Goal: Task Accomplishment & Management: Use online tool/utility

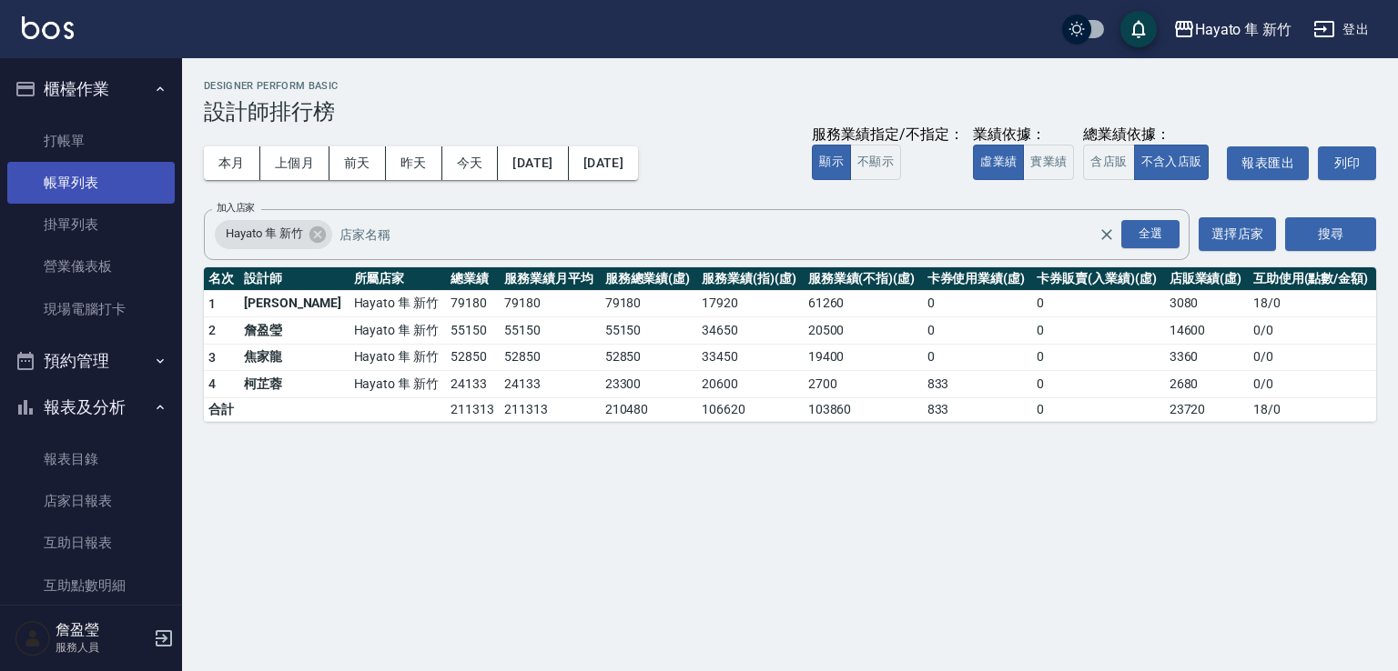
drag, startPoint x: 109, startPoint y: 181, endPoint x: 117, endPoint y: 177, distance: 9.4
click at [109, 181] on link "帳單列表" at bounding box center [90, 183] width 167 height 42
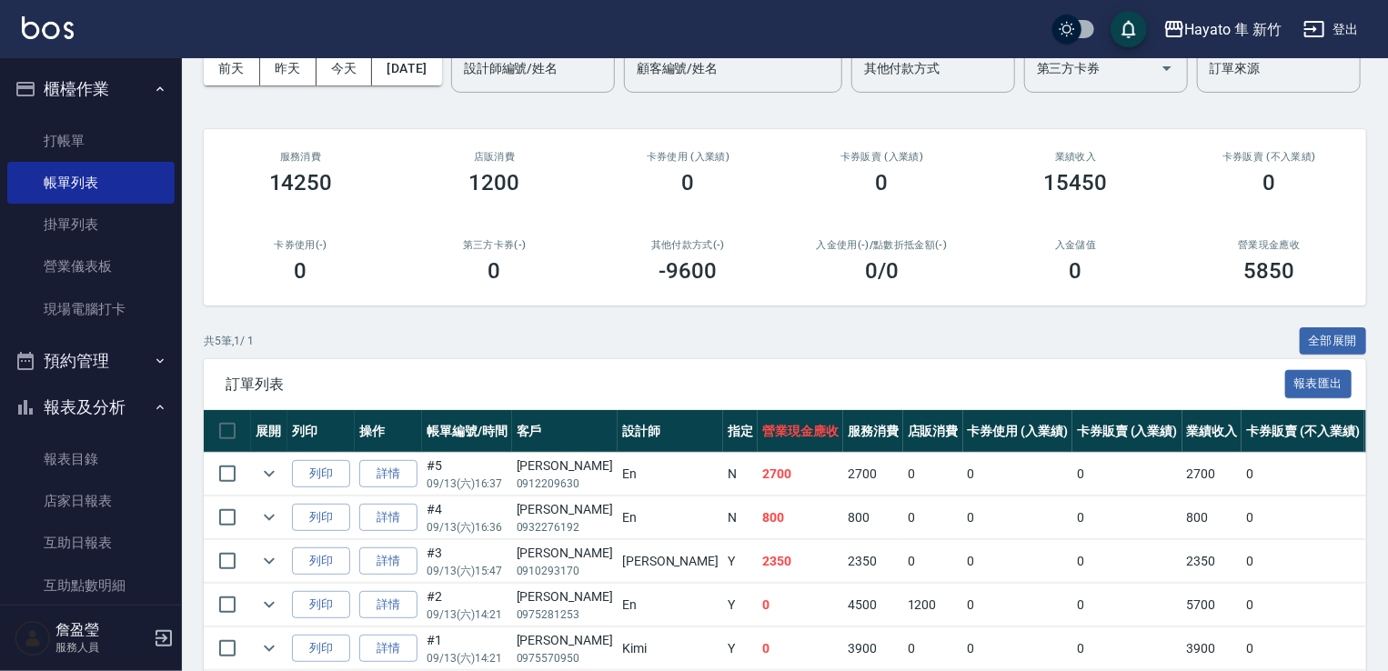
scroll to position [235, 0]
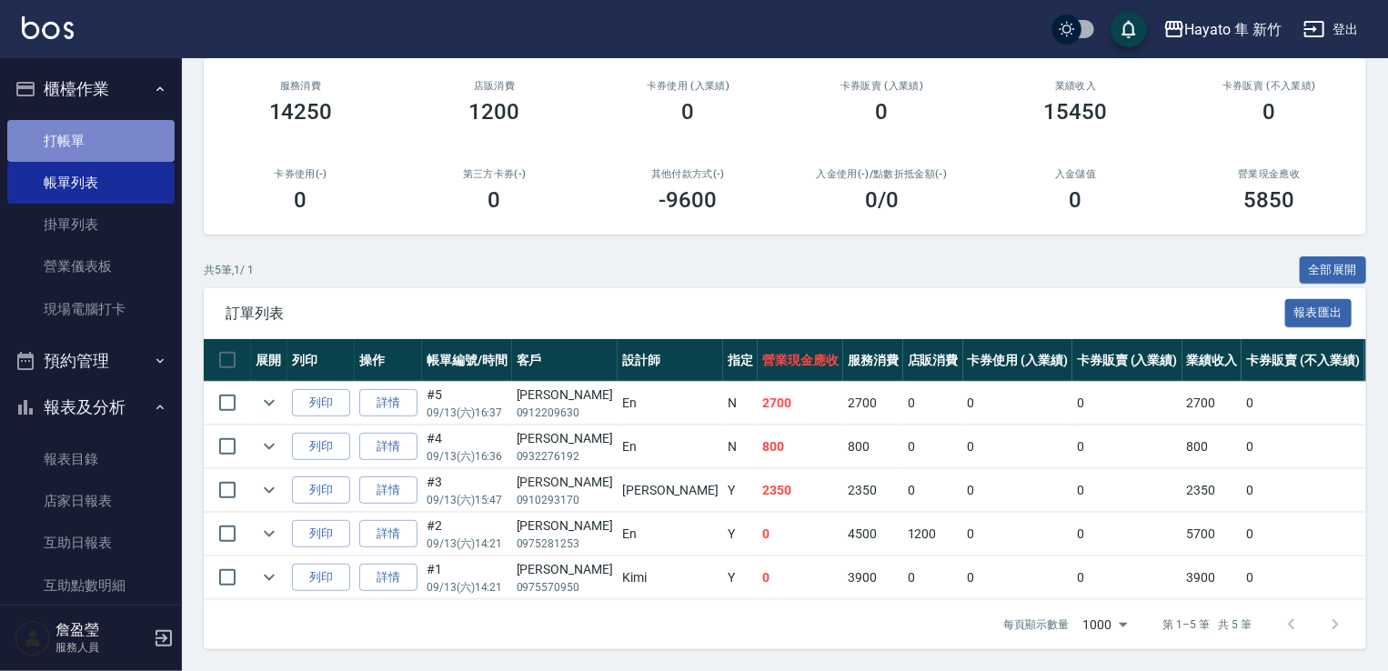
click at [117, 120] on link "打帳單" at bounding box center [90, 141] width 167 height 42
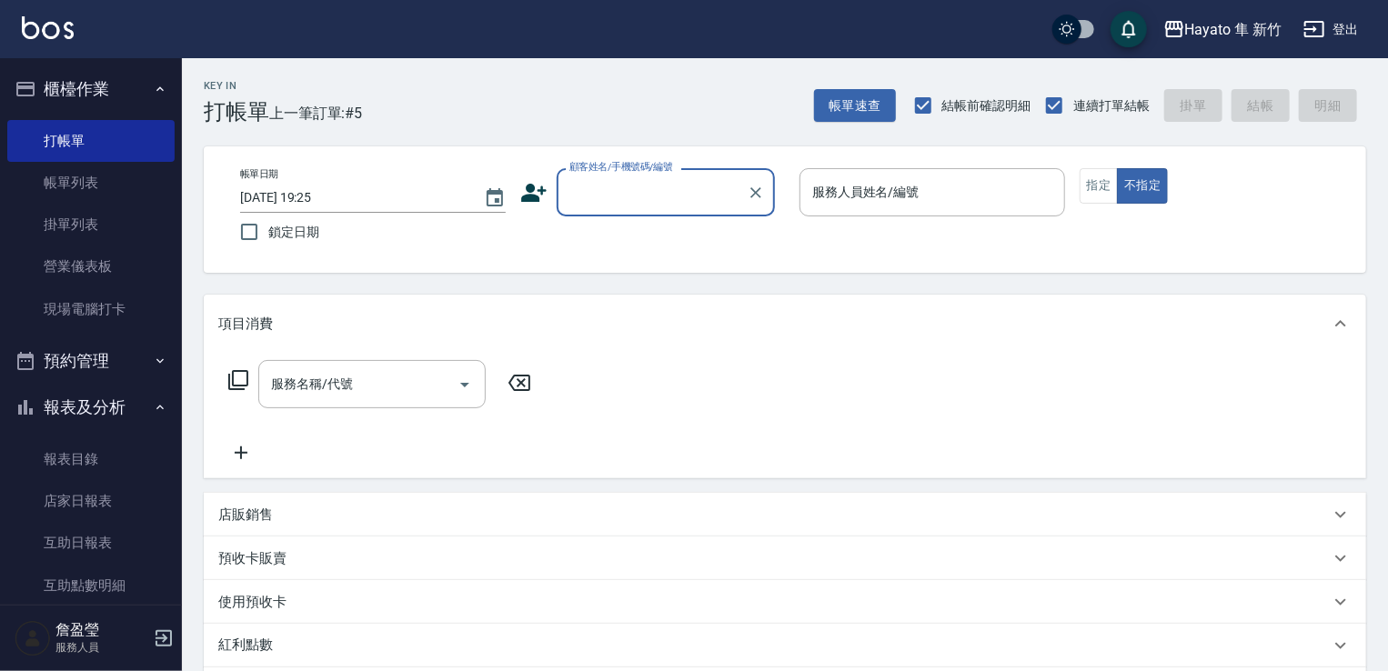
click at [546, 193] on icon at bounding box center [533, 192] width 27 height 27
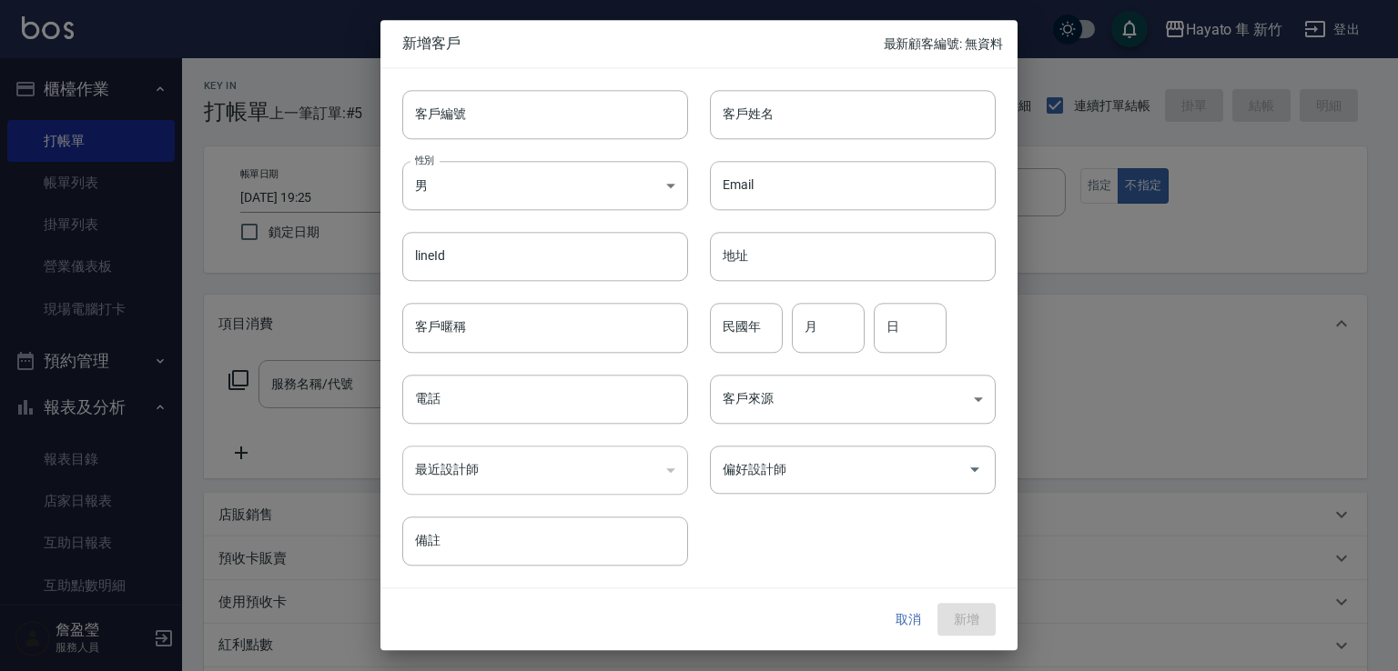
click at [912, 611] on button "取消" at bounding box center [908, 620] width 58 height 34
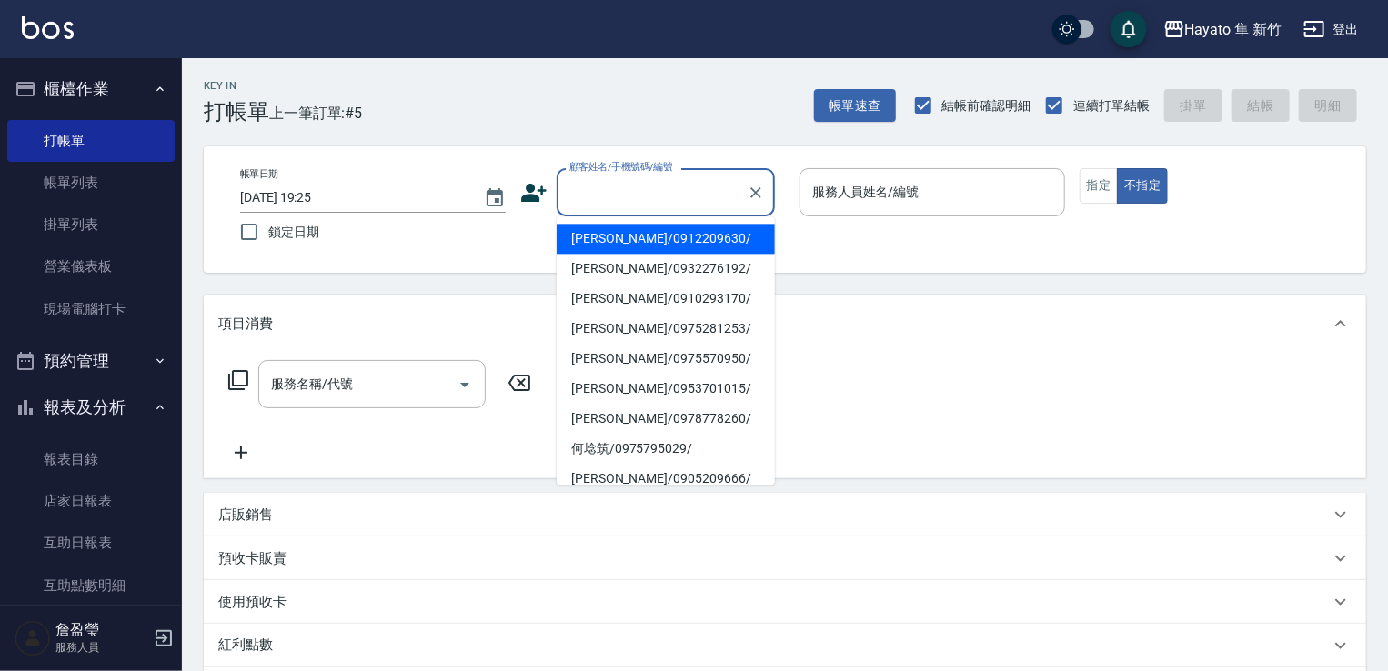
click at [699, 186] on input "顧客姓名/手機號碼/編號" at bounding box center [652, 193] width 175 height 32
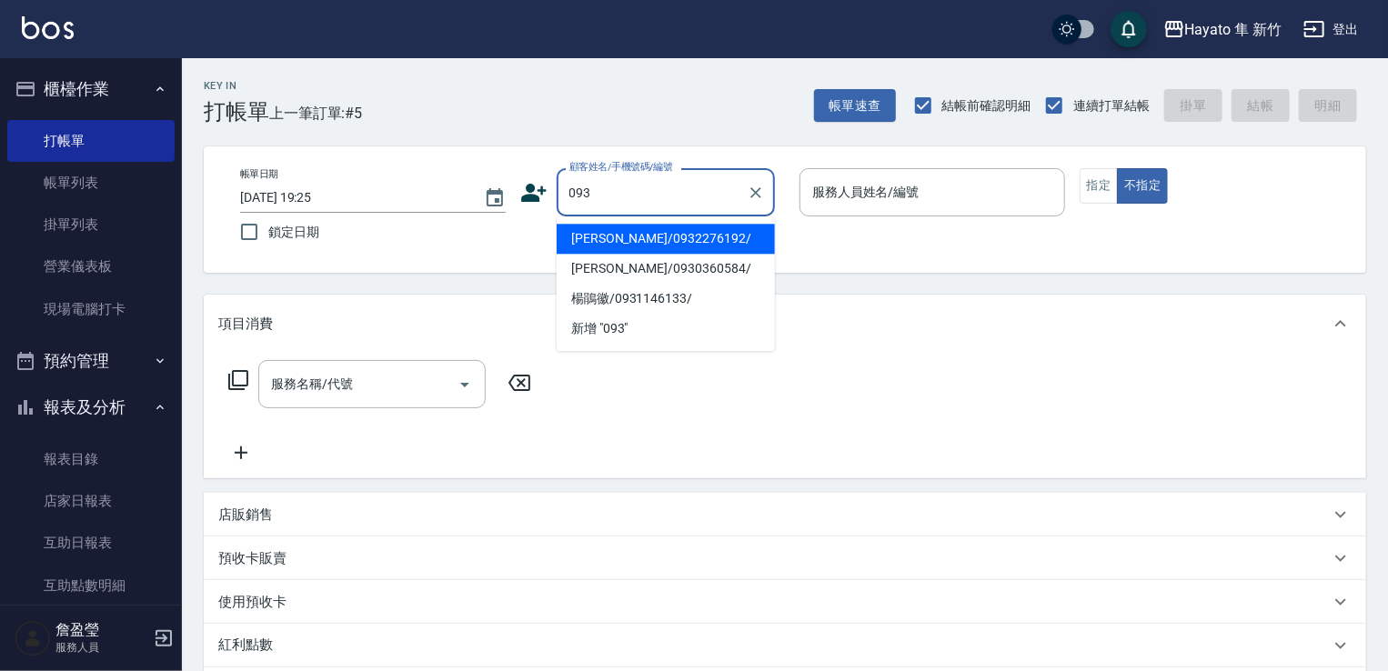
type input "093"
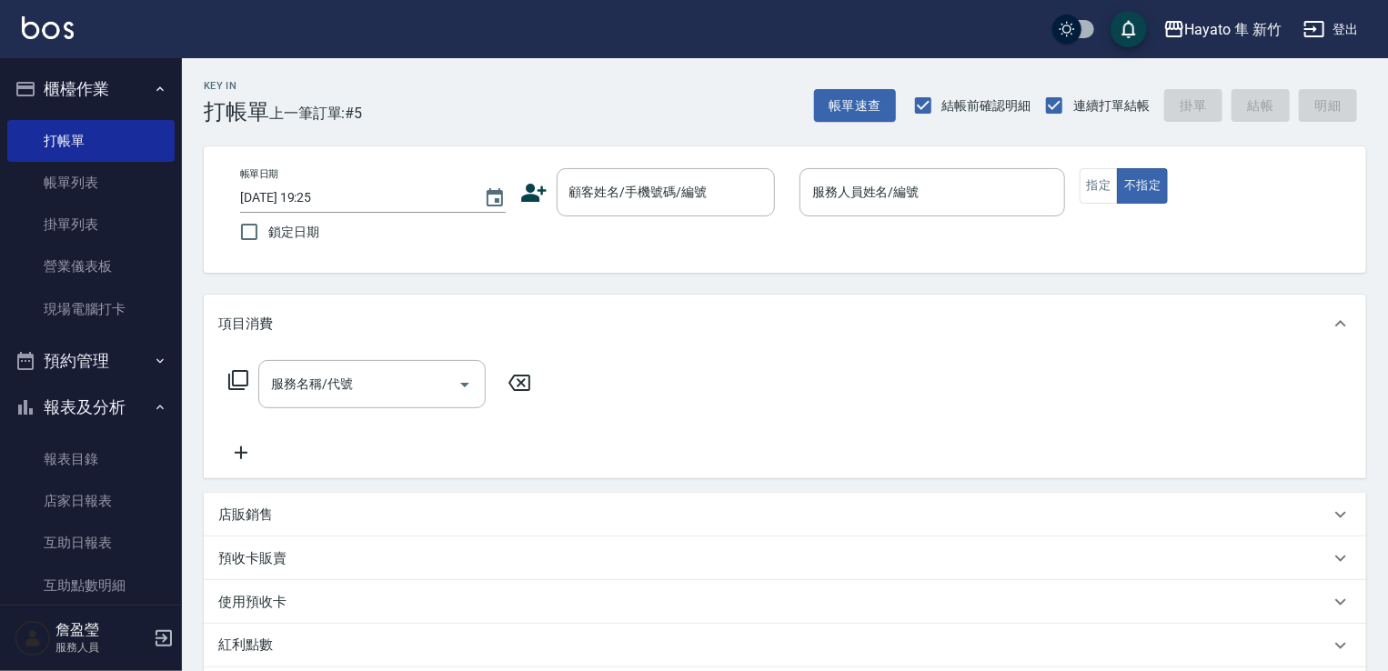
click at [710, 167] on div "帳單日期 [DATE] 19:25 鎖定日期 顧客姓名/手機號碼/編號 顧客姓名/手機號碼/編號 服務人員姓名/編號 服務人員姓名/編號 指定 不指定" at bounding box center [785, 209] width 1163 height 126
click at [534, 190] on icon at bounding box center [533, 193] width 25 height 18
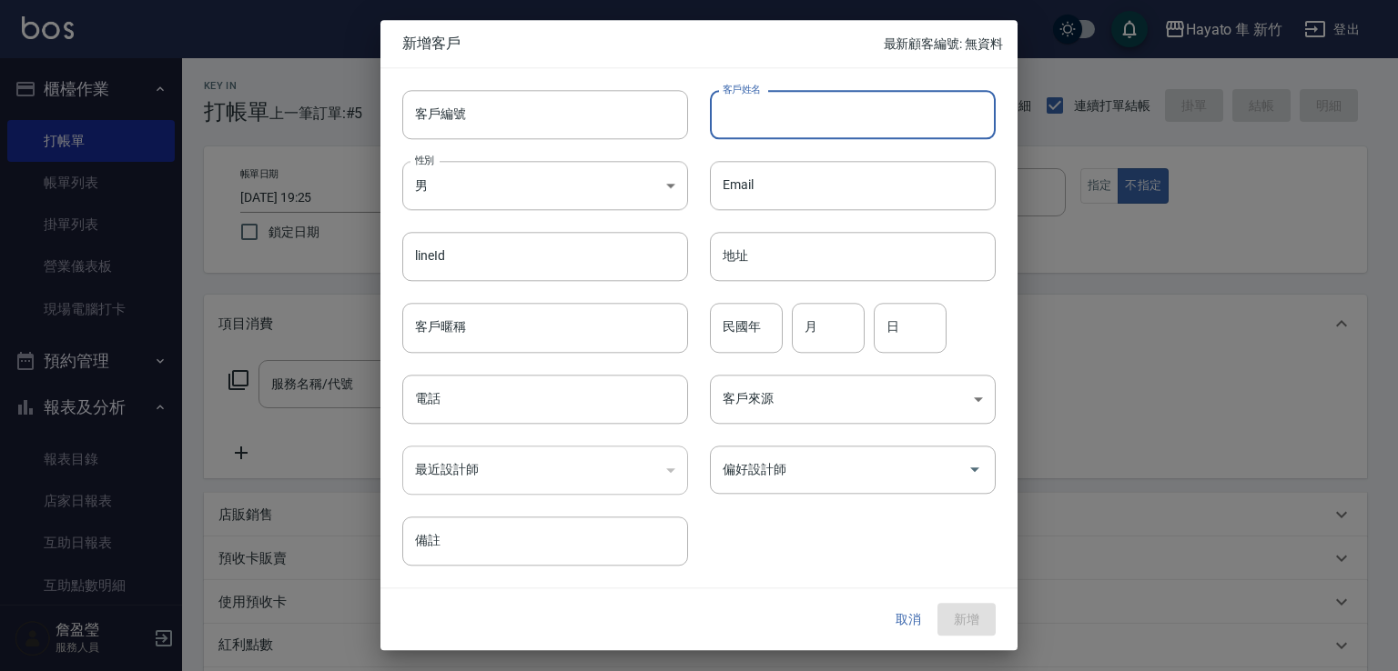
click at [797, 95] on input "客戶姓名" at bounding box center [853, 114] width 286 height 49
type input "[PERSON_NAME]"
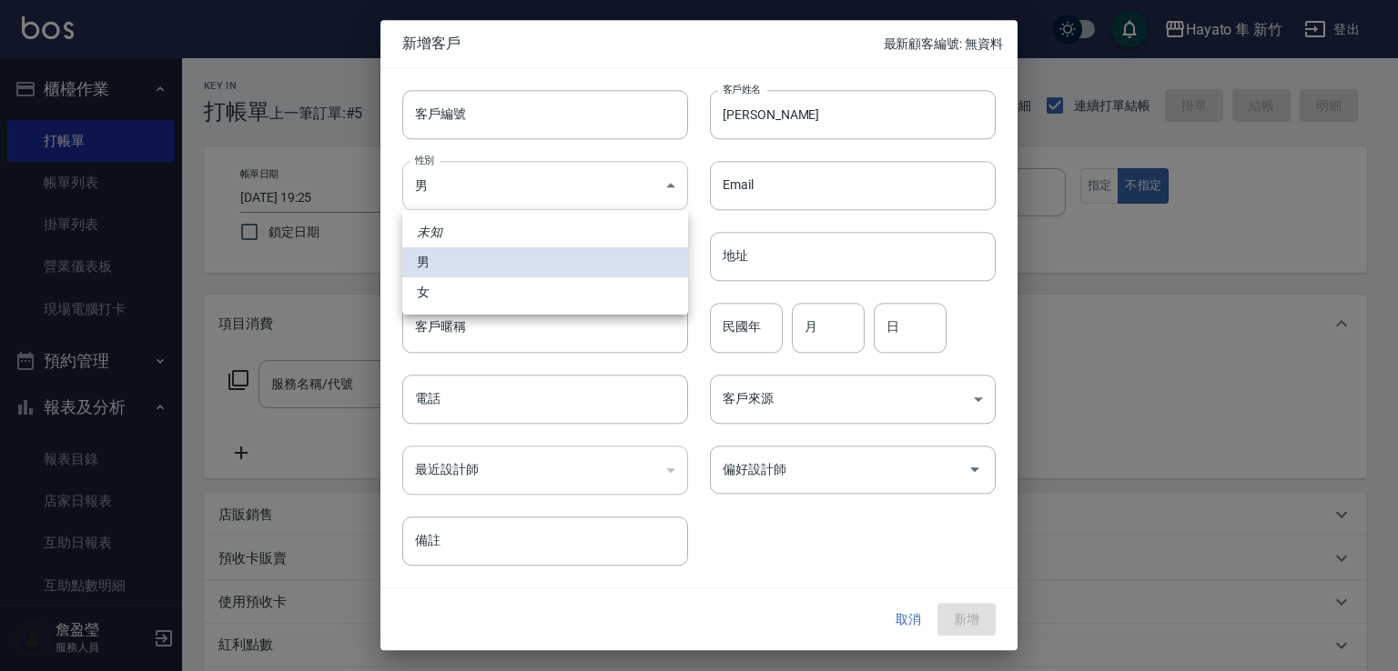
click at [539, 179] on body "Hayato 隼 新竹 登出 櫃檯作業 打帳單 帳單列表 掛單列表 營業儀表板 現場電腦打卡 預約管理 預約管理 報表及分析 報表目錄 店家日報表 互助日報表…" at bounding box center [699, 476] width 1398 height 953
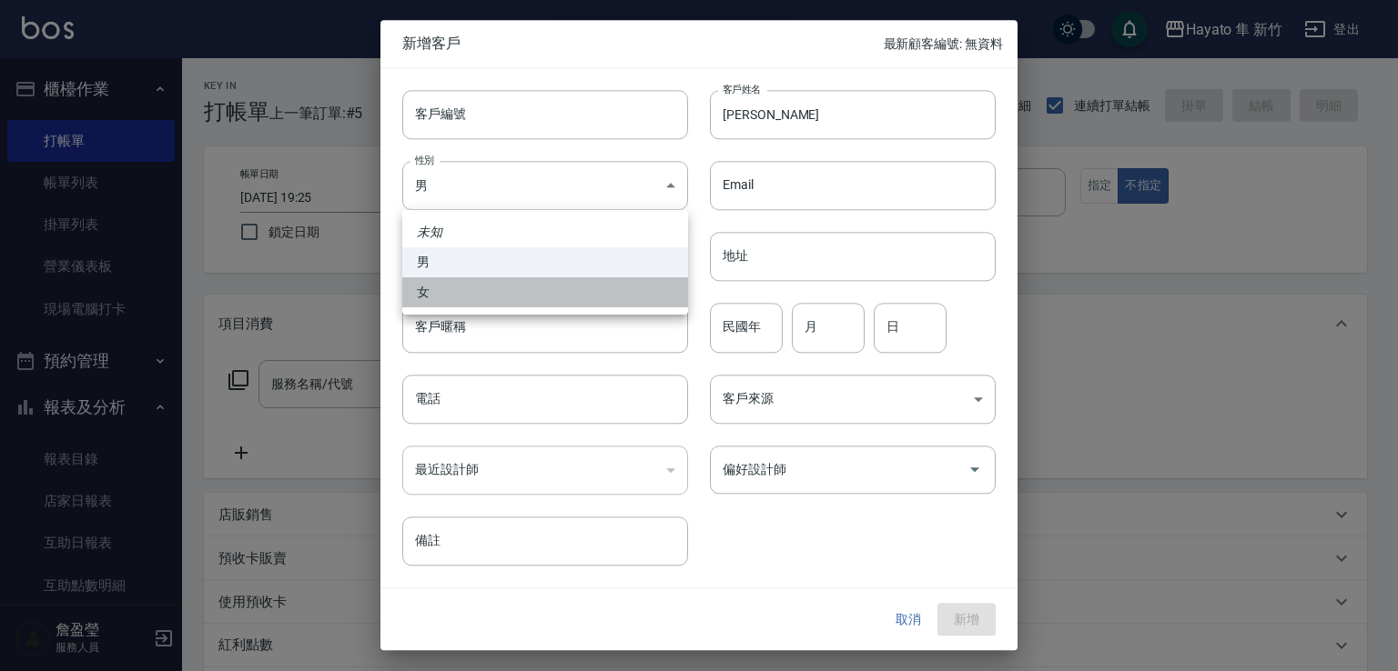
click at [523, 304] on li "女" at bounding box center [545, 292] width 286 height 30
type input "[DEMOGRAPHIC_DATA]"
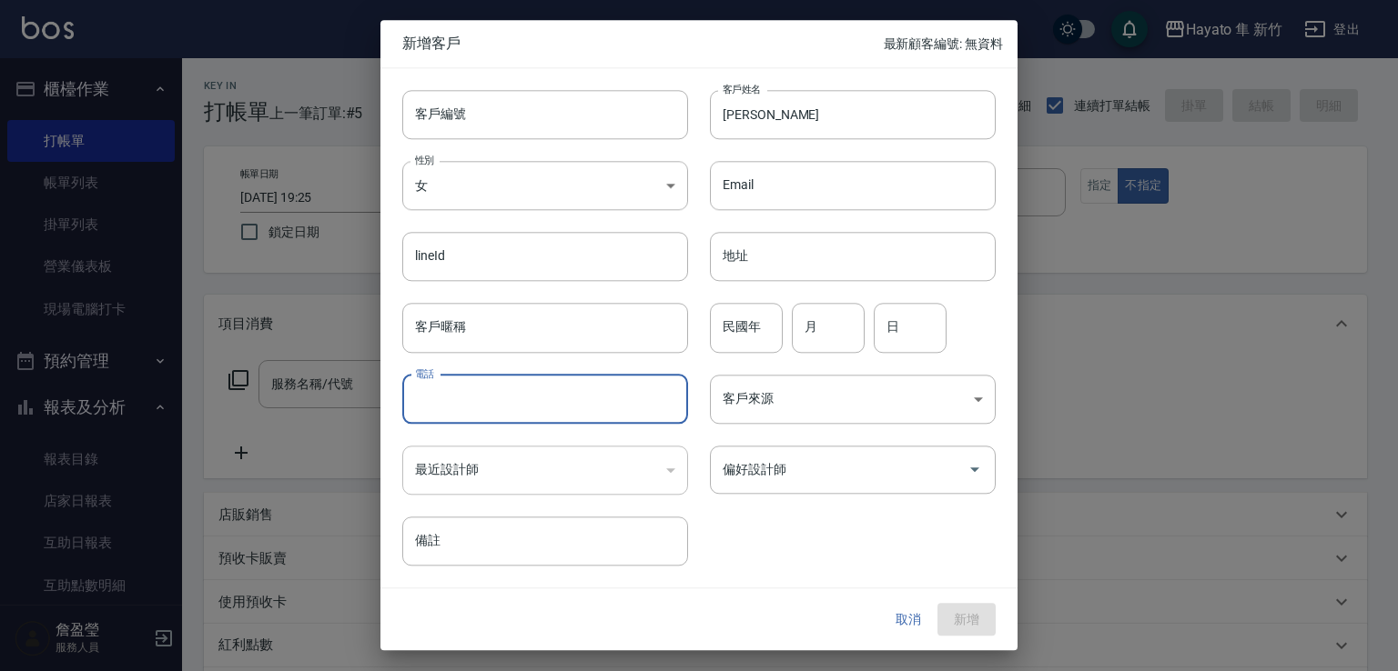
click at [534, 385] on input "電話" at bounding box center [545, 399] width 286 height 49
type input "0974009794"
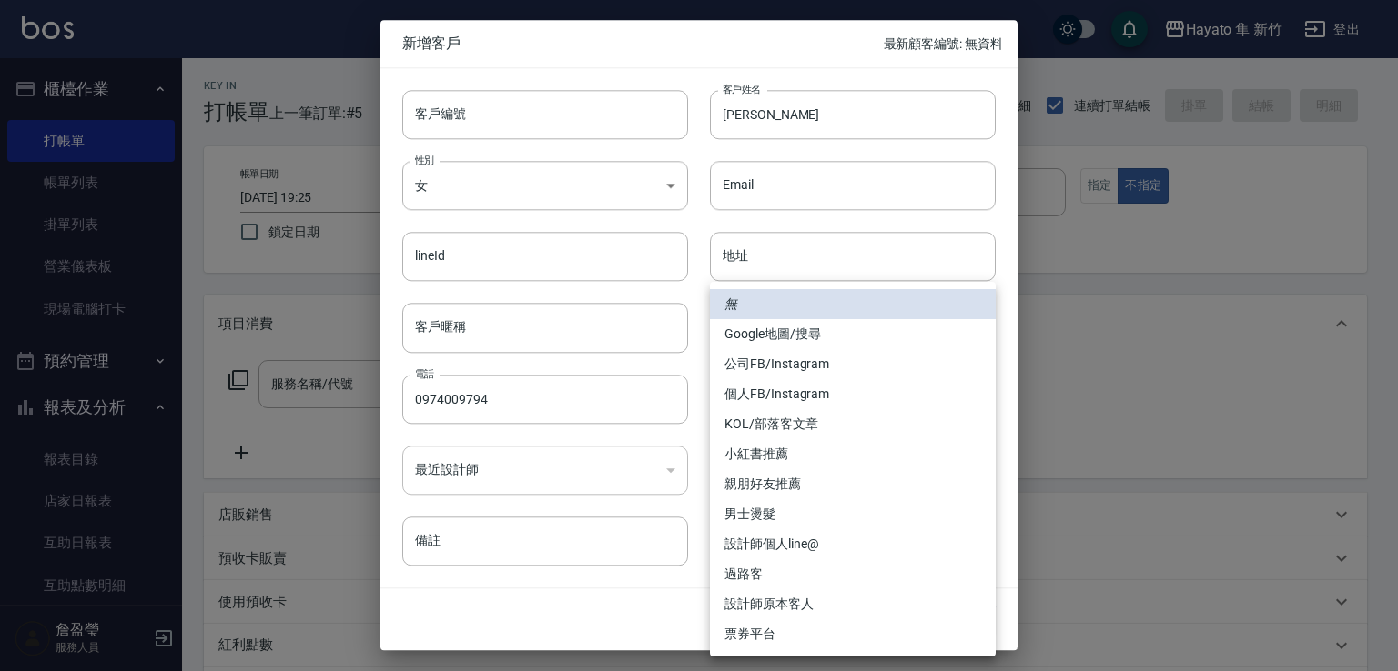
click at [805, 401] on body "Hayato 隼 新竹 登出 櫃檯作業 打帳單 帳單列表 掛單列表 營業儀表板 現場電腦打卡 預約管理 預約管理 報表及分析 報表目錄 店家日報表 互助日報表…" at bounding box center [699, 476] width 1398 height 953
click at [886, 599] on li "設計師原本客人" at bounding box center [853, 605] width 286 height 30
type input "設計師原本客人"
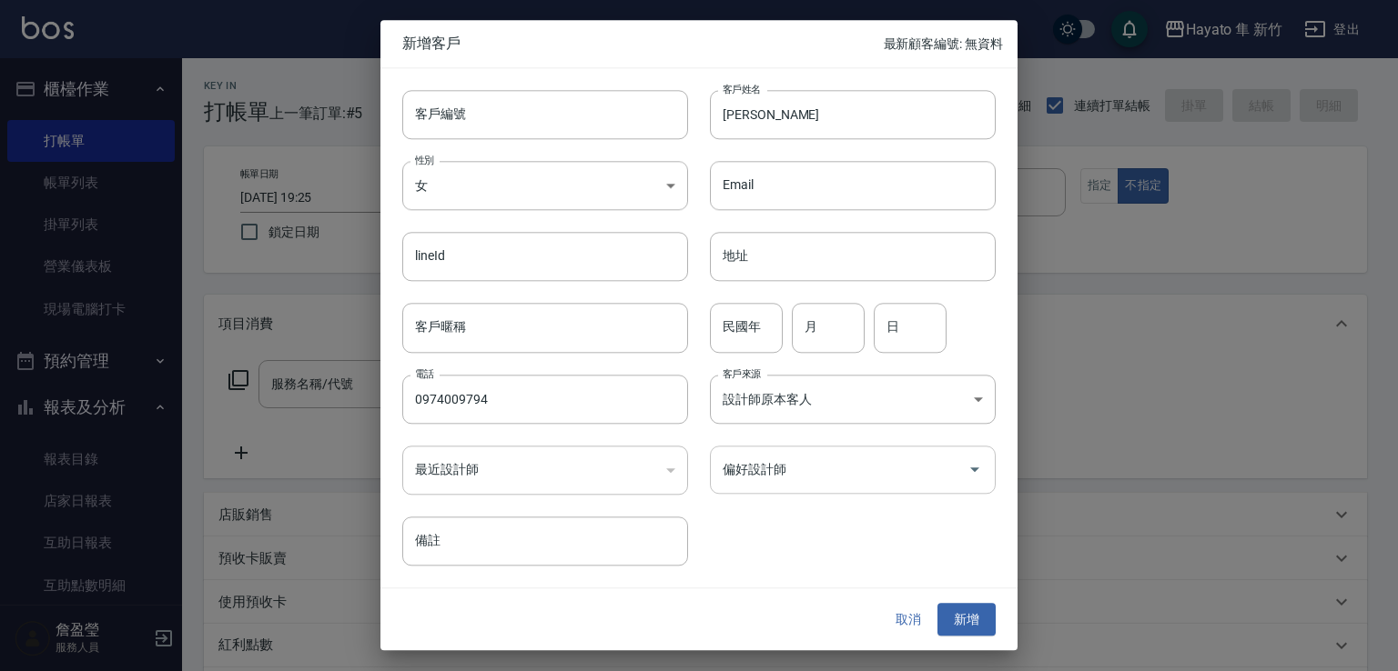
click at [878, 470] on input "偏好設計師" at bounding box center [839, 470] width 242 height 32
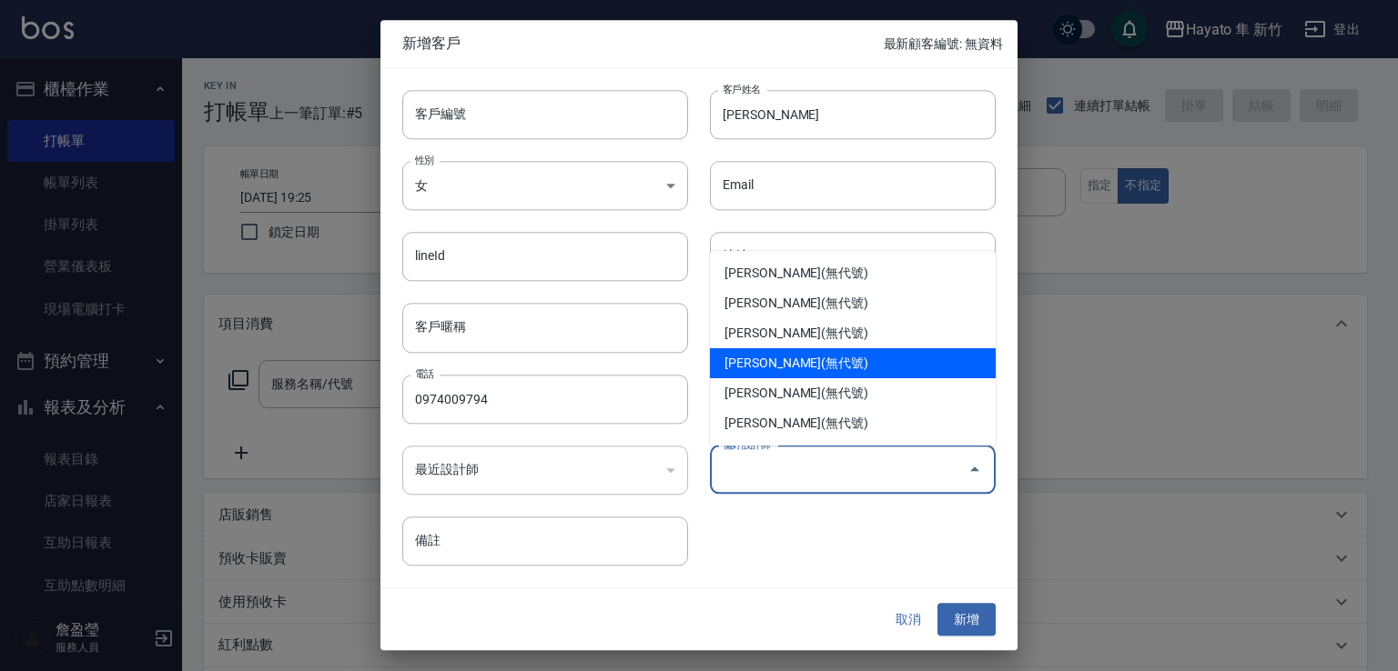
click at [906, 357] on li "[PERSON_NAME](無代號)" at bounding box center [853, 363] width 286 height 30
type input "柯芷蓉"
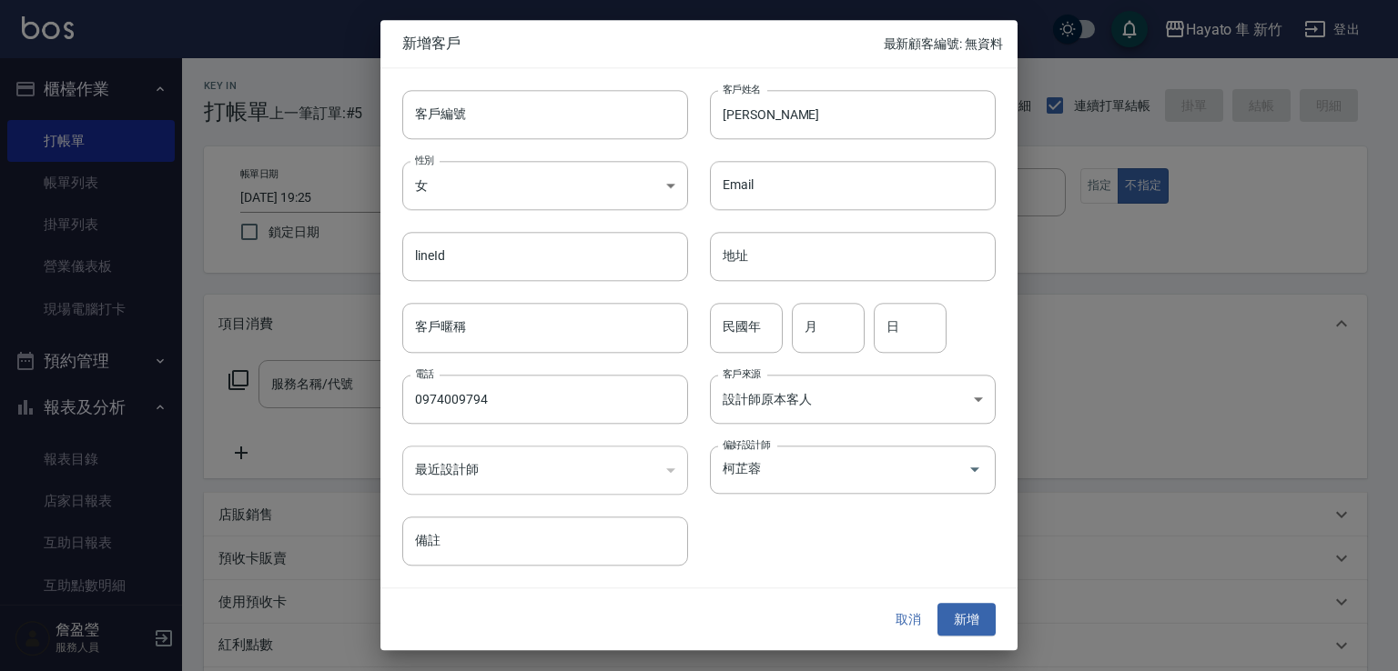
click at [975, 595] on div "取消 新增" at bounding box center [698, 620] width 637 height 63
click at [962, 617] on button "新增" at bounding box center [966, 620] width 58 height 34
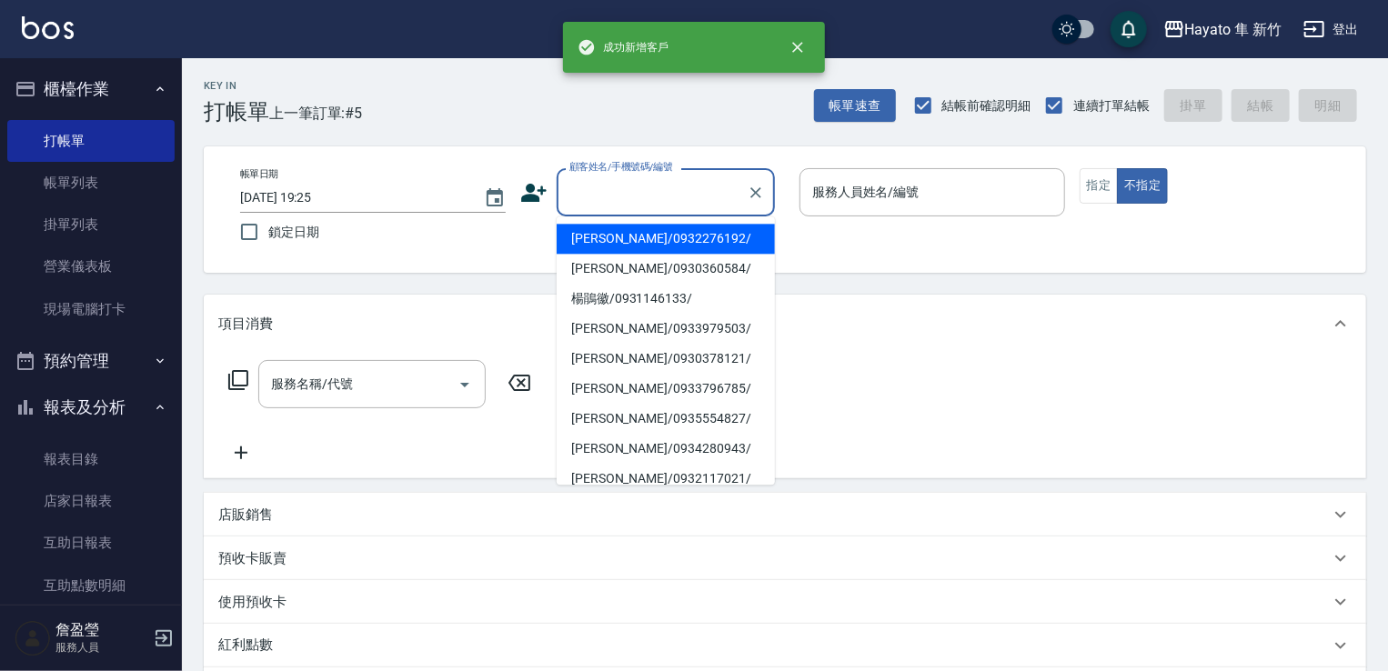
click at [691, 190] on input "顧客姓名/手機號碼/編號" at bounding box center [652, 193] width 175 height 32
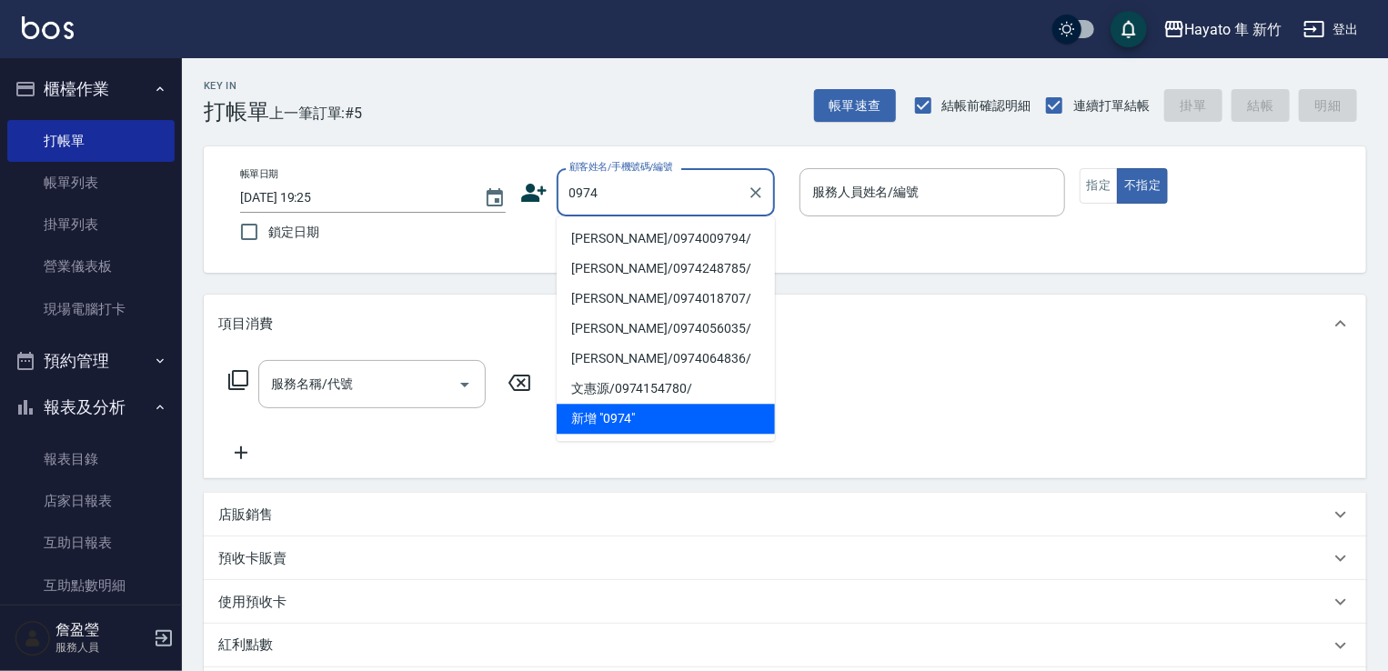
click at [595, 247] on li "[PERSON_NAME]/0974009794/" at bounding box center [666, 239] width 218 height 30
type input "[PERSON_NAME]/0974009794/"
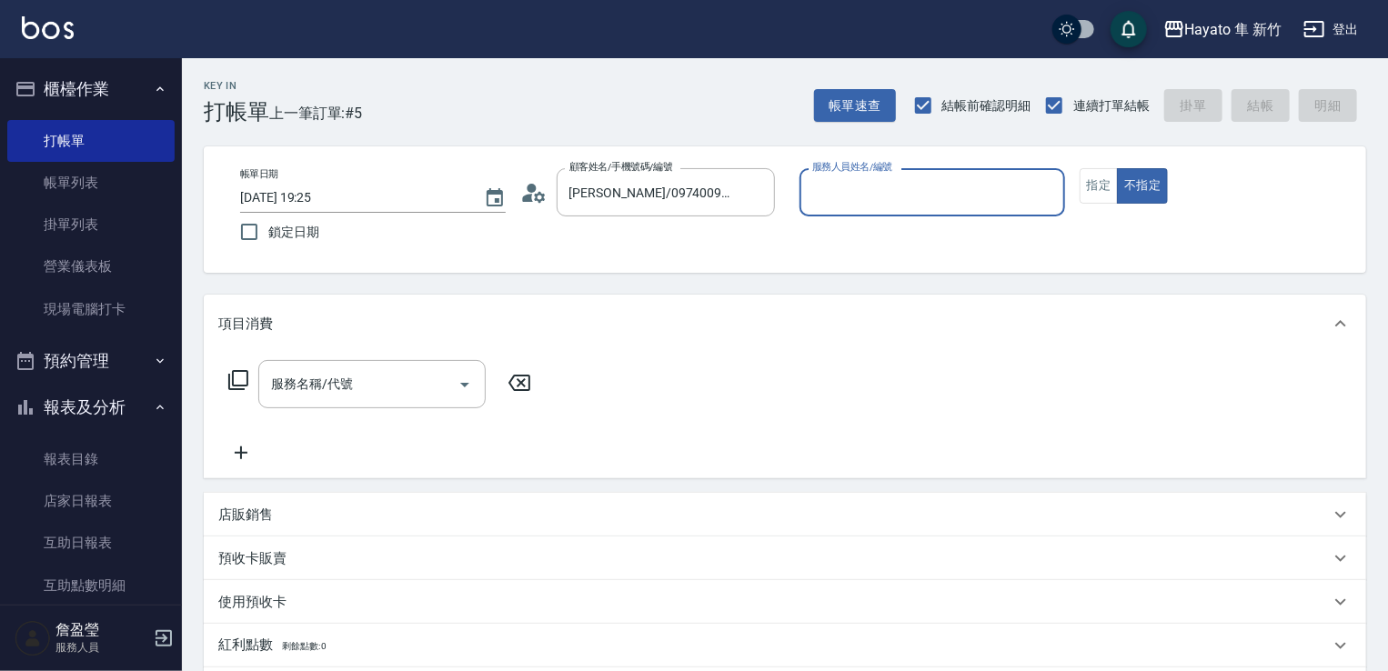
type input "Kimi(無代號)"
click at [1083, 193] on button "指定" at bounding box center [1099, 185] width 39 height 35
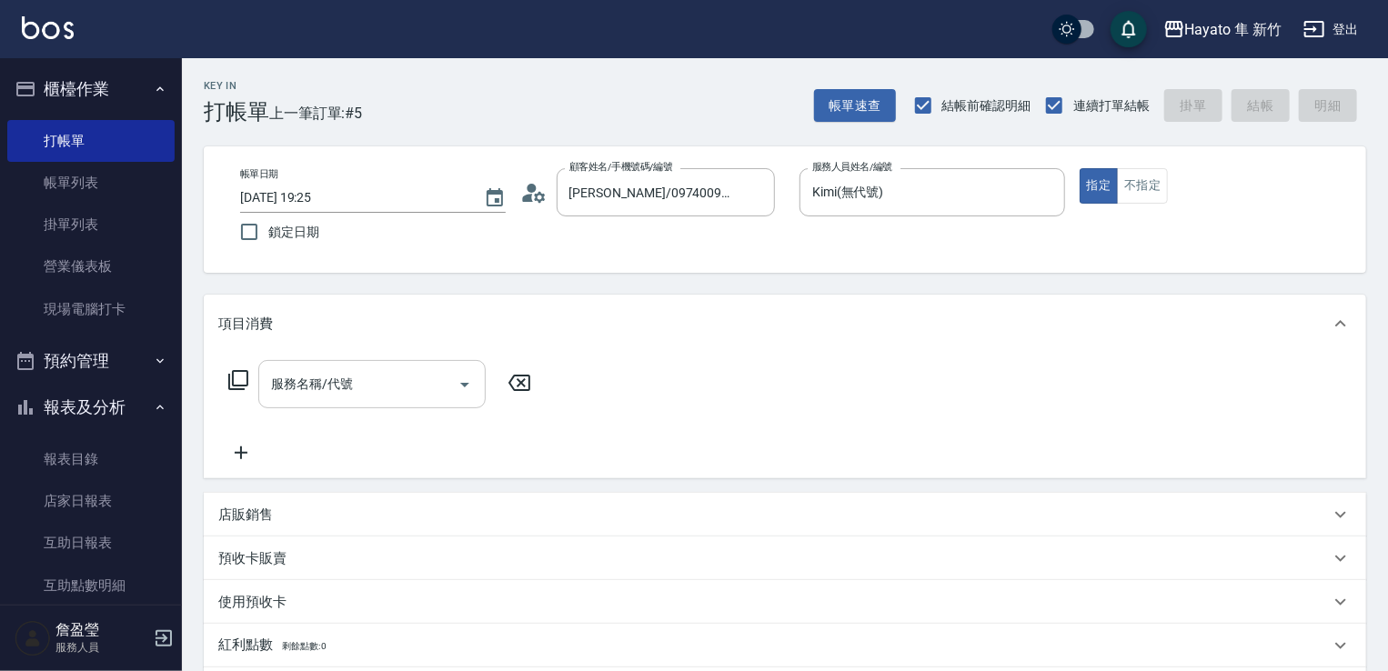
click at [293, 397] on input "服務名稱/代號" at bounding box center [359, 384] width 184 height 32
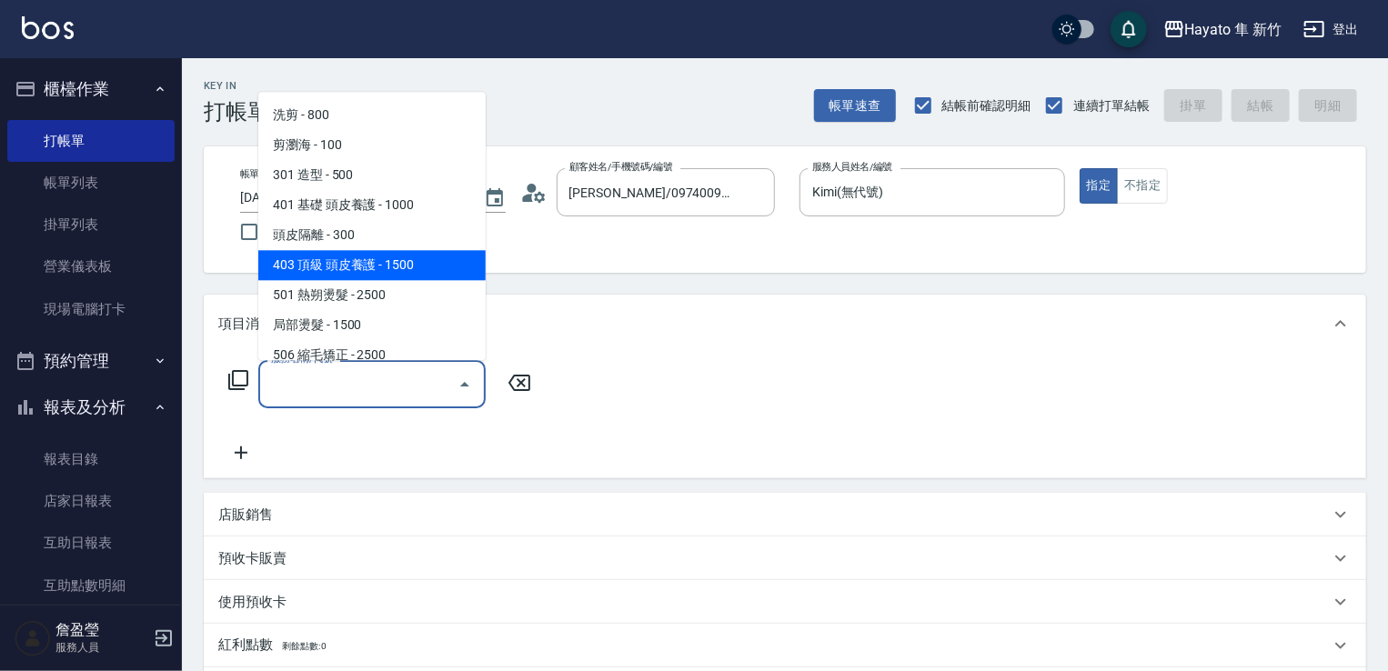
scroll to position [91, 0]
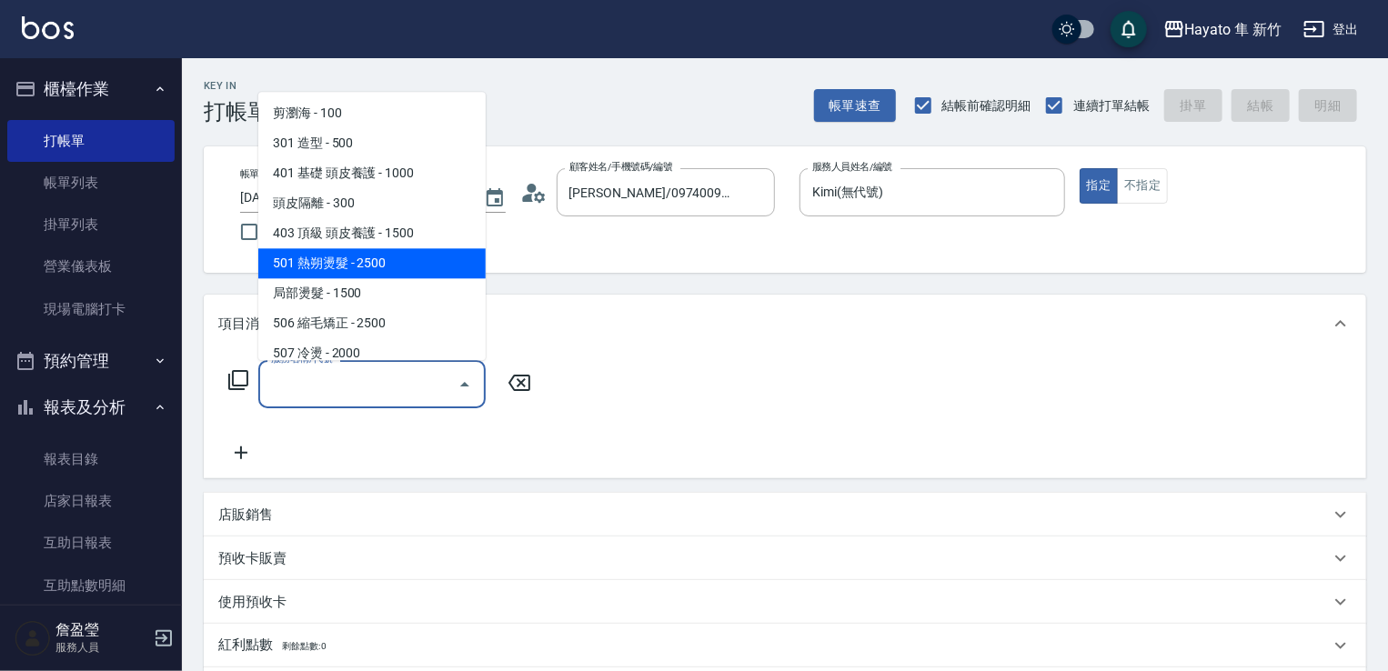
click at [357, 270] on span "501 熱朔燙髮 - 2500" at bounding box center [371, 263] width 227 height 30
type input "501 熱朔燙髮(501)"
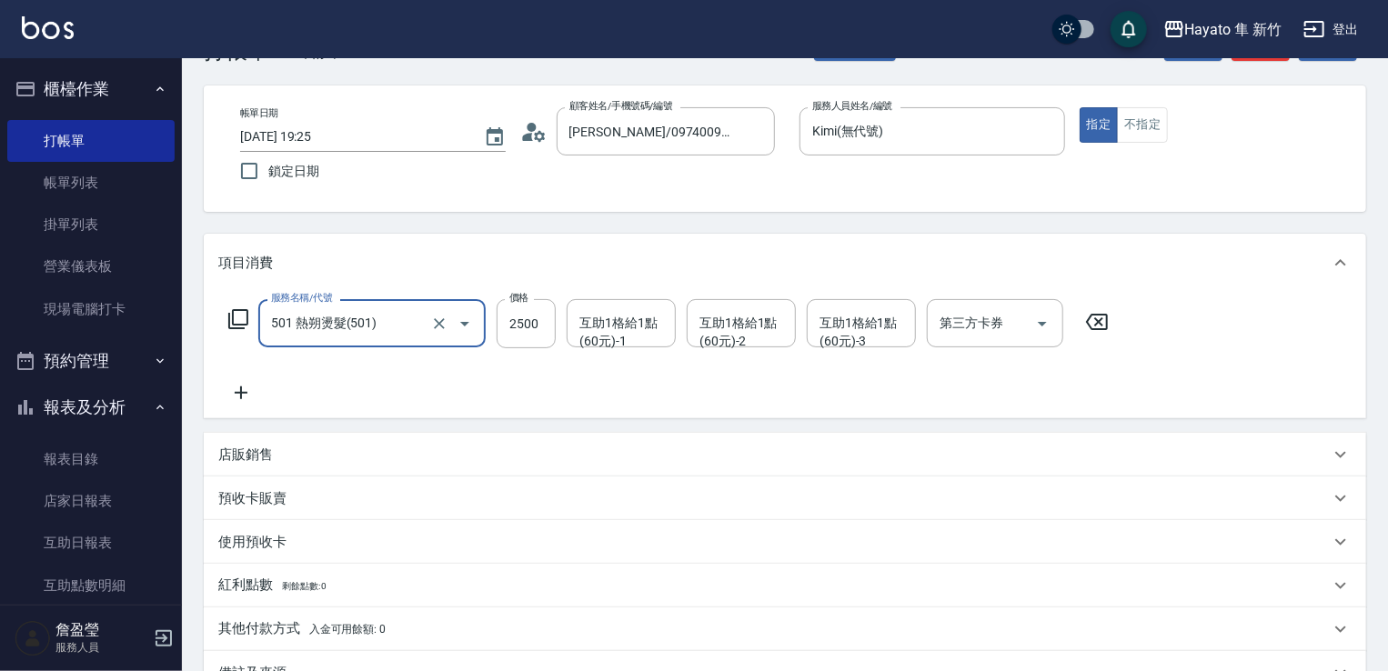
scroll to position [288, 0]
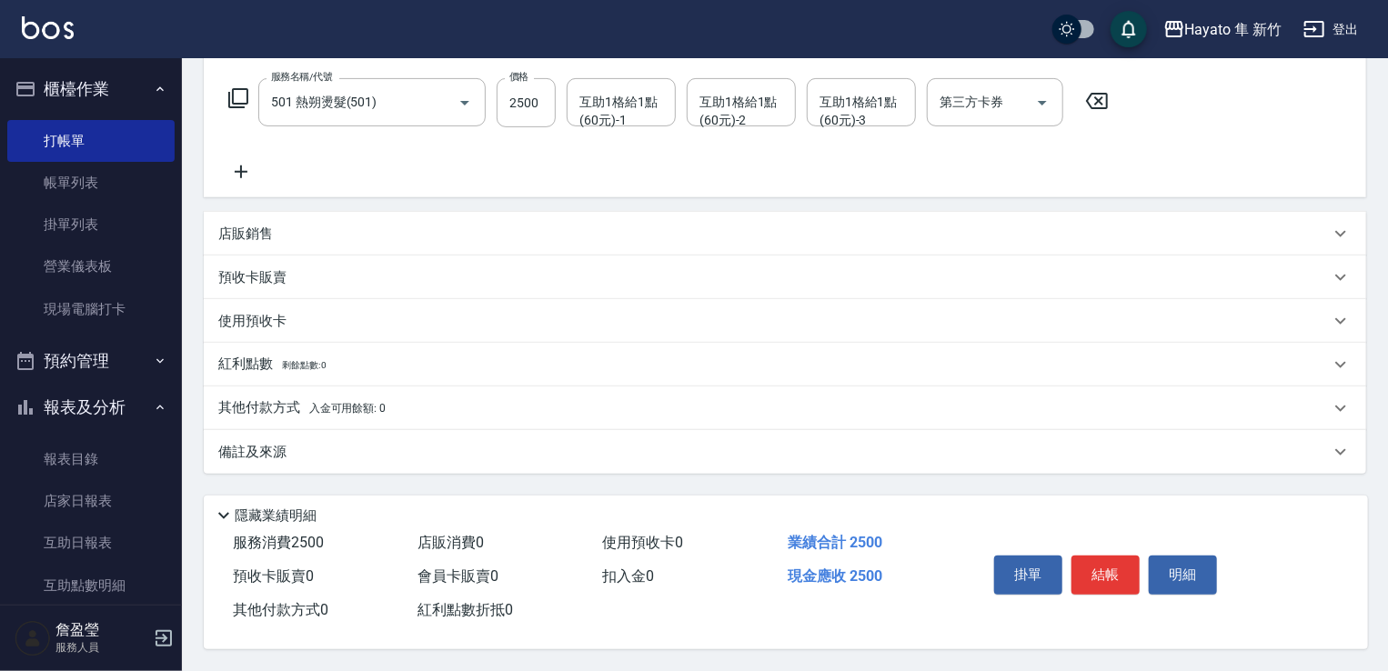
click at [510, 448] on div "備註及來源" at bounding box center [774, 452] width 1112 height 19
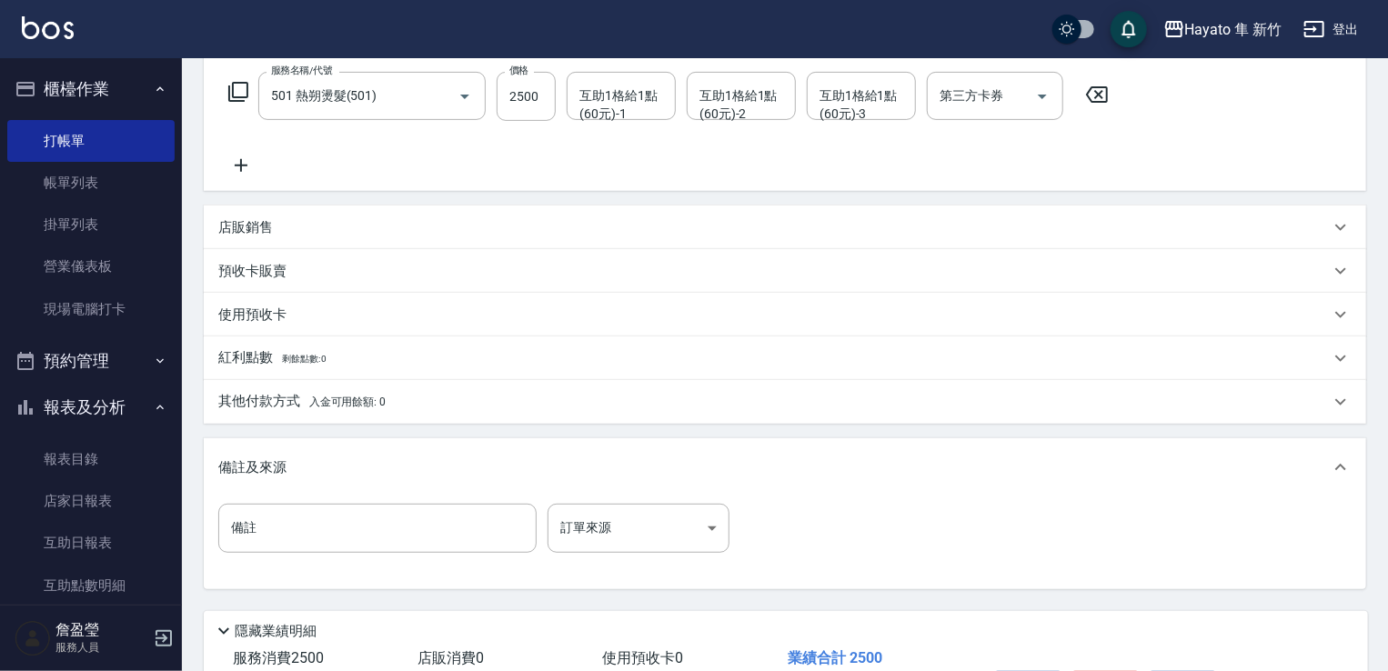
click at [524, 403] on div "其他付款方式 入金可用餘額: 0" at bounding box center [774, 402] width 1112 height 20
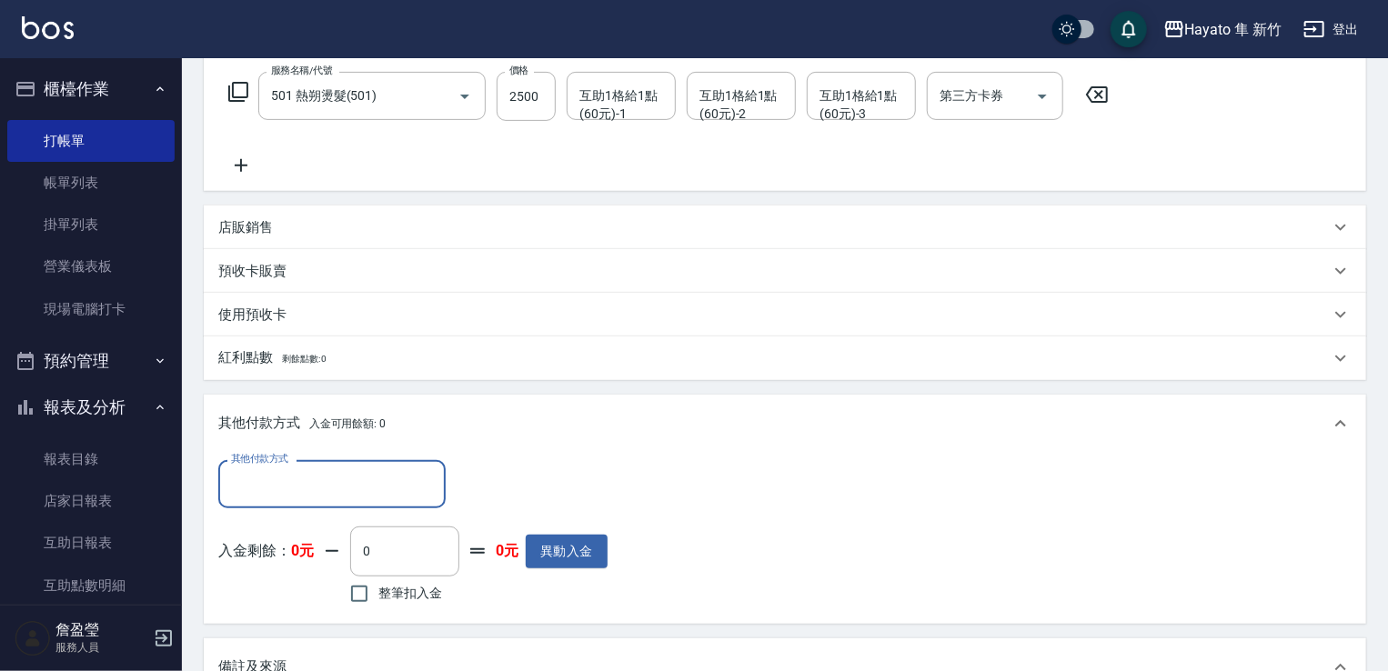
scroll to position [0, 0]
click at [309, 492] on input "其他付款方式" at bounding box center [332, 485] width 211 height 32
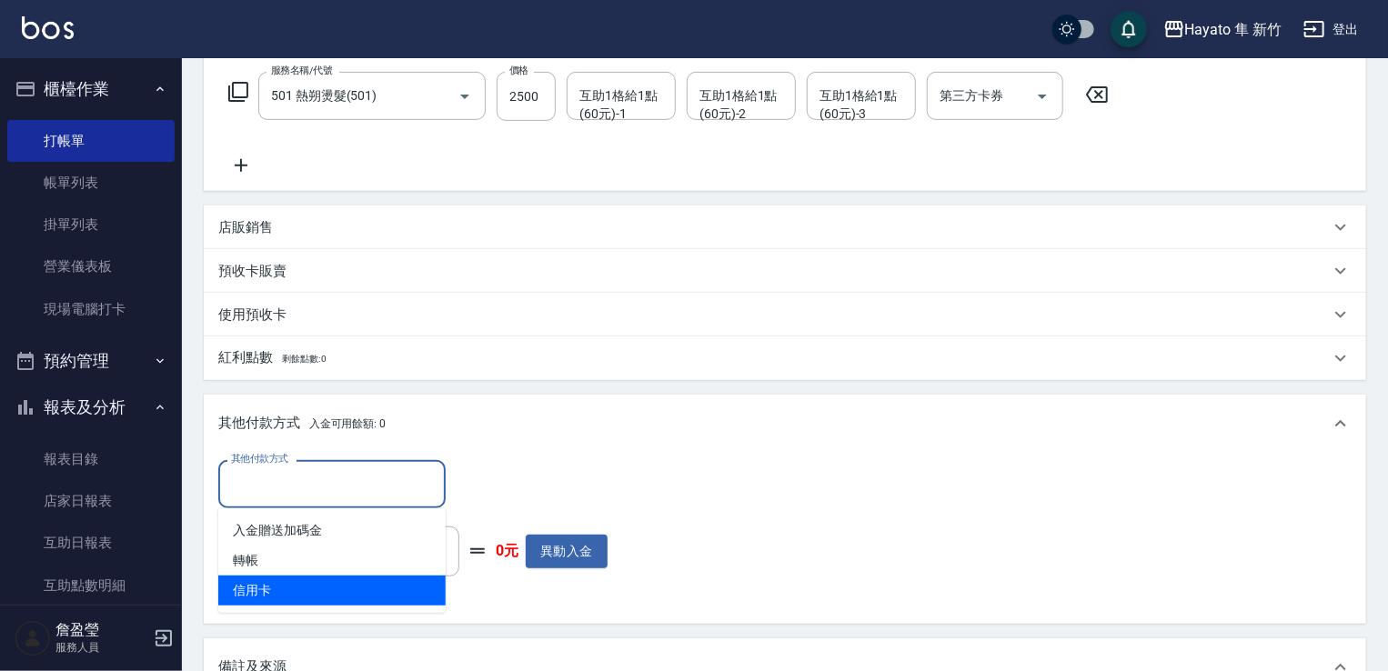
click at [342, 587] on span "信用卡" at bounding box center [331, 591] width 227 height 30
type input "信用卡"
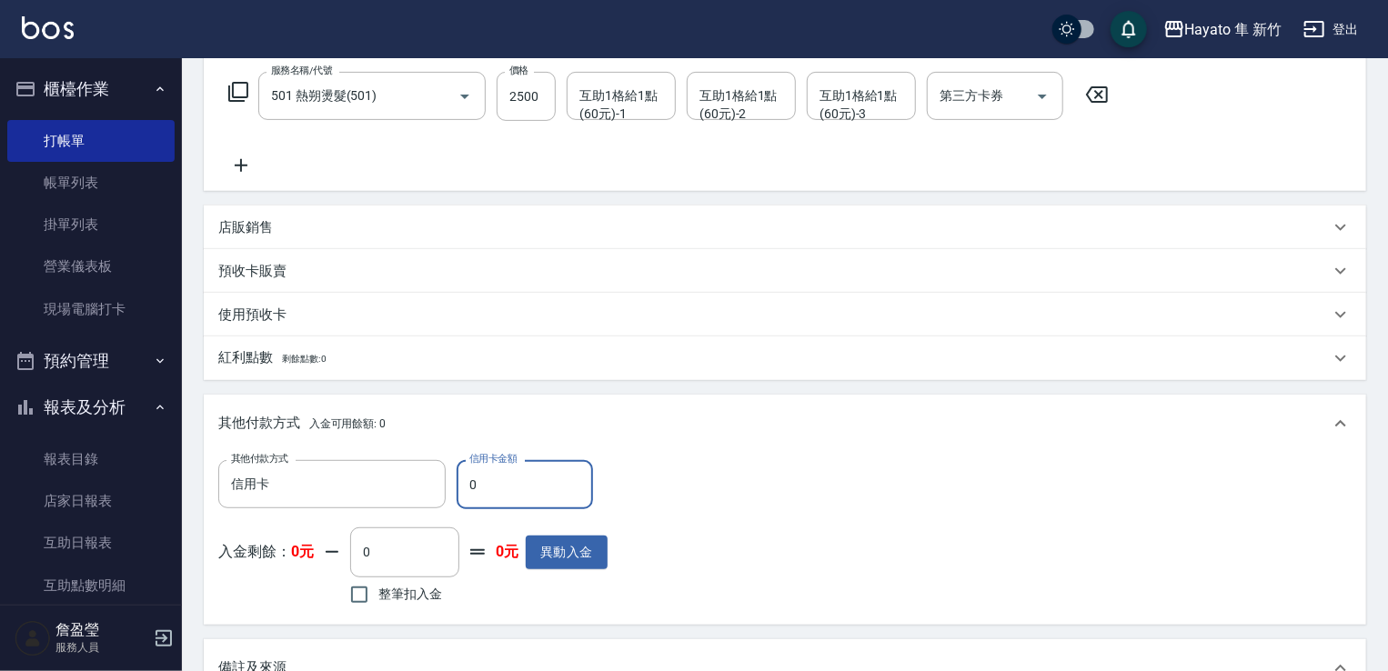
click at [504, 454] on label "信用卡金額" at bounding box center [492, 459] width 47 height 14
click at [504, 460] on input "0" at bounding box center [525, 484] width 136 height 49
drag, startPoint x: 518, startPoint y: 474, endPoint x: 421, endPoint y: 492, distance: 98.1
click at [421, 492] on div "其他付款方式 信用卡 其他付款方式 信用卡金額 0 信用卡金額" at bounding box center [412, 484] width 389 height 49
type input "2500"
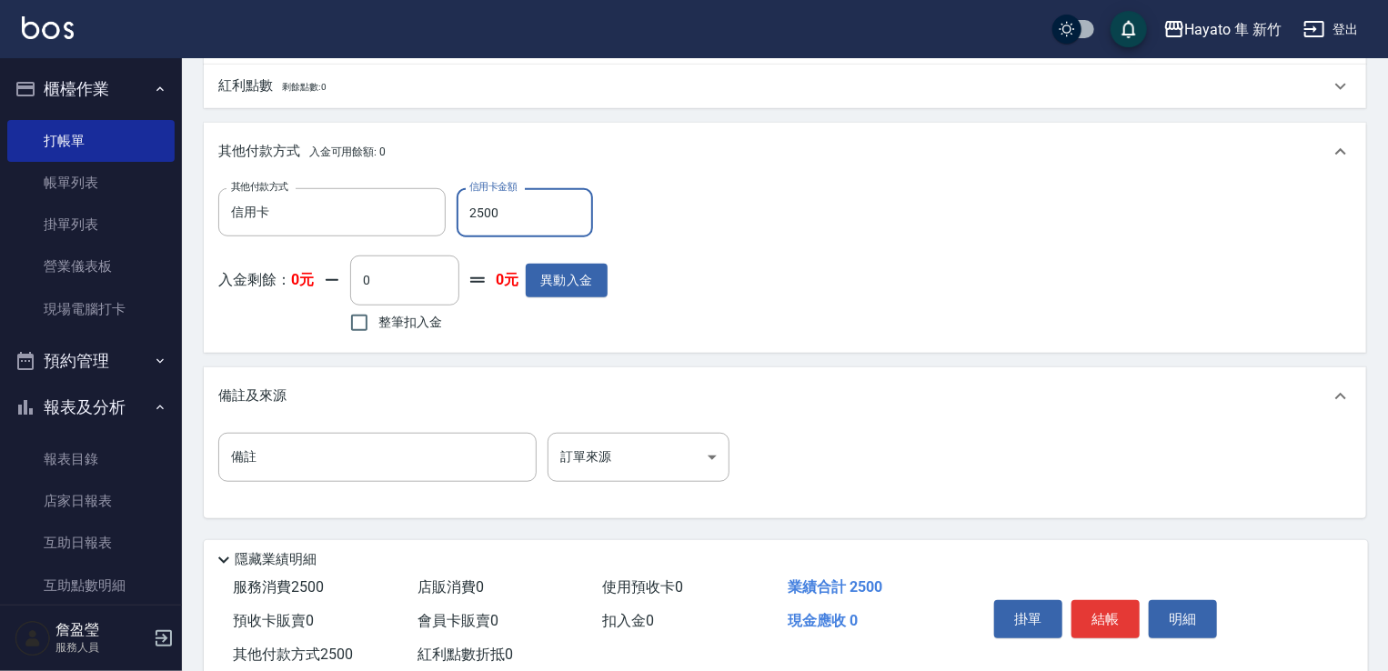
scroll to position [561, 0]
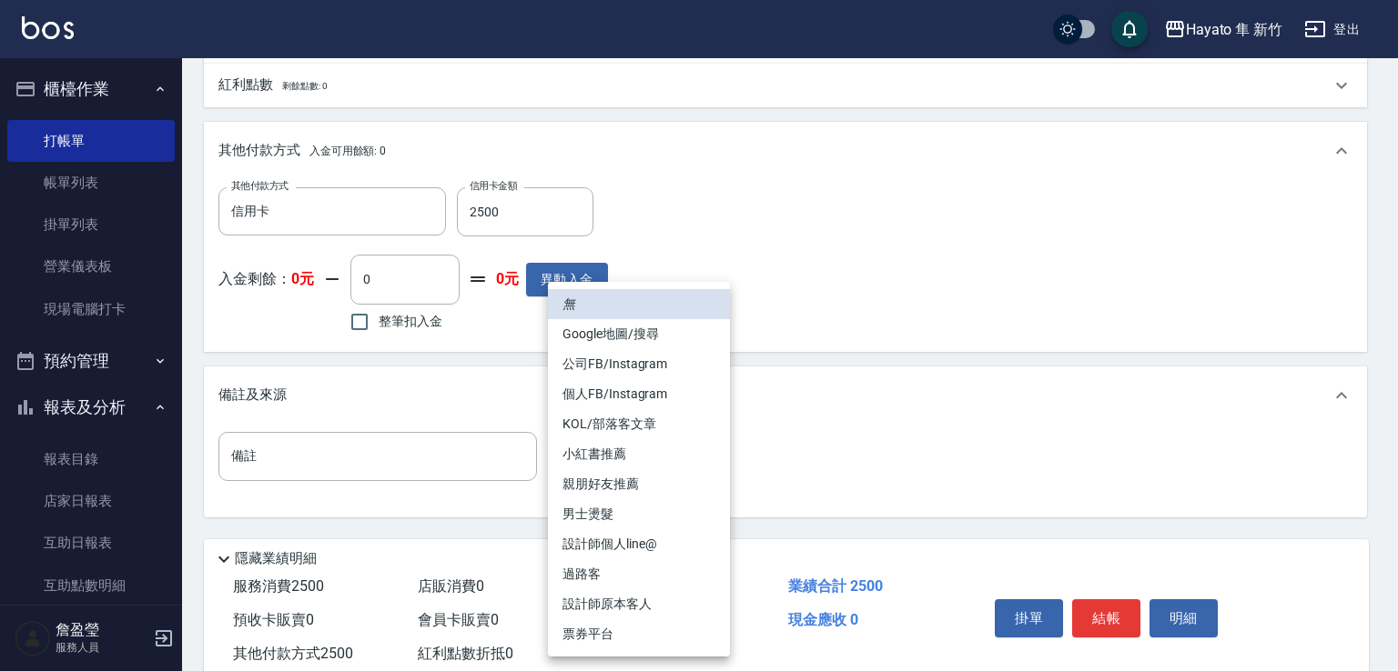
click at [590, 442] on body "Hayato 隼 新竹 登出 櫃檯作業 打帳單 帳單列表 掛單列表 營業儀表板 現場電腦打卡 預約管理 預約管理 報表及分析 報表目錄 店家日報表 互助日報表…" at bounding box center [699, 77] width 1398 height 1276
click at [645, 601] on li "設計師原本客人" at bounding box center [639, 605] width 182 height 30
type input "設計師原本客人"
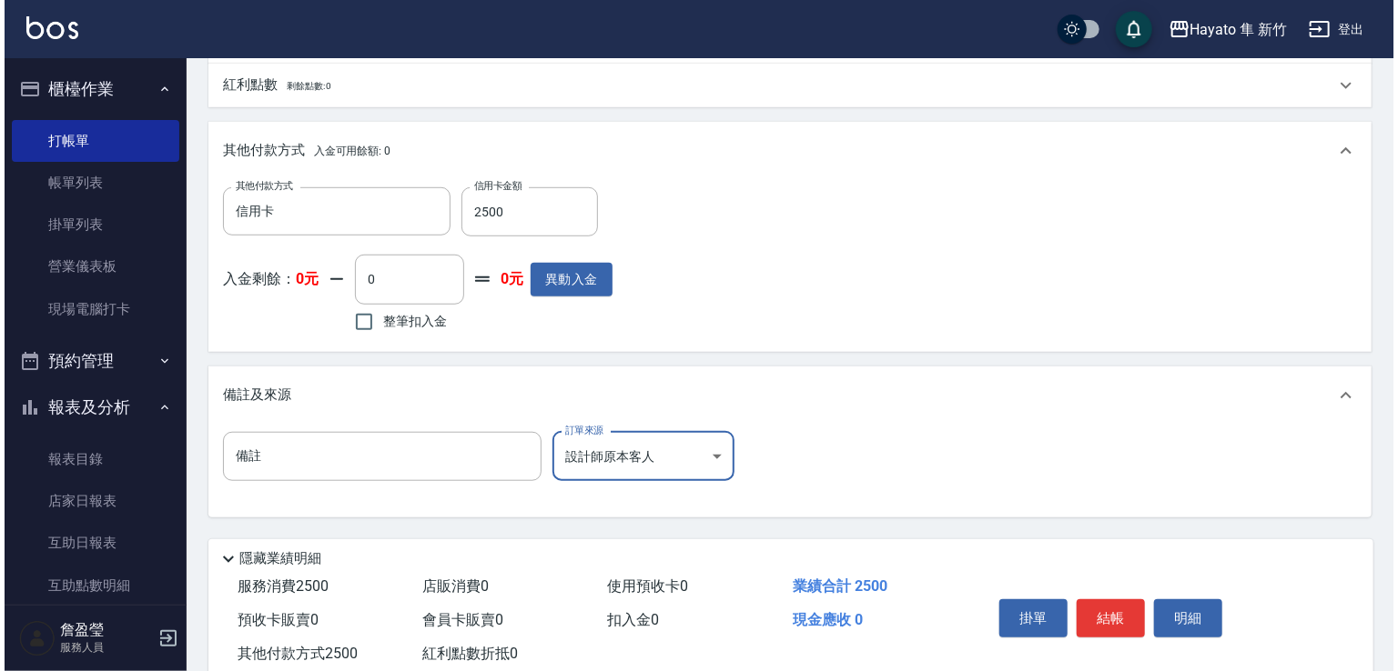
scroll to position [611, 0]
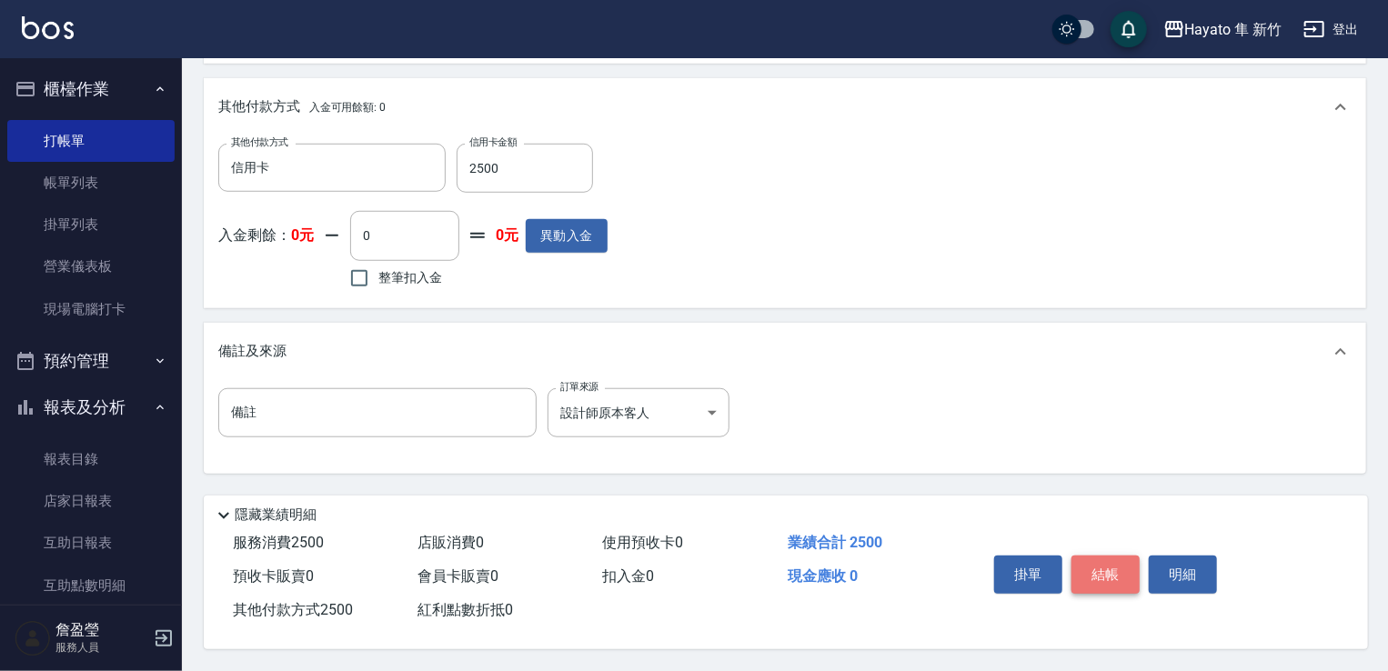
click at [1119, 569] on button "結帳" at bounding box center [1106, 575] width 68 height 38
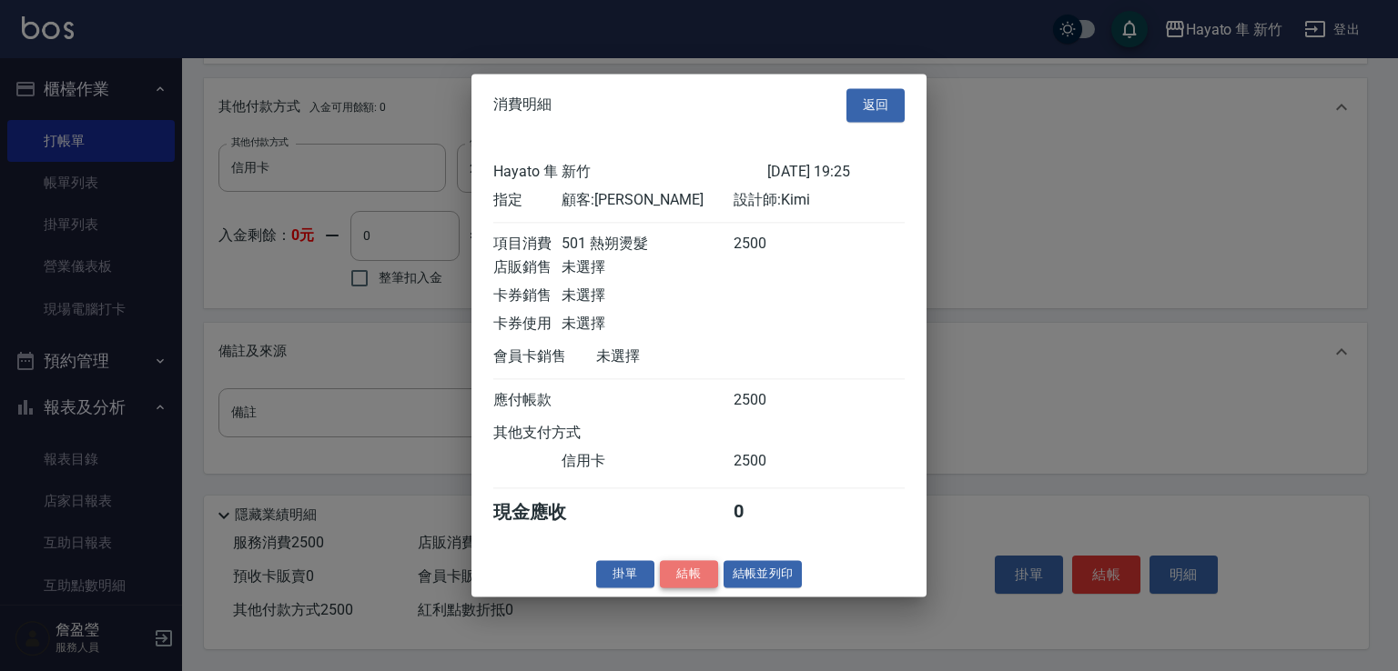
click at [682, 589] on button "結帳" at bounding box center [689, 574] width 58 height 28
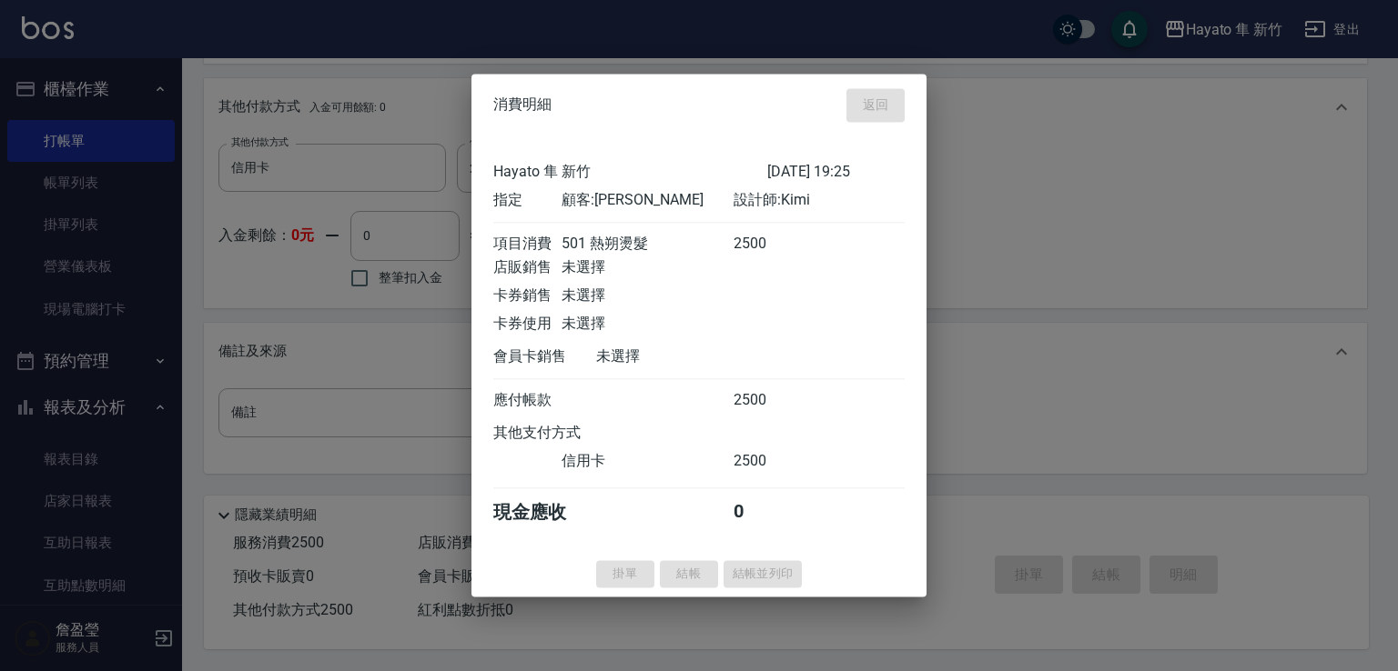
type input "[DATE] 19:27"
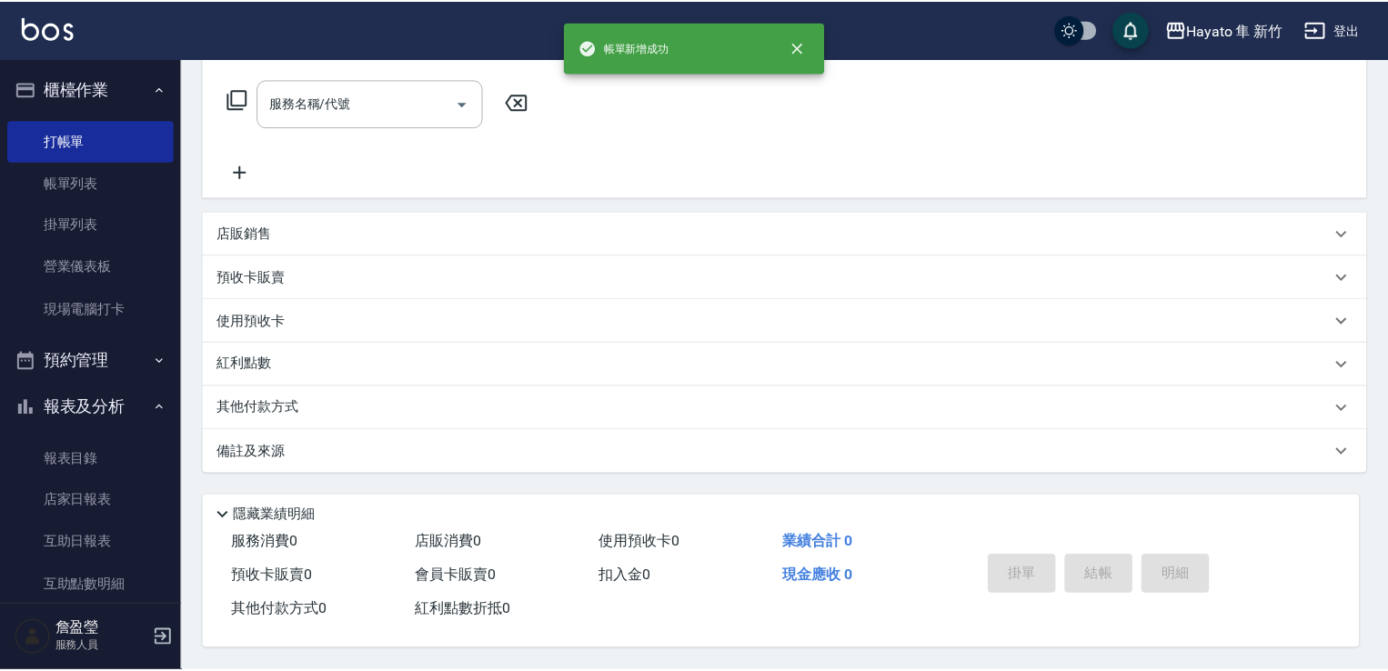
scroll to position [0, 0]
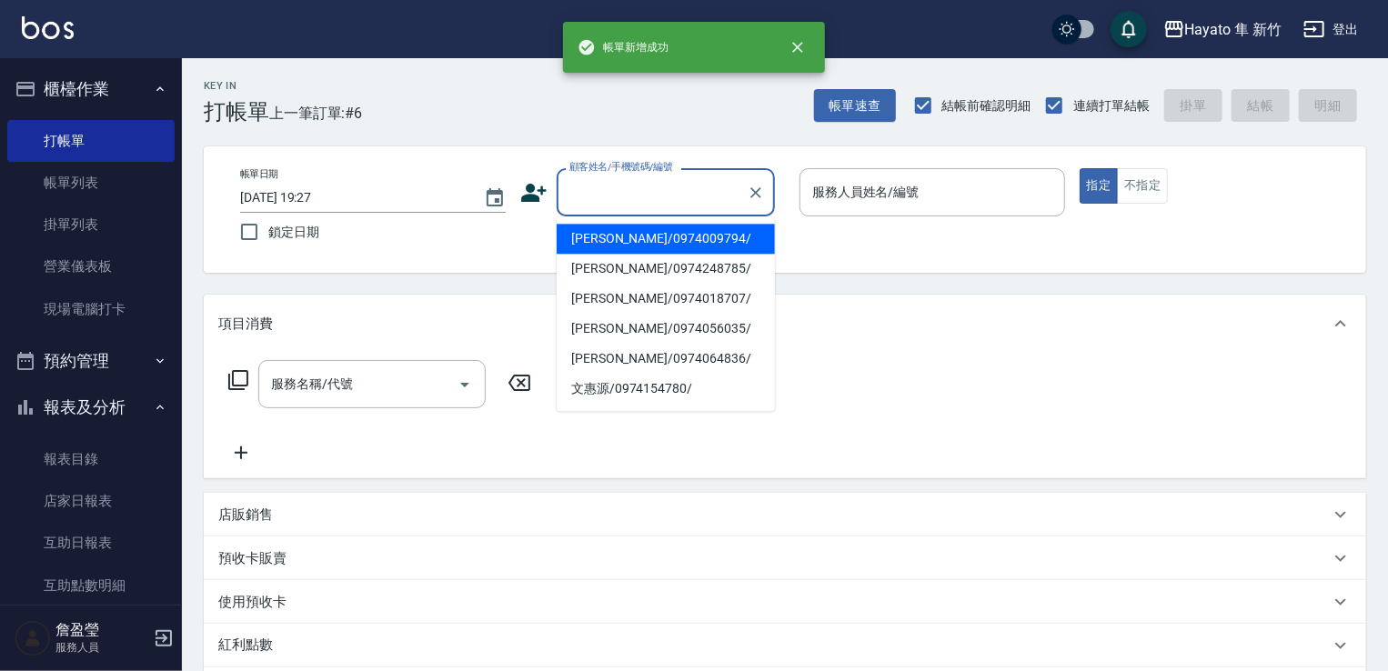
click at [590, 201] on input "顧客姓名/手機號碼/編號" at bounding box center [652, 193] width 175 height 32
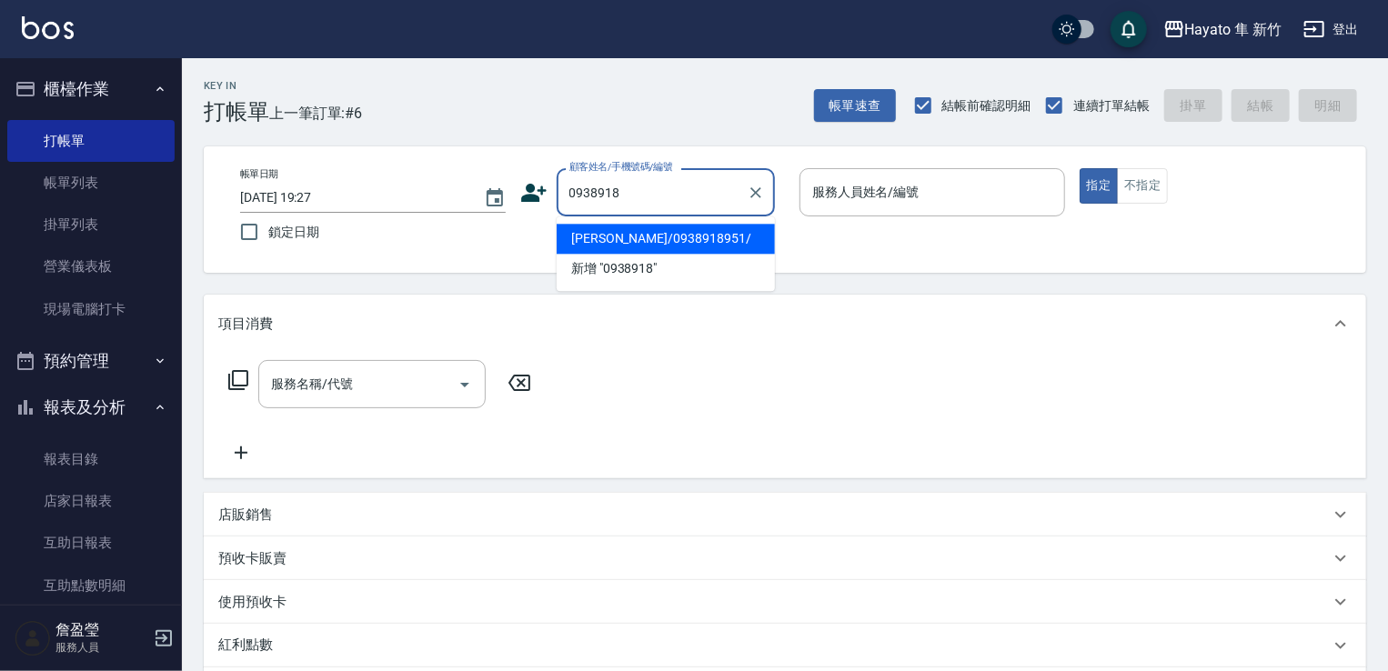
click at [652, 242] on li "[PERSON_NAME]/0938918951/" at bounding box center [666, 239] width 218 height 30
type input "[PERSON_NAME]/0938918951/"
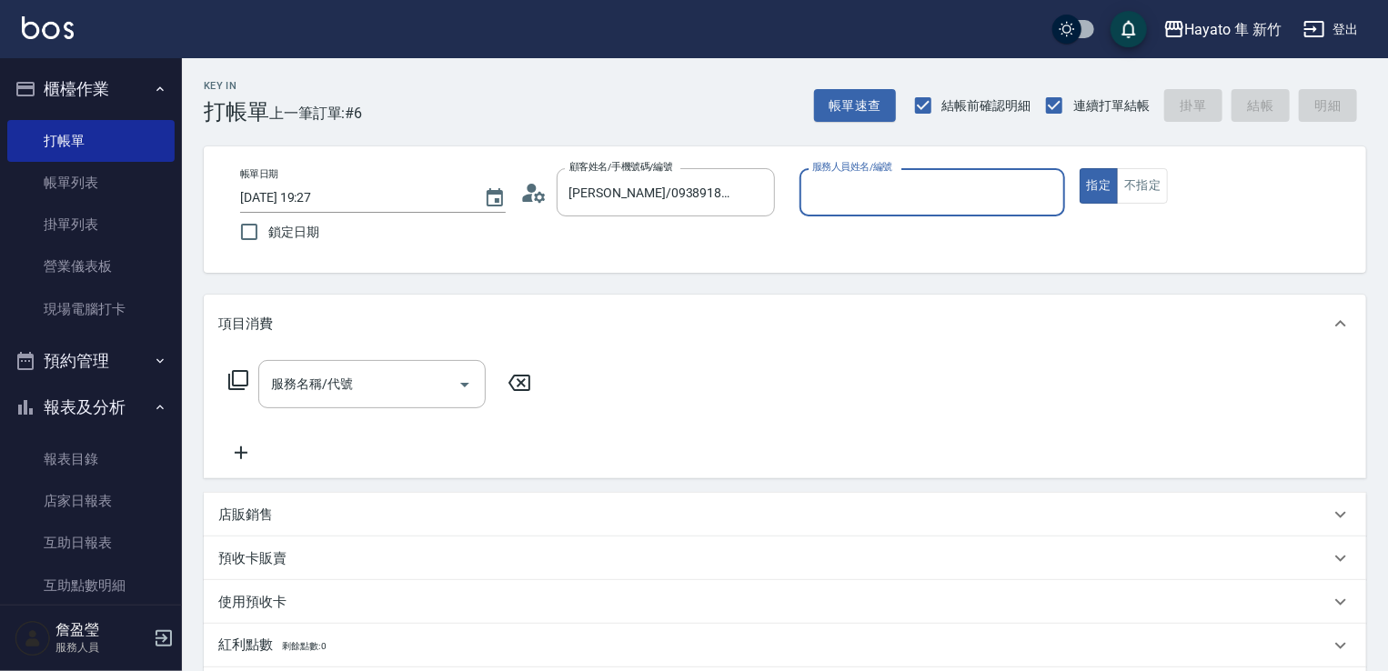
type input "Kimi(無代號)"
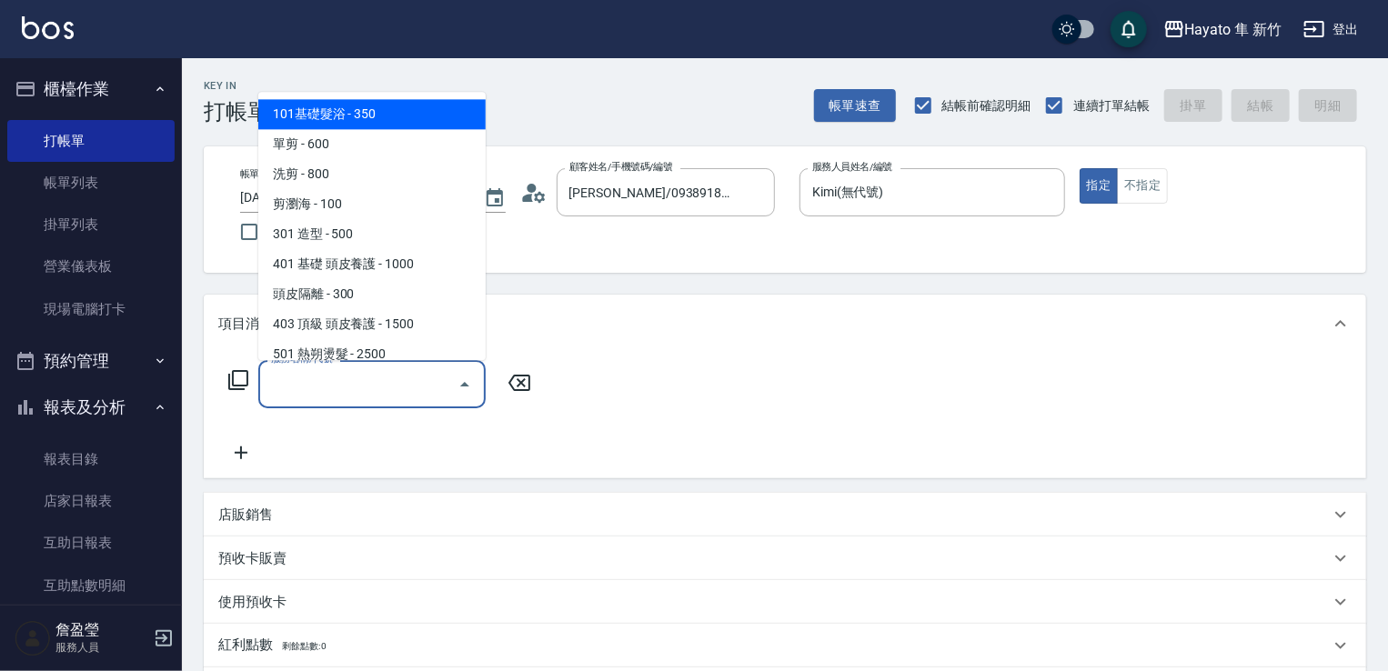
click at [311, 372] on div "服務名稱/代號 服務名稱/代號" at bounding box center [371, 384] width 227 height 48
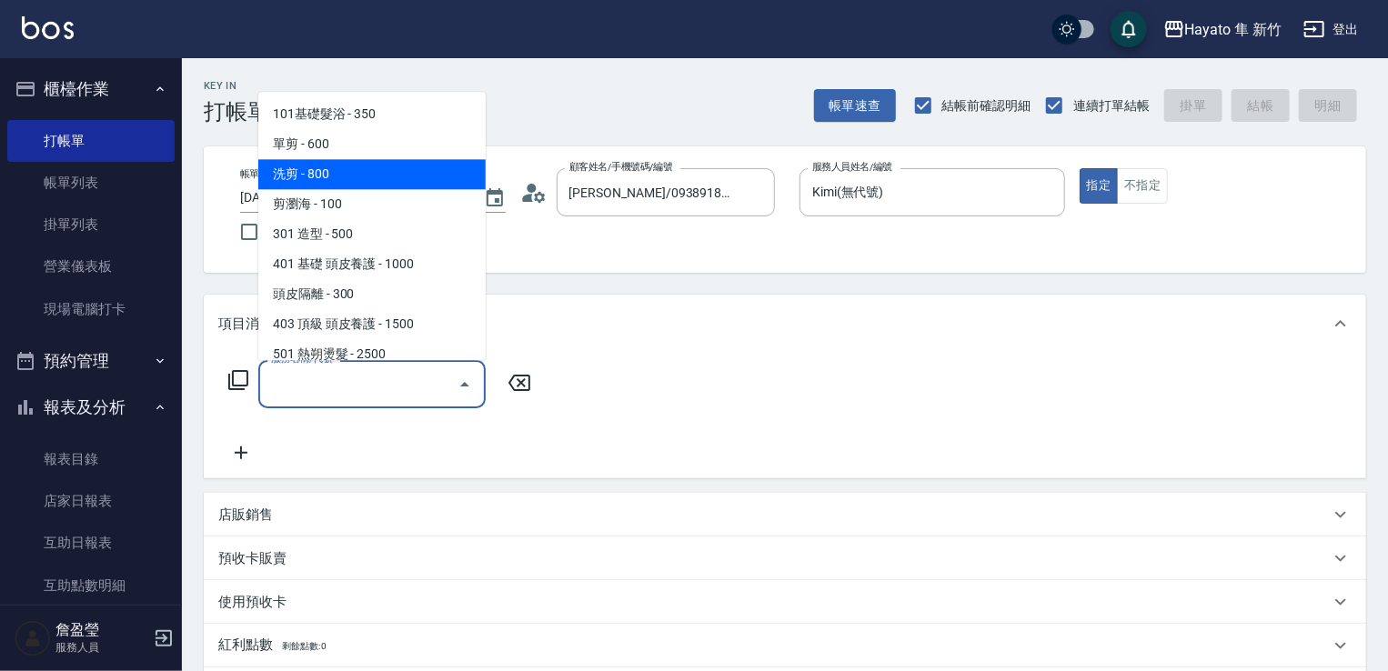
click at [409, 167] on span "洗剪 - 800" at bounding box center [371, 174] width 227 height 30
type input "洗剪(201)"
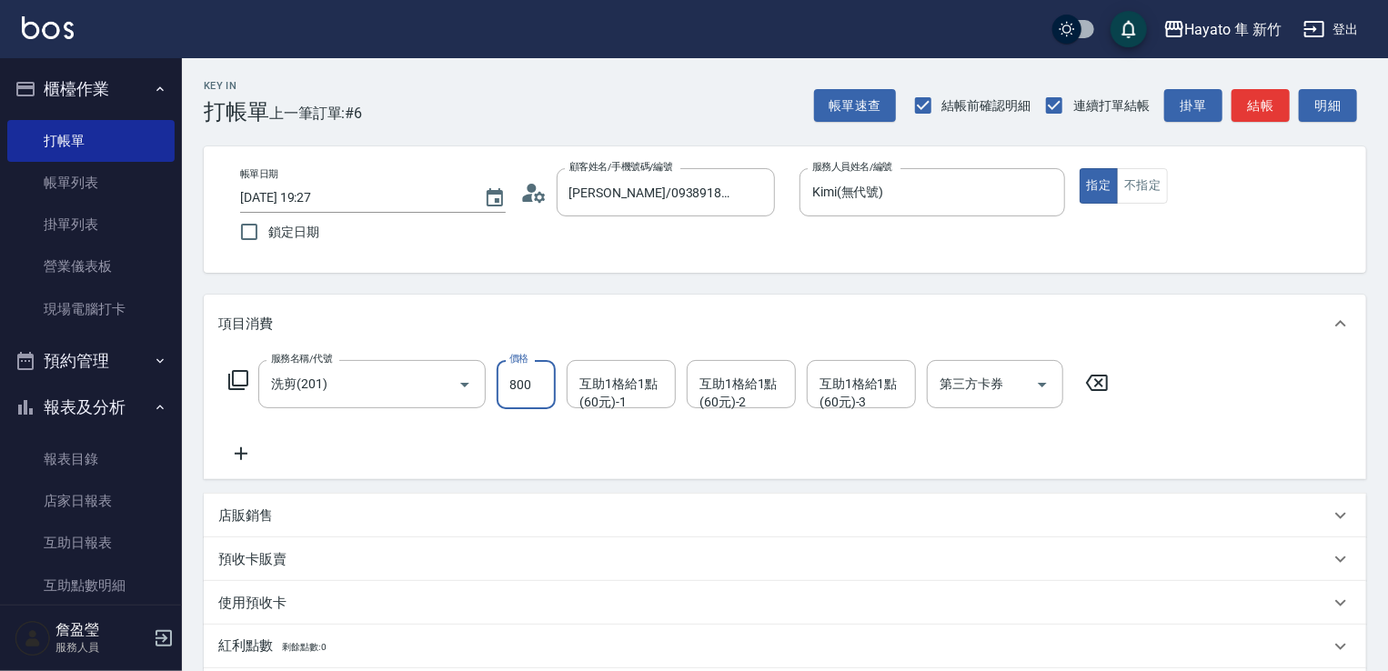
click at [534, 377] on input "800" at bounding box center [526, 384] width 59 height 49
type input "700"
click at [641, 440] on div "服務名稱/代號 洗剪(201) 服務名稱/代號 價格 700 價格 互助1格給1點(60元)-1 互助1格給1點(60元)-1 互助1格給1點(60元)-2 …" at bounding box center [669, 412] width 902 height 105
click at [287, 510] on div "店販銷售" at bounding box center [774, 516] width 1112 height 19
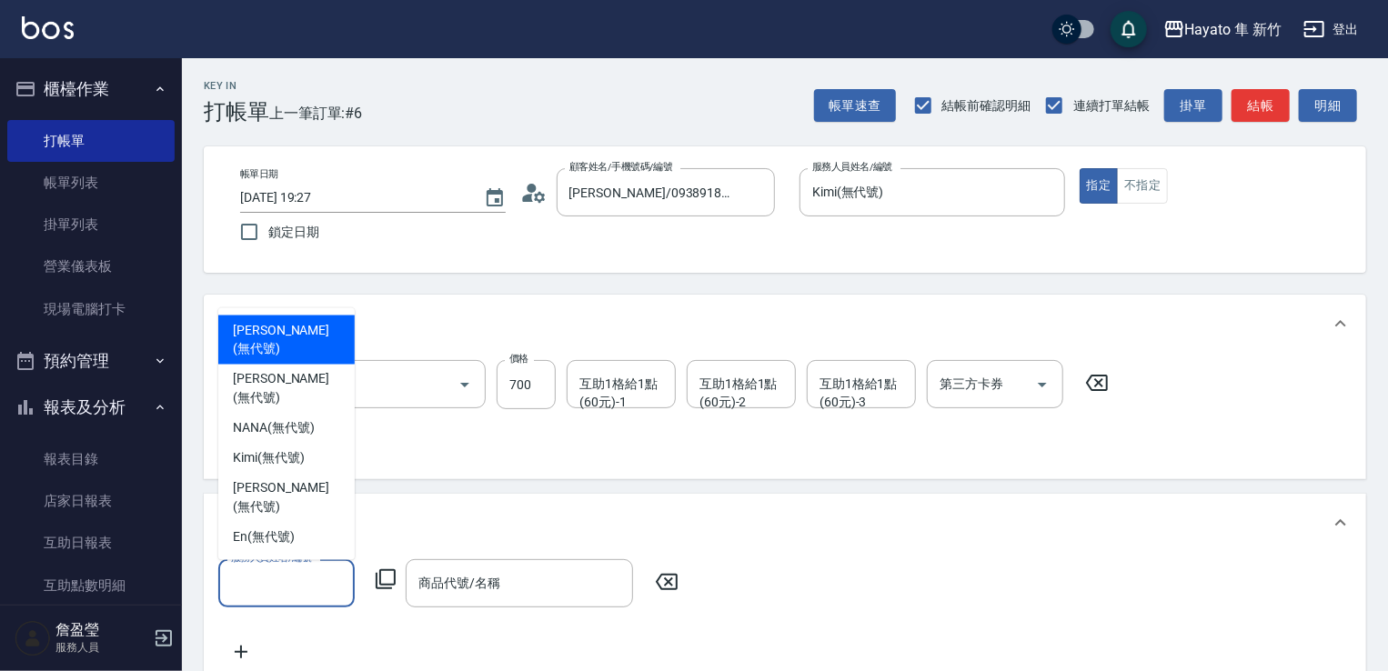
click at [291, 580] on input "服務人員姓名/編號" at bounding box center [287, 584] width 120 height 32
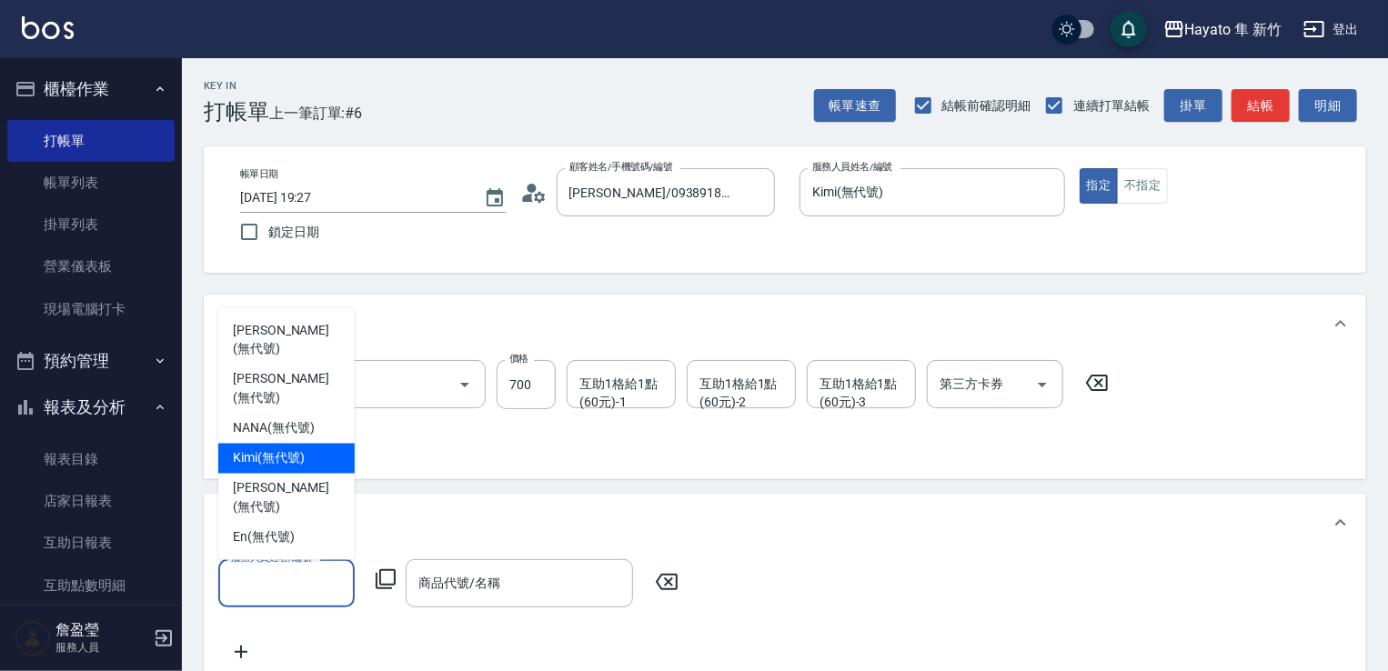
click at [279, 469] on span "Kimi (無代號)" at bounding box center [269, 458] width 72 height 19
type input "Kimi(無代號)"
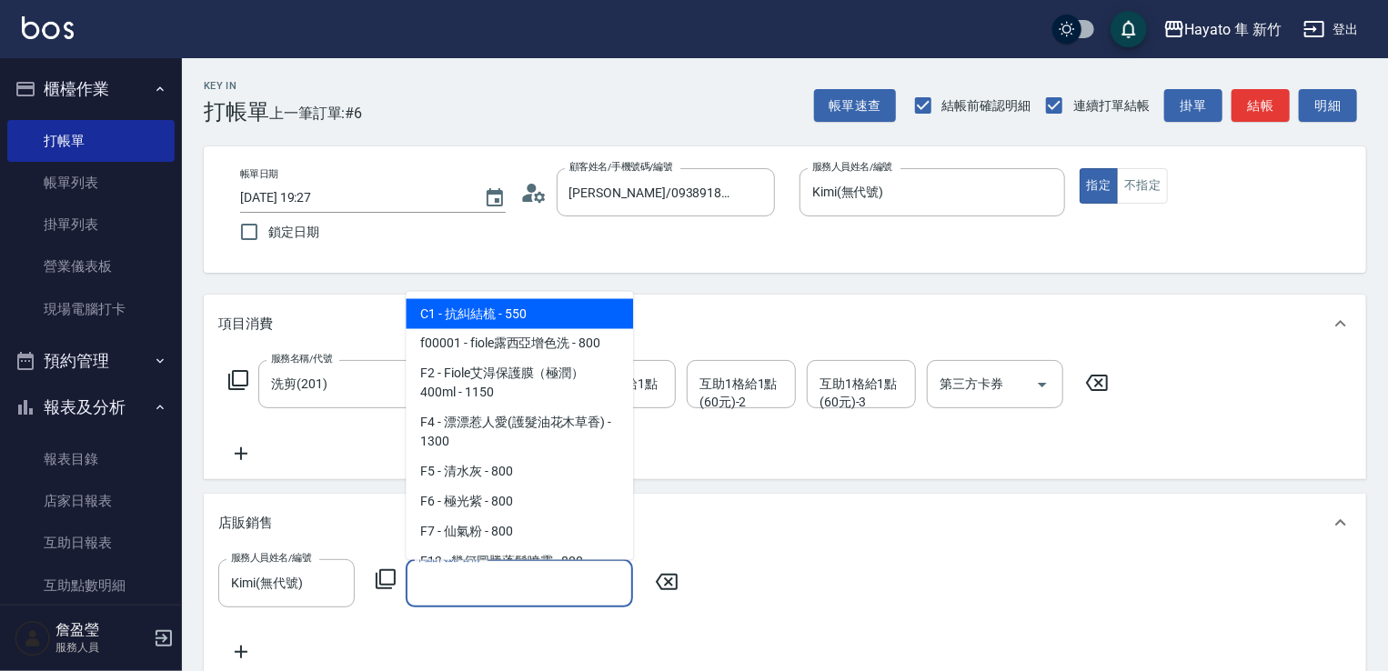
click at [516, 590] on input "商品代號/名稱" at bounding box center [519, 584] width 211 height 32
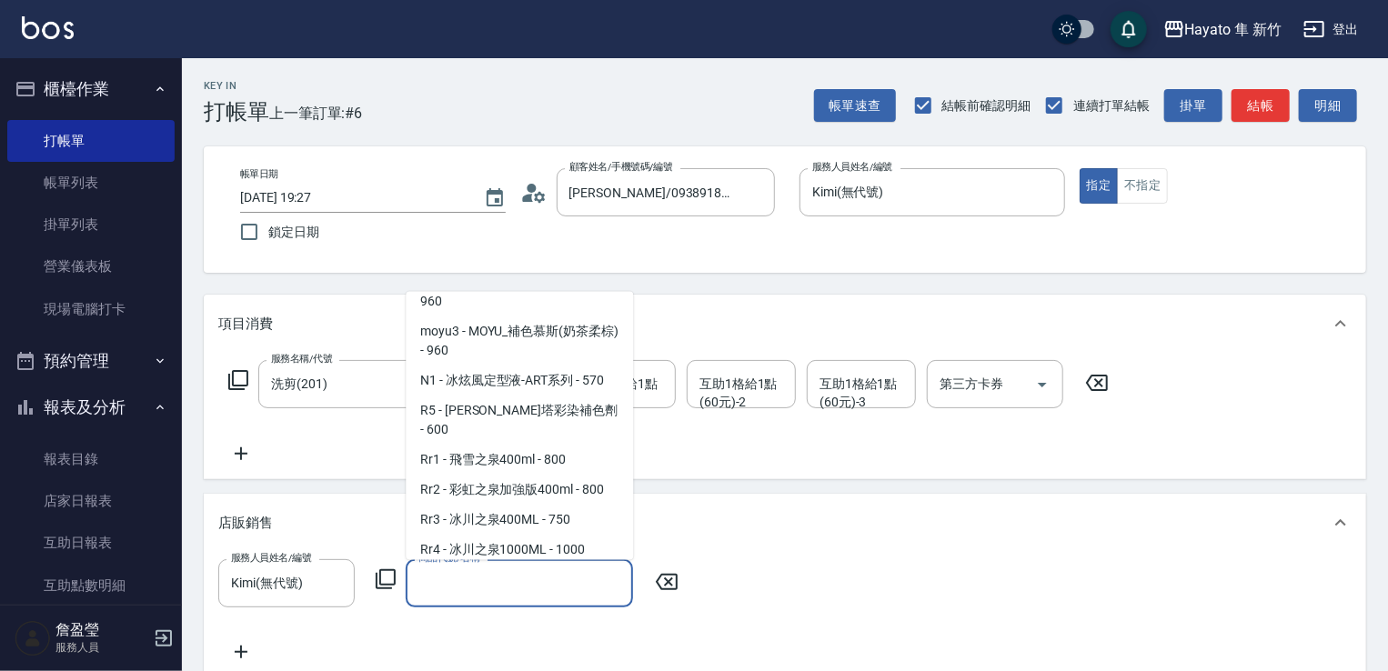
scroll to position [728, 0]
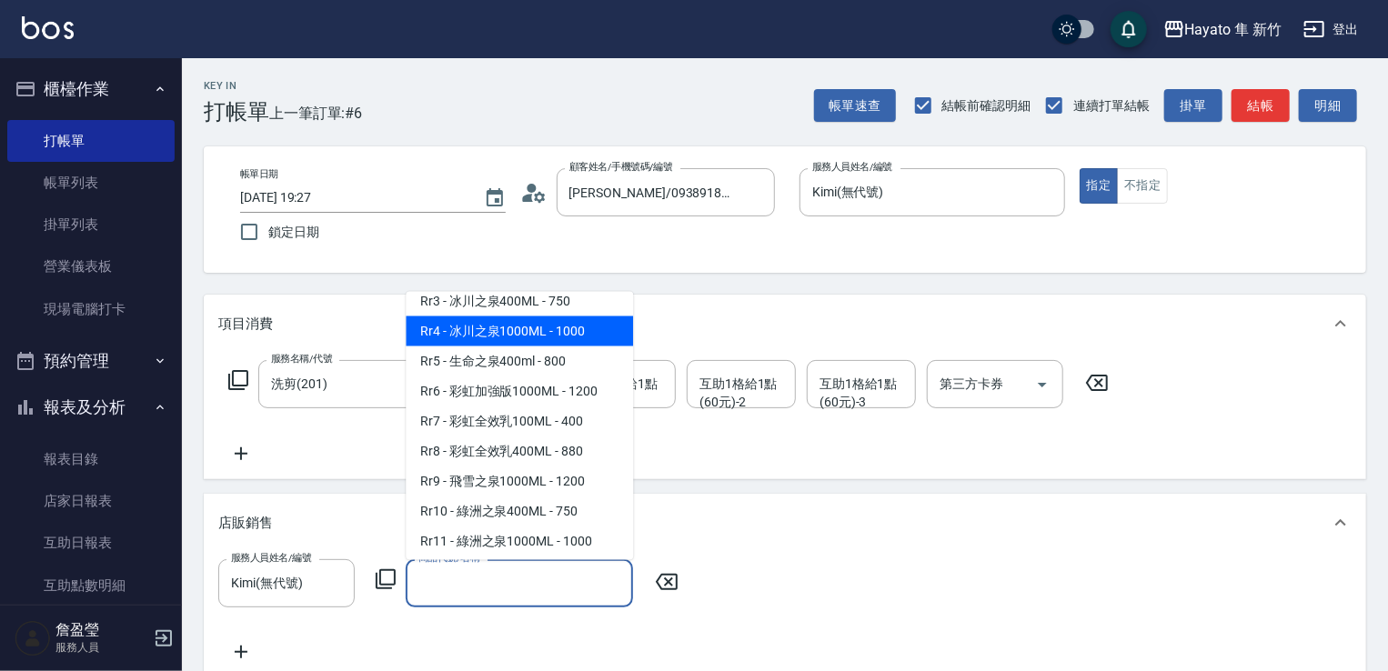
click at [586, 346] on span "Rr4 - 冰川之泉1000ML - 1000" at bounding box center [519, 331] width 227 height 30
type input "冰川之泉1000ML"
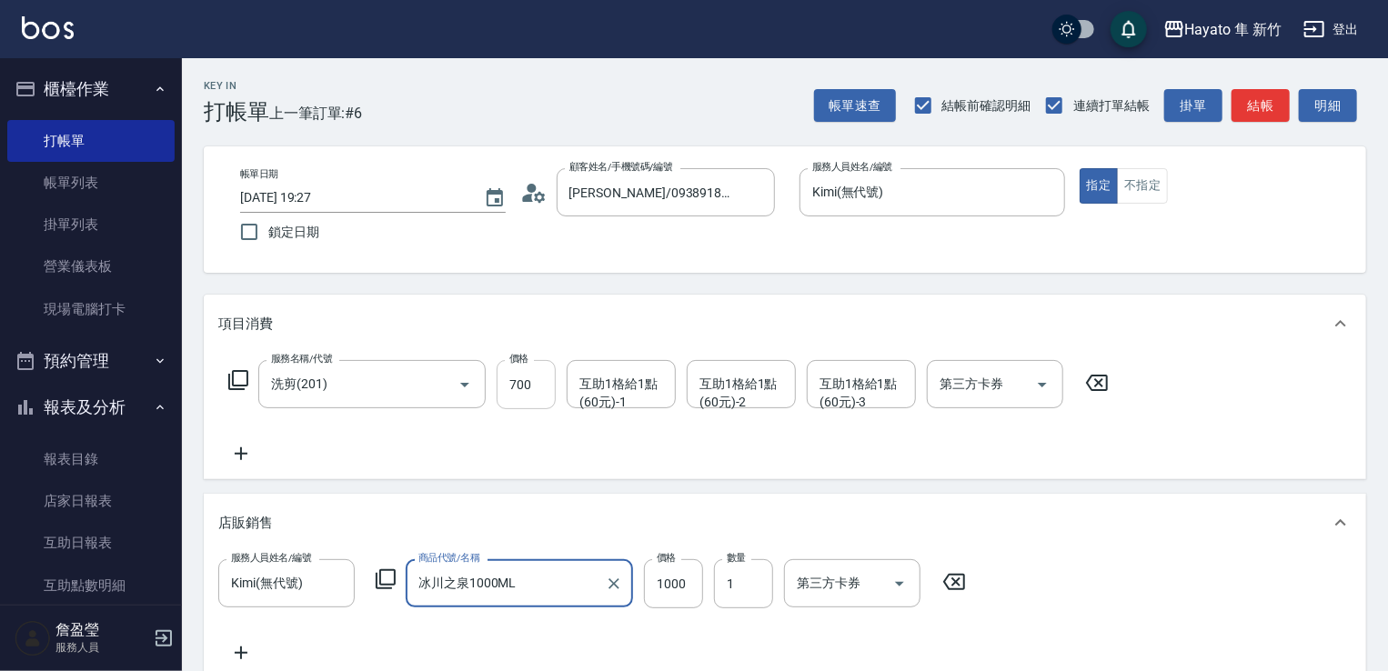
click at [534, 365] on input "700" at bounding box center [526, 384] width 59 height 49
type input "900"
click at [792, 521] on div "店販銷售" at bounding box center [774, 523] width 1112 height 19
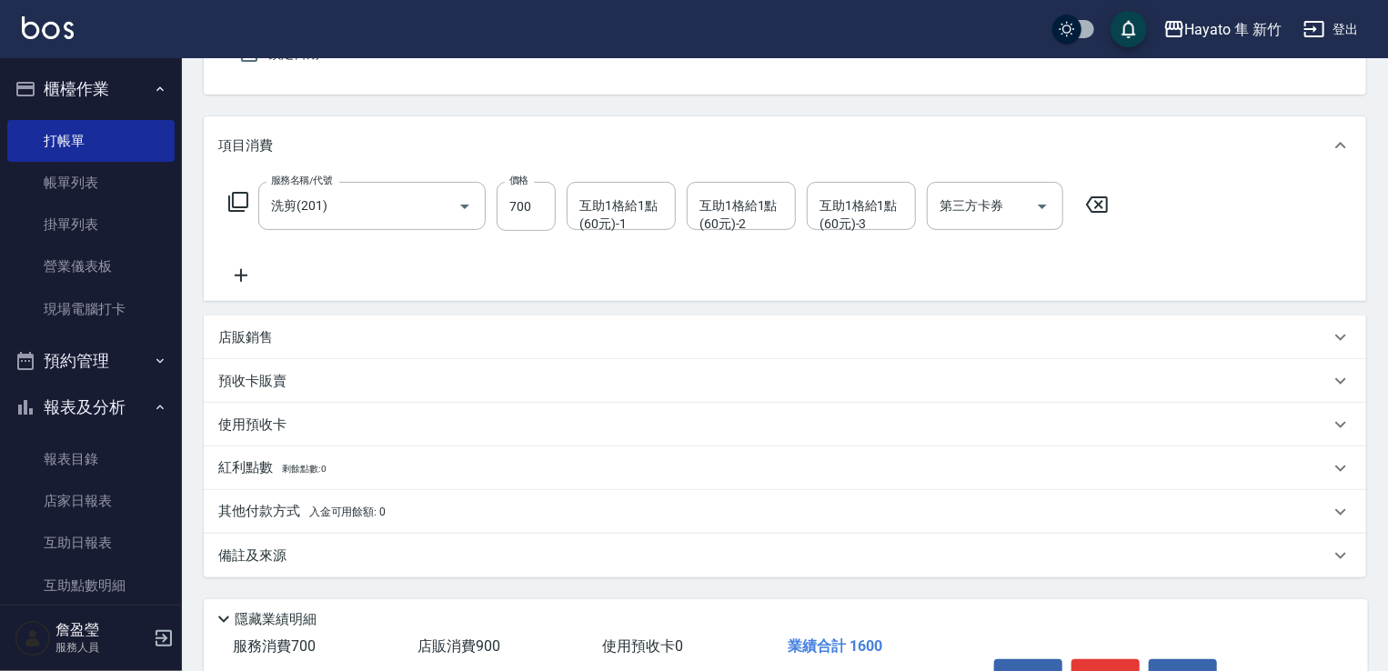
scroll to position [182, 0]
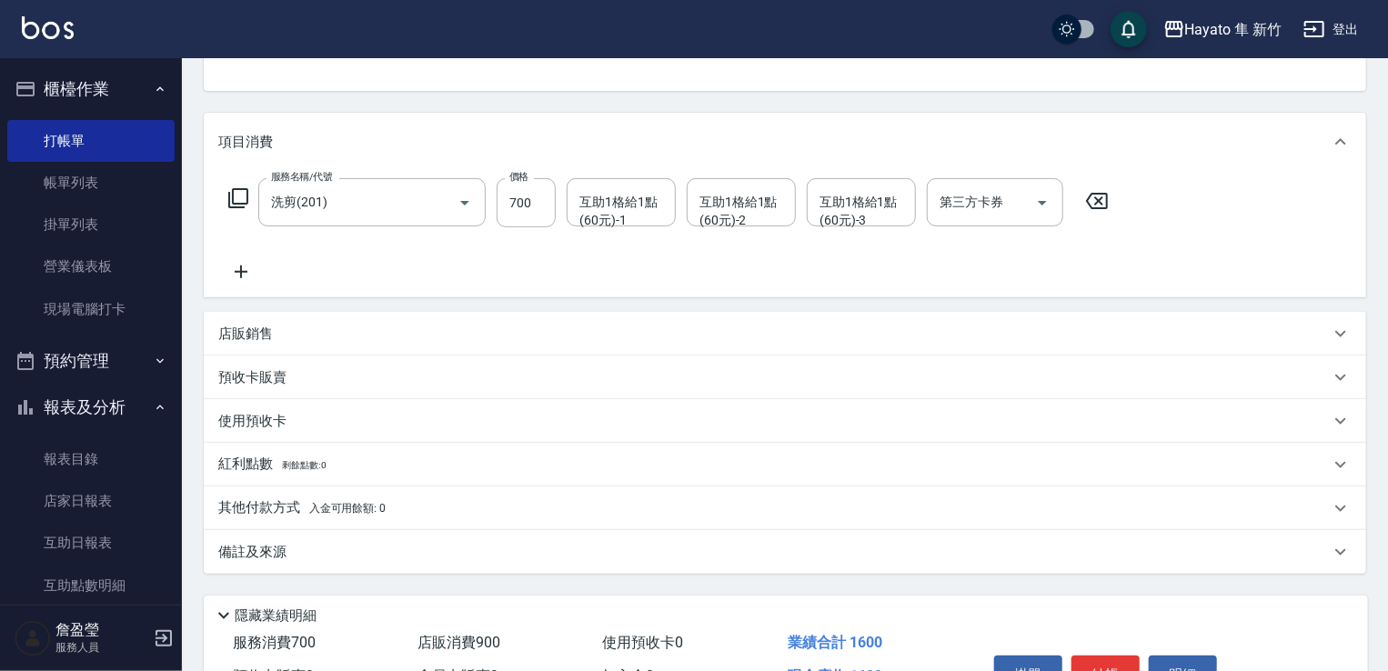
click at [460, 333] on div "店販銷售" at bounding box center [774, 334] width 1112 height 19
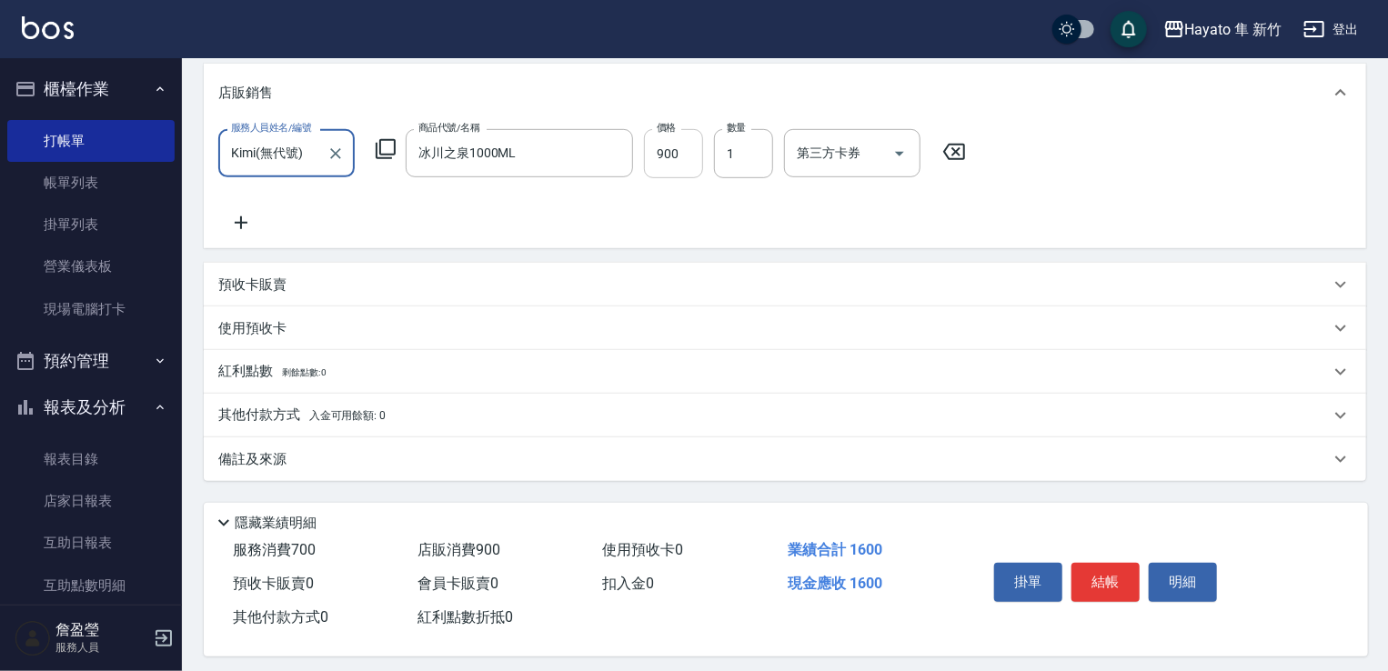
scroll to position [444, 0]
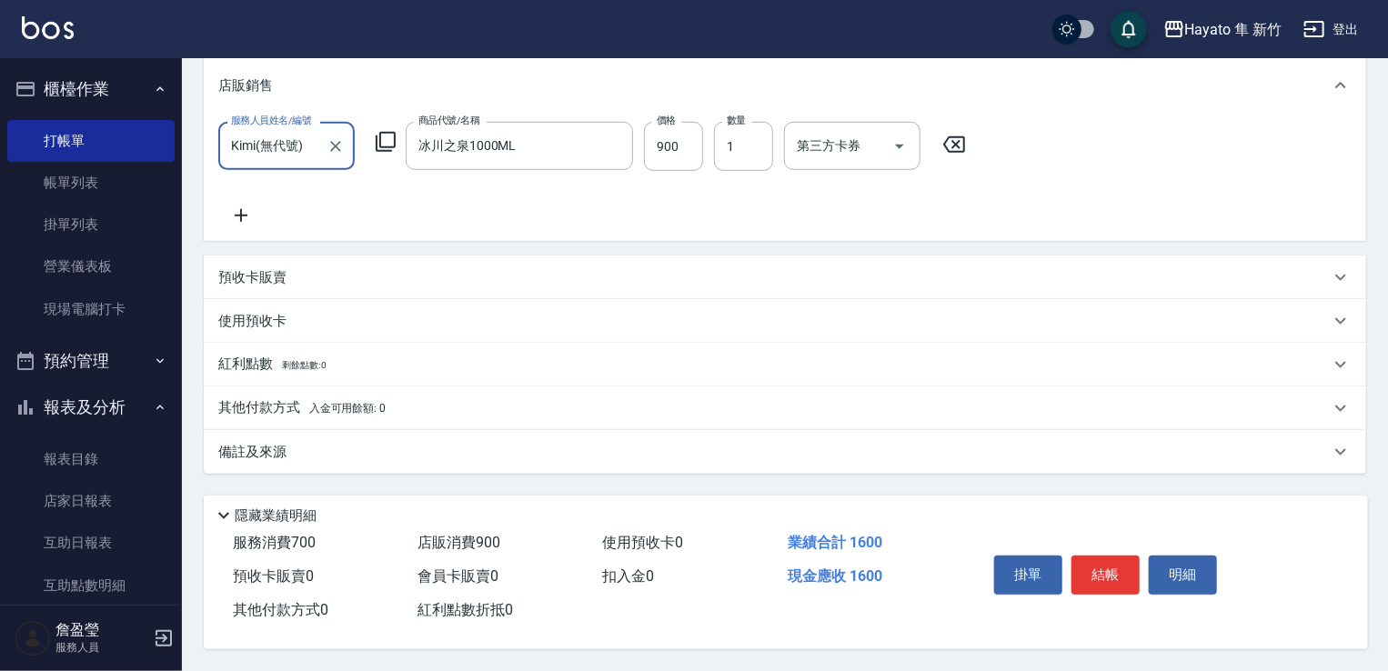
click at [288, 443] on div "備註及來源" at bounding box center [774, 452] width 1112 height 19
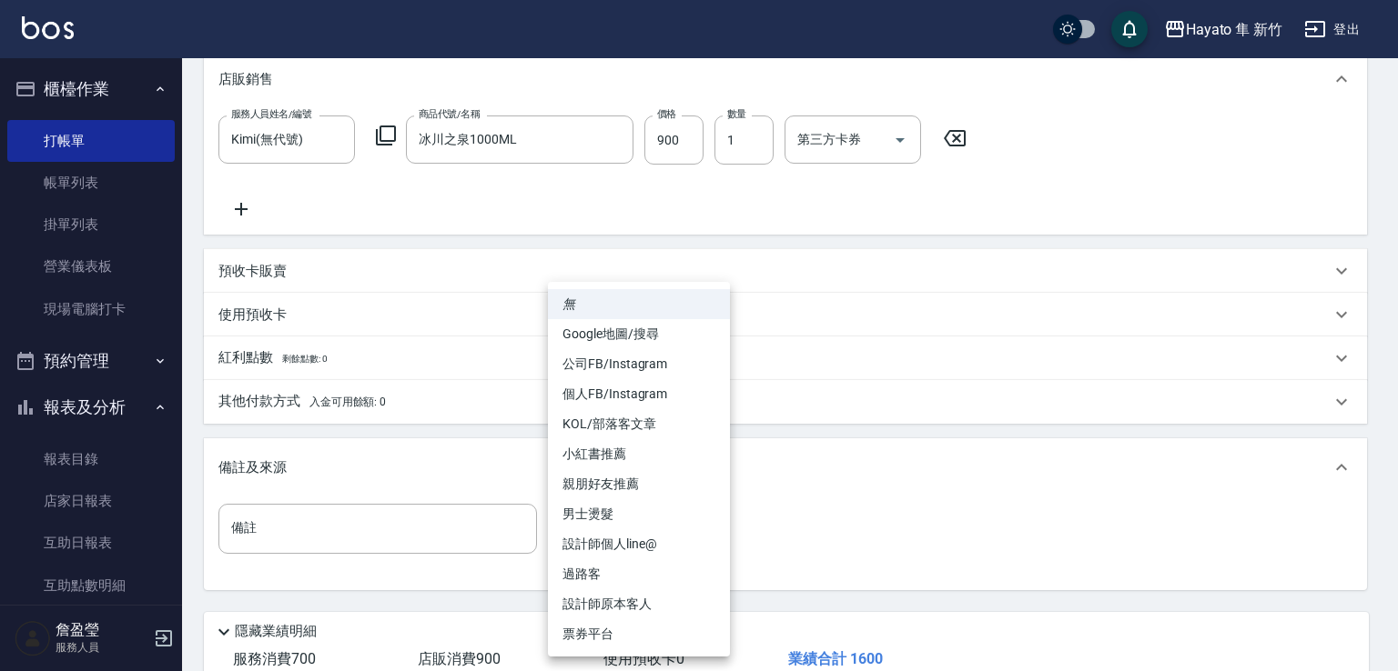
click at [608, 532] on body "Hayato 隼 新竹 登出 櫃檯作業 打帳單 帳單列表 掛單列表 營業儀表板 現場電腦打卡 預約管理 預約管理 報表及分析 報表目錄 店家日報表 互助日報表…" at bounding box center [699, 172] width 1398 height 1232
click at [651, 601] on li "設計師原本客人" at bounding box center [639, 605] width 182 height 30
type input "設計師原本客人"
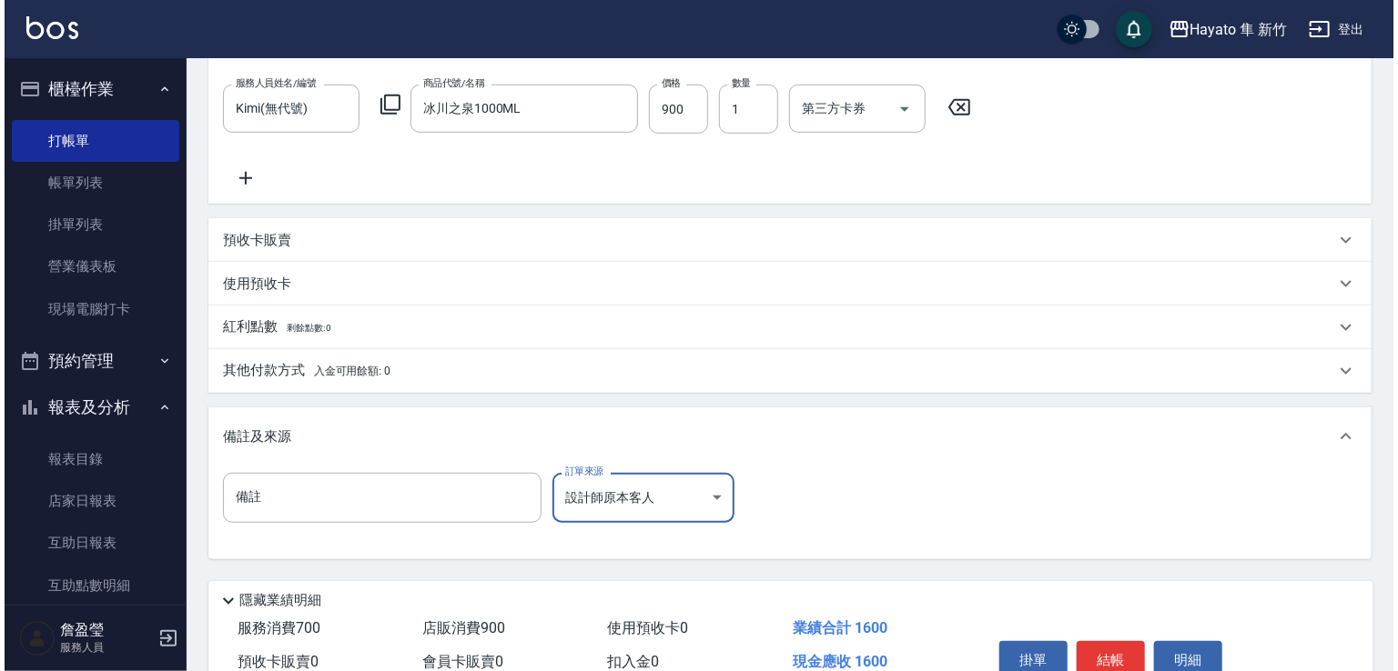
scroll to position [566, 0]
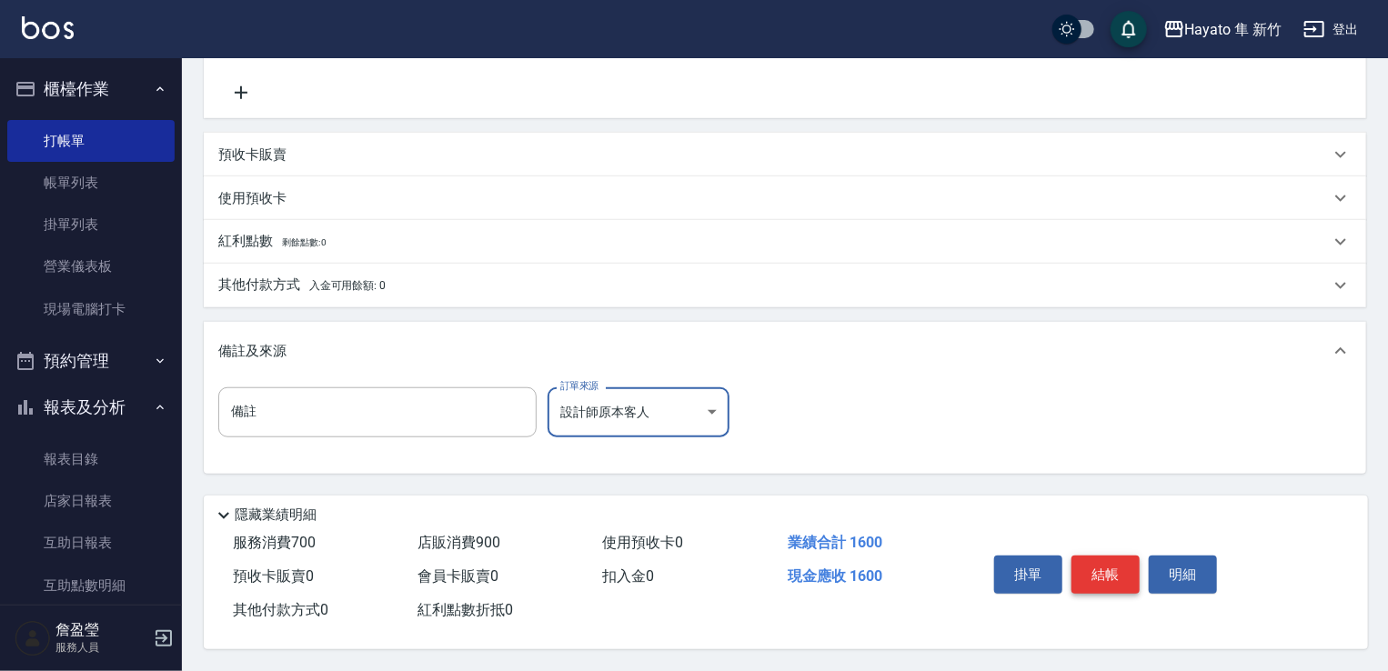
click at [1134, 558] on button "結帳" at bounding box center [1106, 575] width 68 height 38
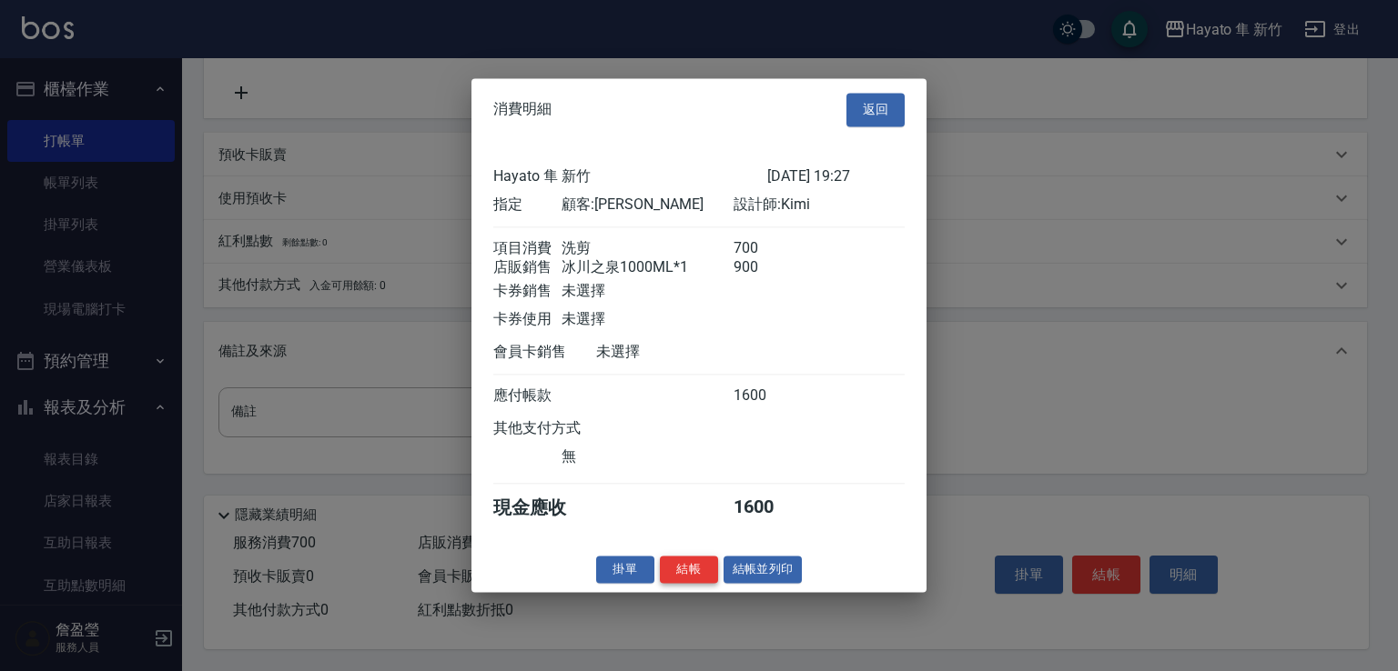
click at [707, 574] on button "結帳" at bounding box center [689, 570] width 58 height 28
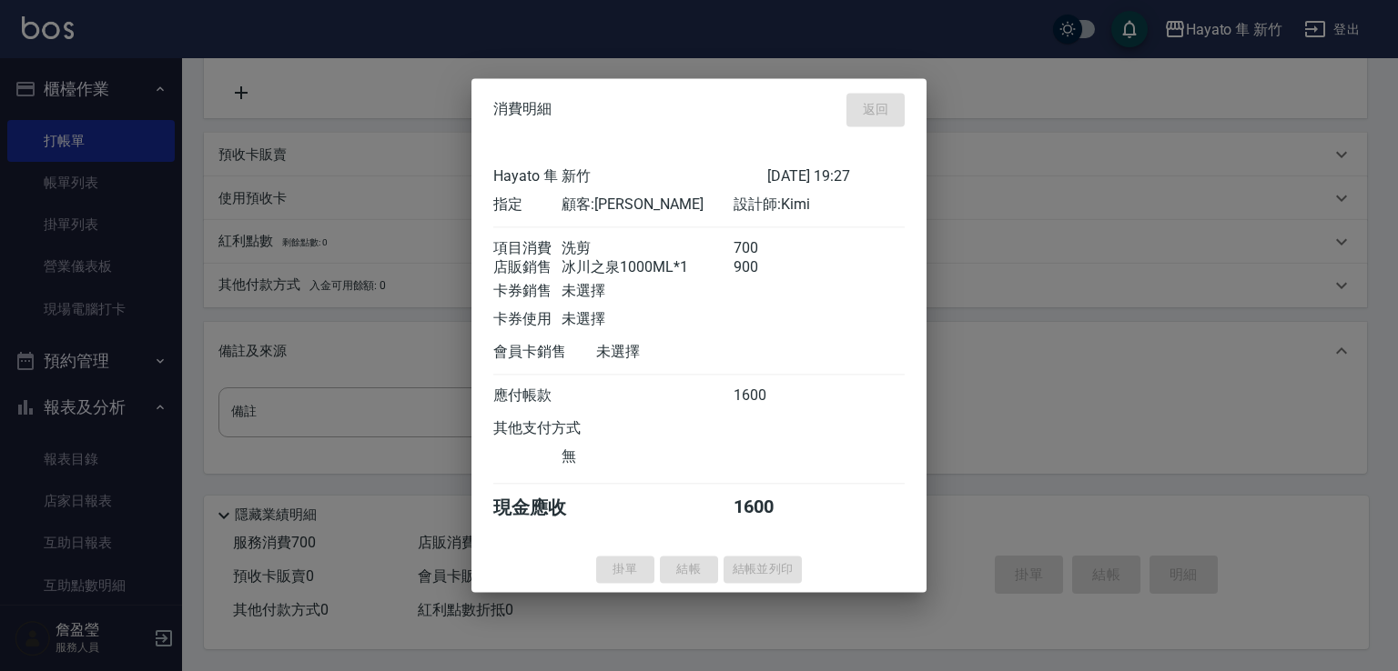
type input "[DATE] 19:29"
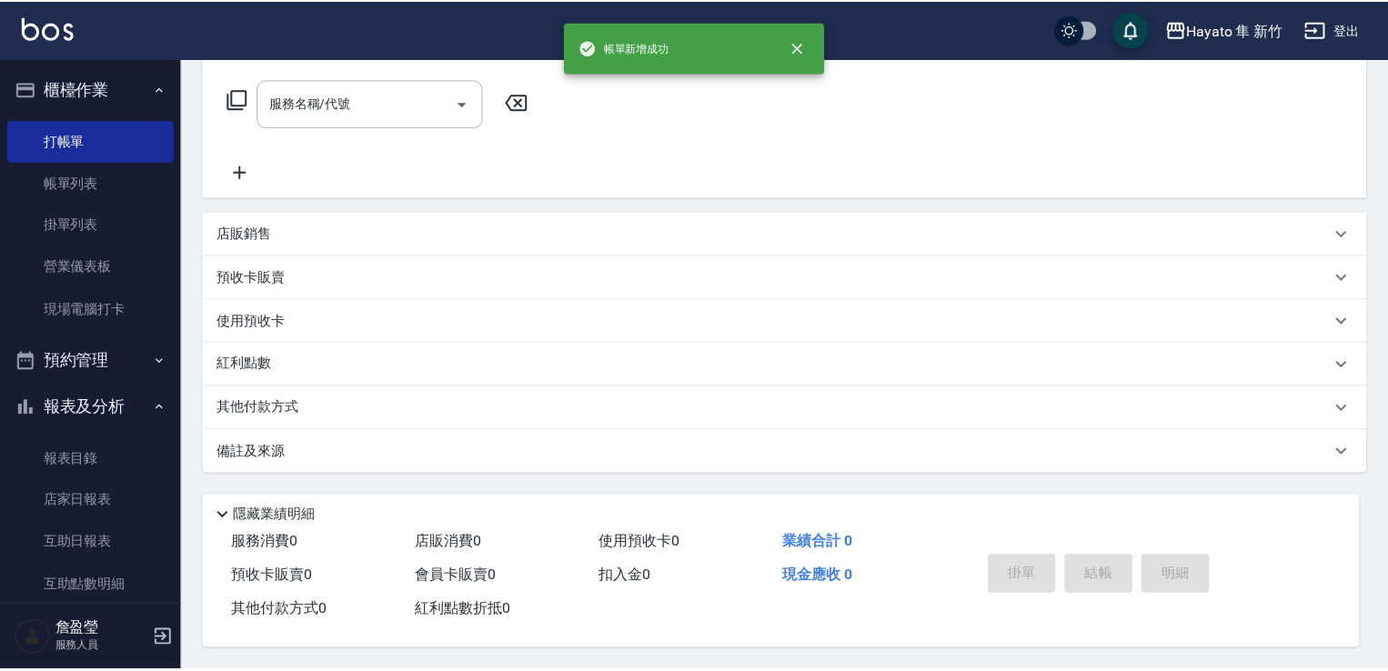
scroll to position [0, 0]
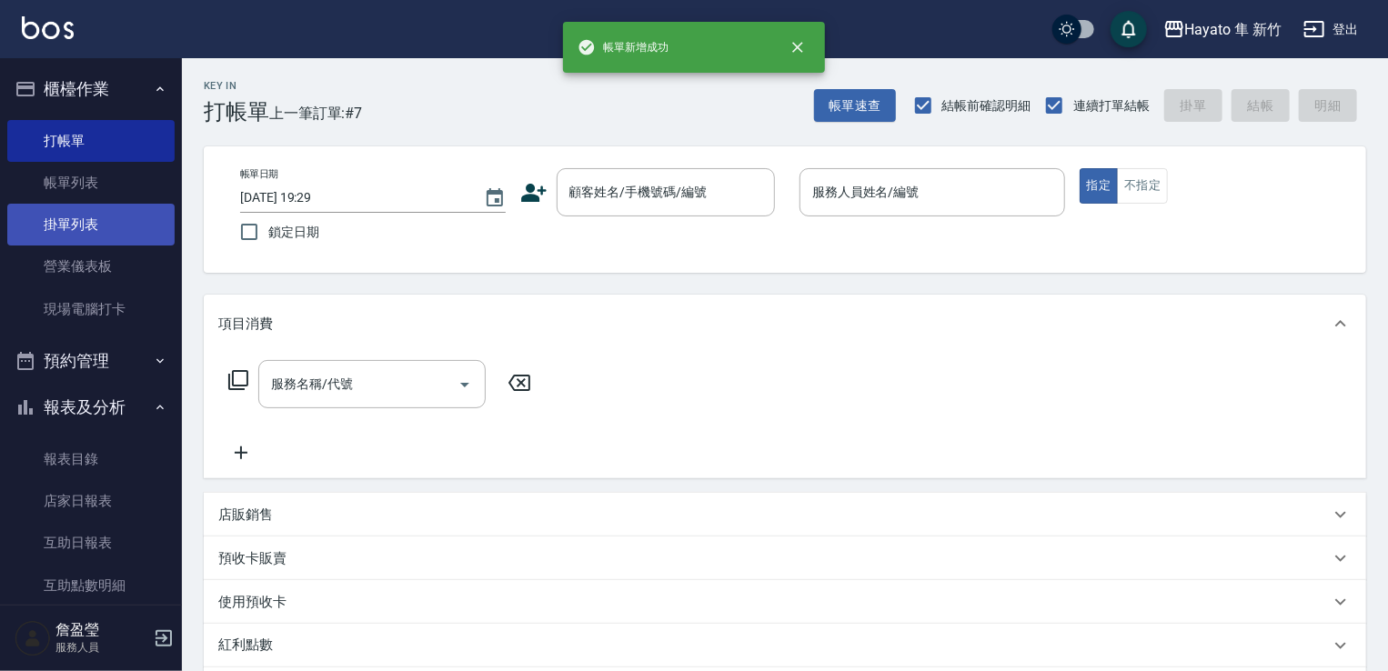
click at [87, 204] on link "掛單列表" at bounding box center [90, 225] width 167 height 42
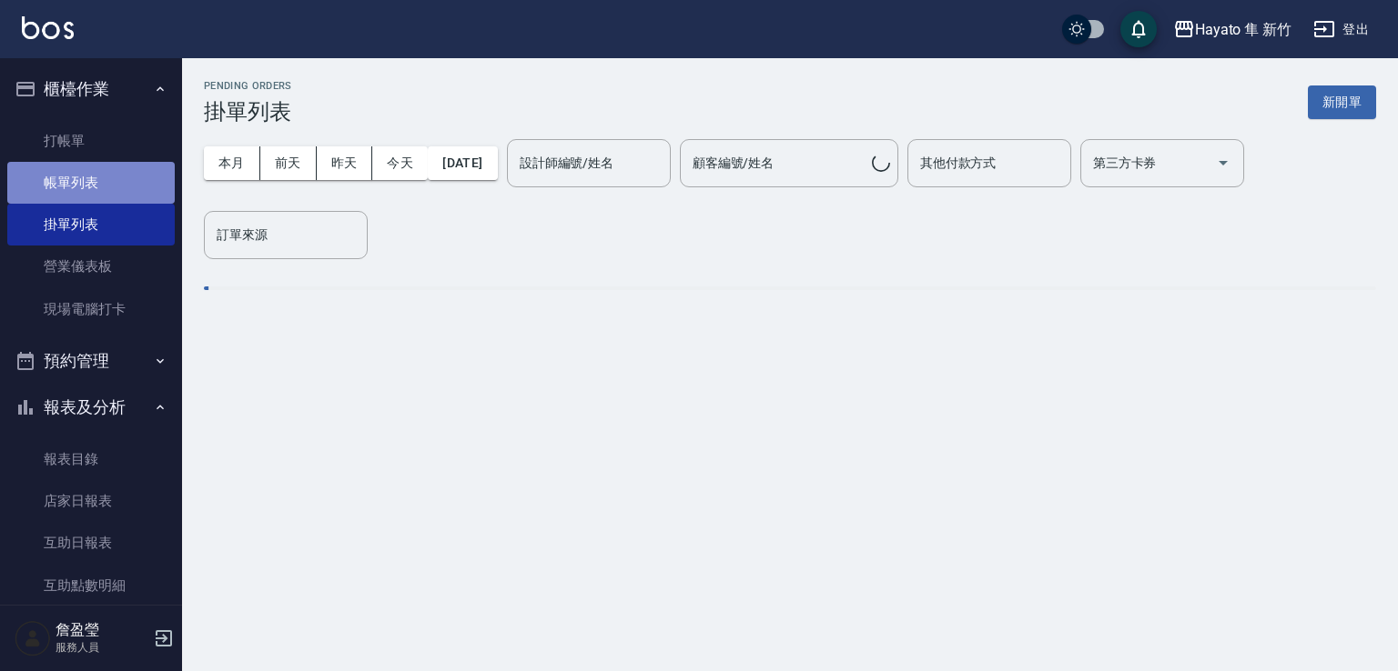
click at [108, 183] on link "帳單列表" at bounding box center [90, 183] width 167 height 42
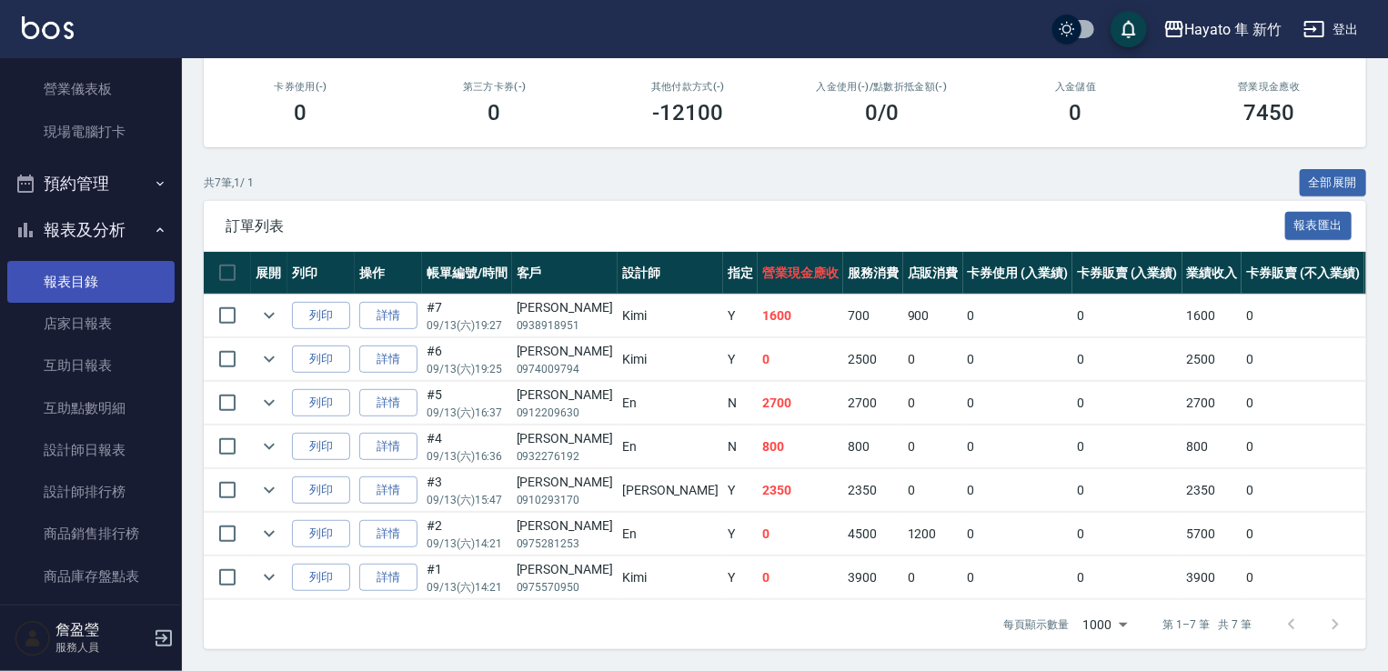
scroll to position [182, 0]
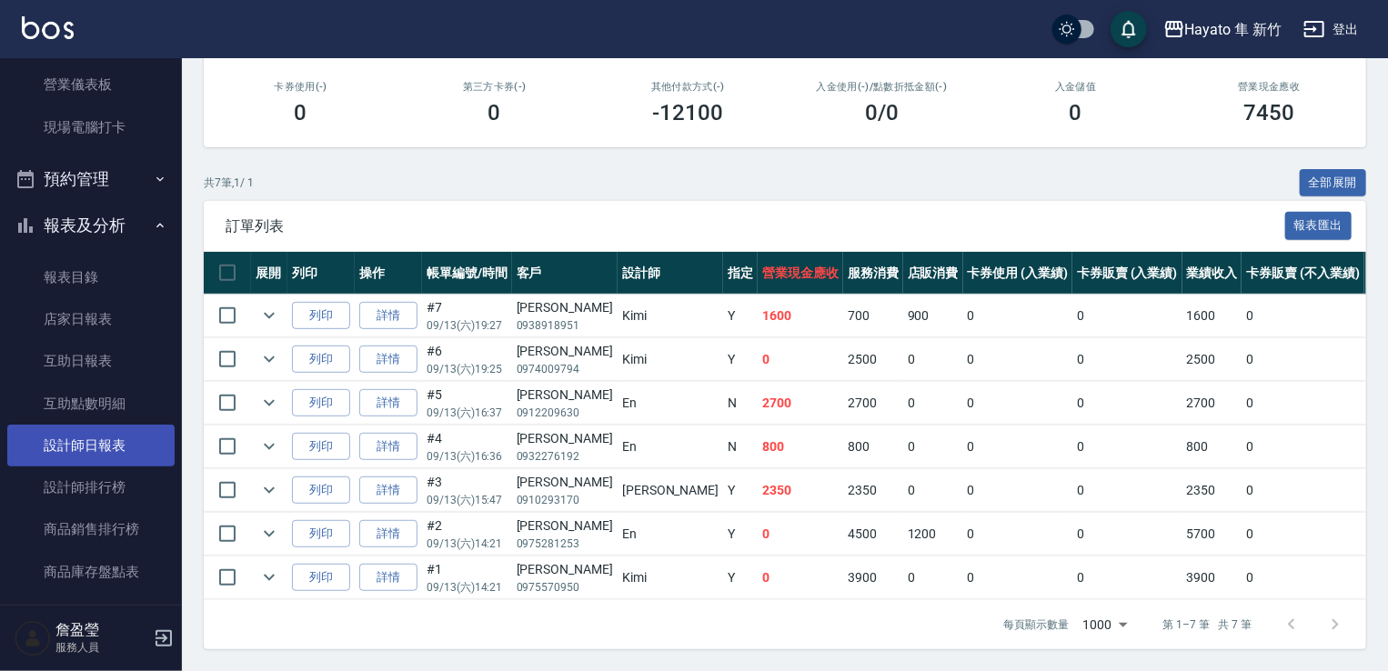
click at [122, 439] on link "設計師日報表" at bounding box center [90, 446] width 167 height 42
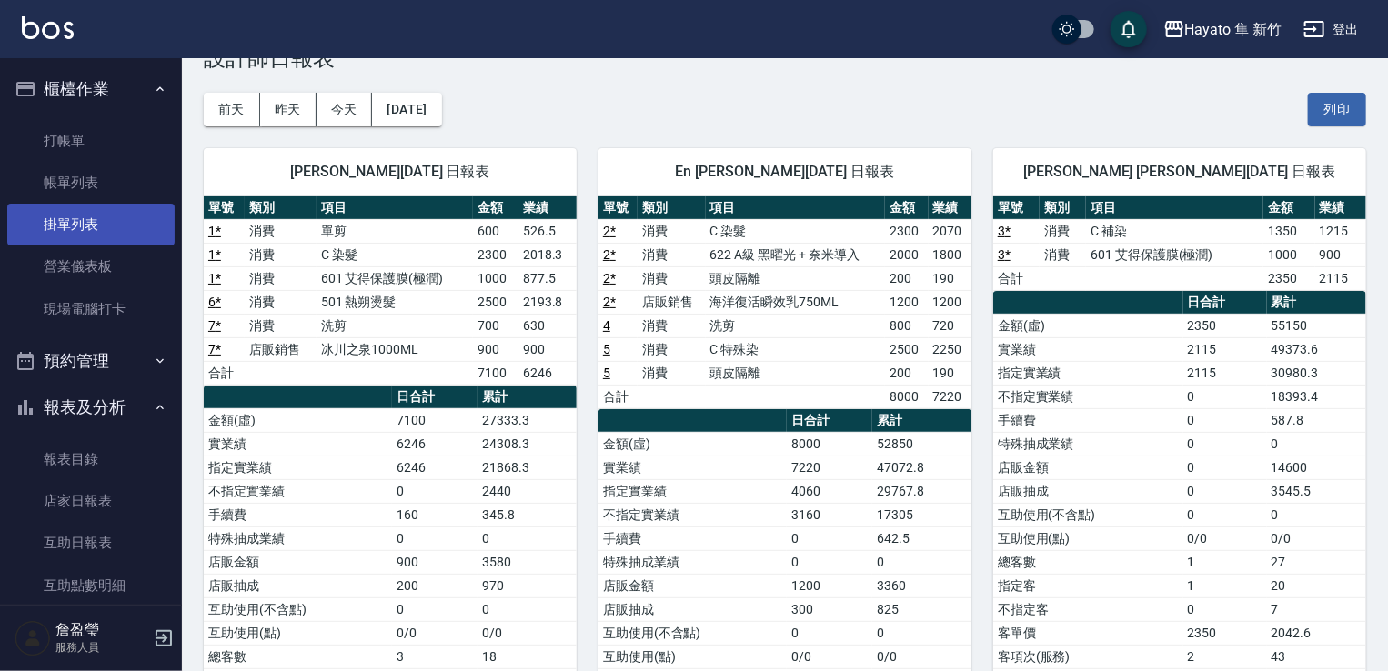
scroll to position [50, 0]
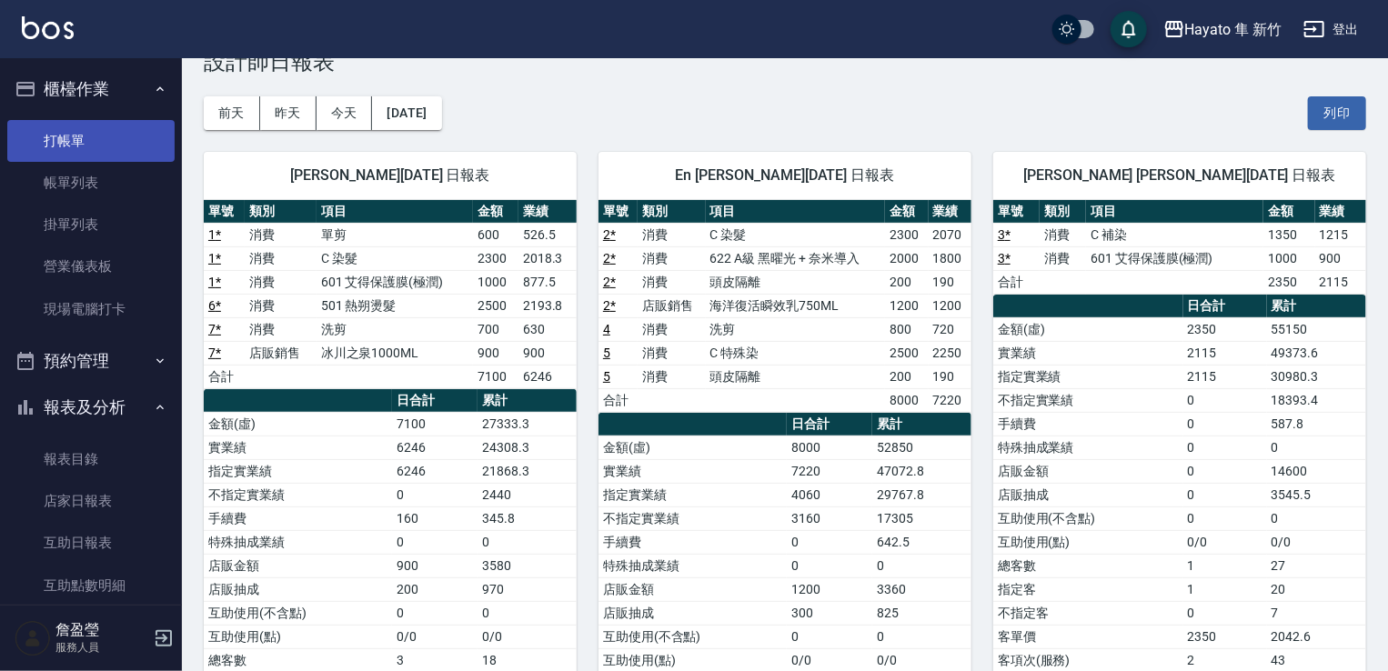
click at [51, 133] on link "打帳單" at bounding box center [90, 141] width 167 height 42
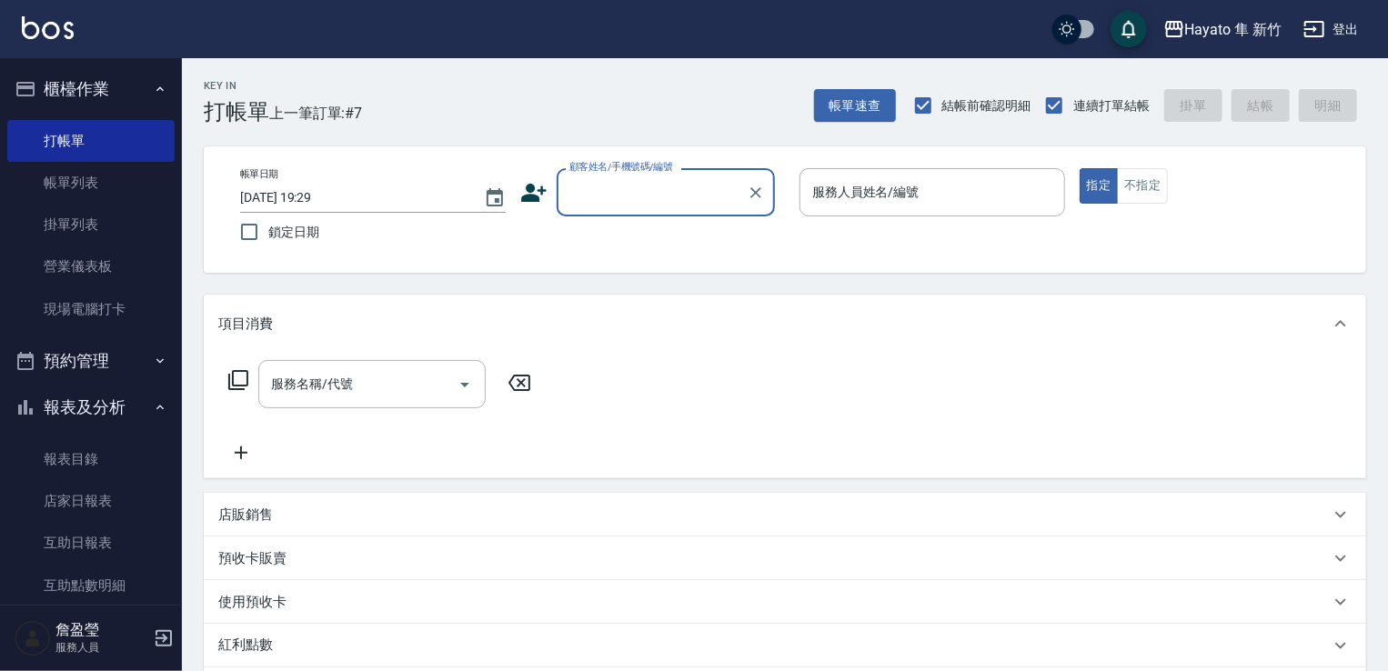
click at [677, 204] on input "顧客姓名/手機號碼/編號" at bounding box center [652, 193] width 175 height 32
drag, startPoint x: 616, startPoint y: 176, endPoint x: 536, endPoint y: 187, distance: 80.9
click at [512, 191] on div "帳單日期 [DATE] 19:29 鎖定日期 顧客姓名/手機號碼/編號 每 顧客姓名/手機號碼/編號 服務人員姓名/編號 服務人員姓名/編號 指定 不指定" at bounding box center [785, 209] width 1119 height 83
type input "a"
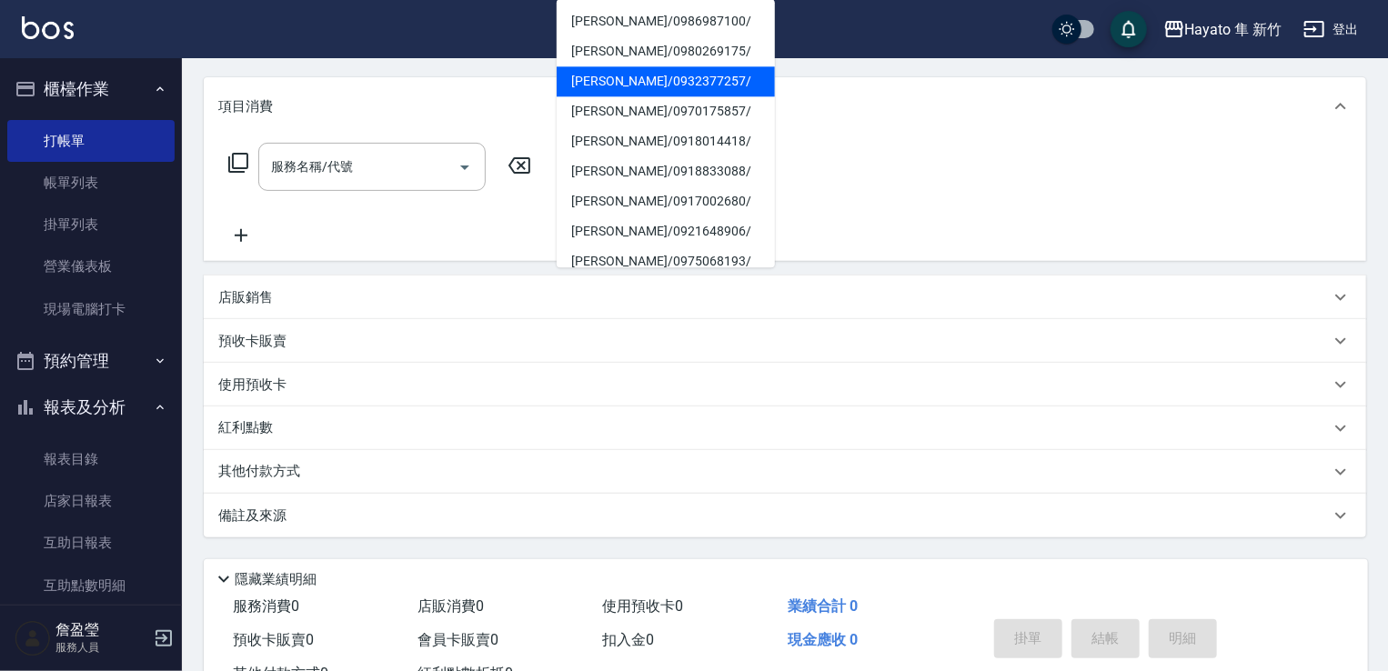
scroll to position [91, 0]
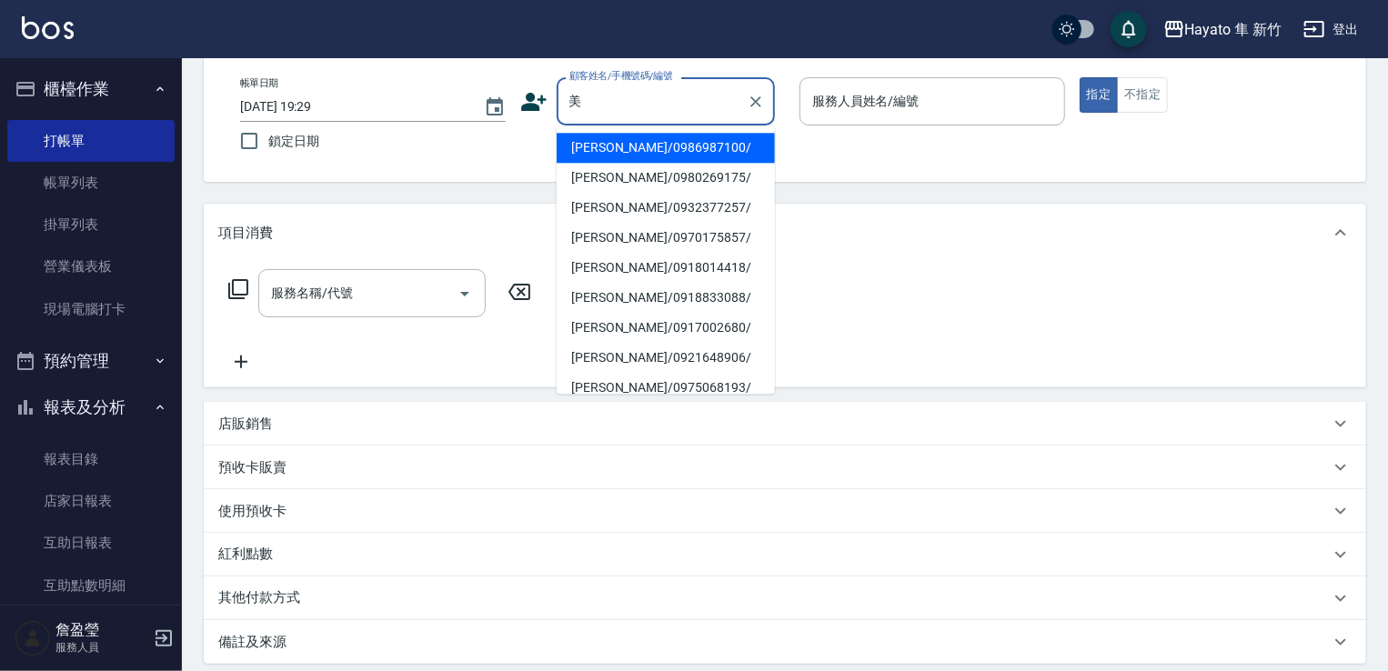
click at [623, 103] on input "美" at bounding box center [652, 102] width 175 height 32
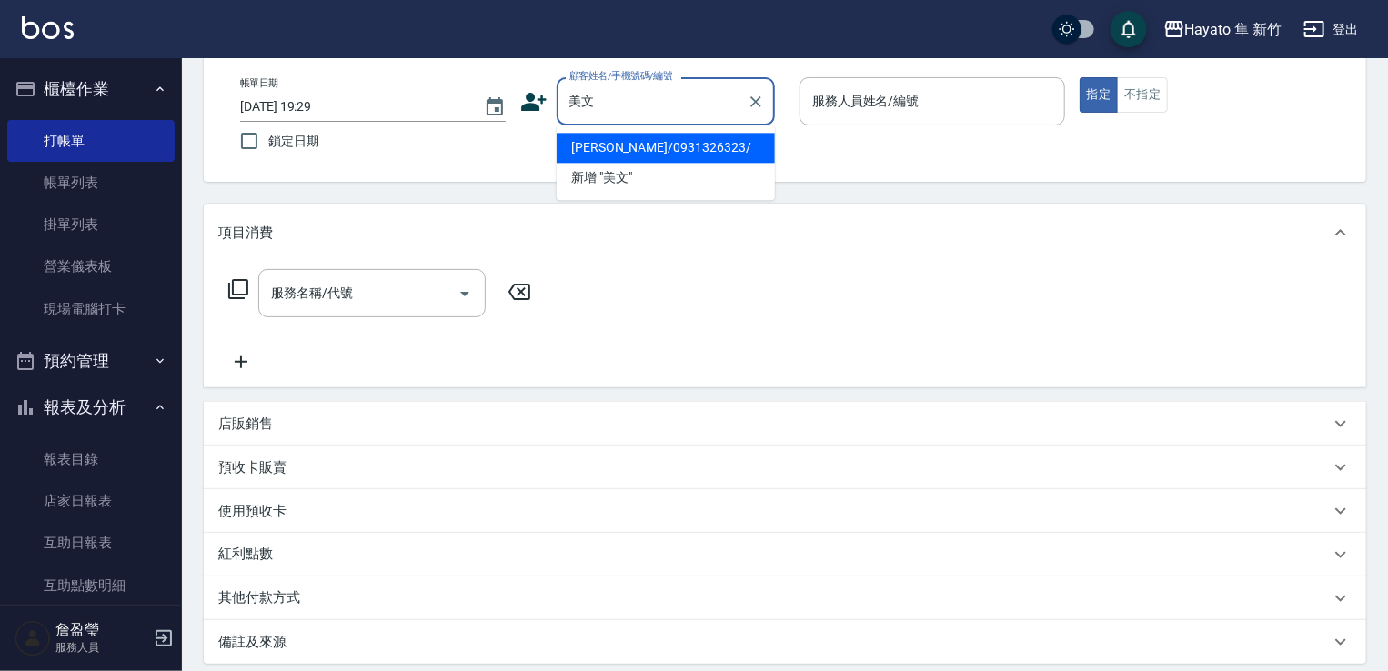
click at [600, 137] on li "[PERSON_NAME]/0931326323/" at bounding box center [666, 148] width 218 height 30
type input "[PERSON_NAME]/0931326323/"
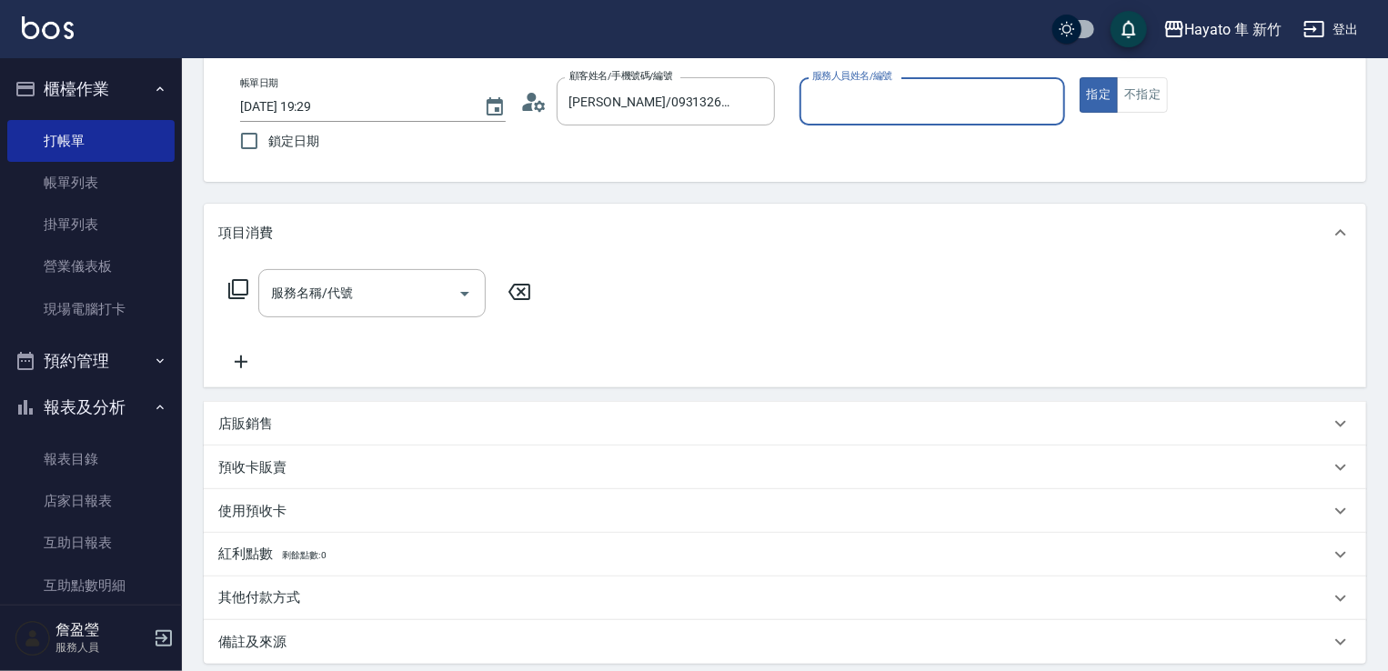
type input "[PERSON_NAME](無代號)"
click at [307, 310] on div "服務名稱/代號" at bounding box center [371, 293] width 227 height 48
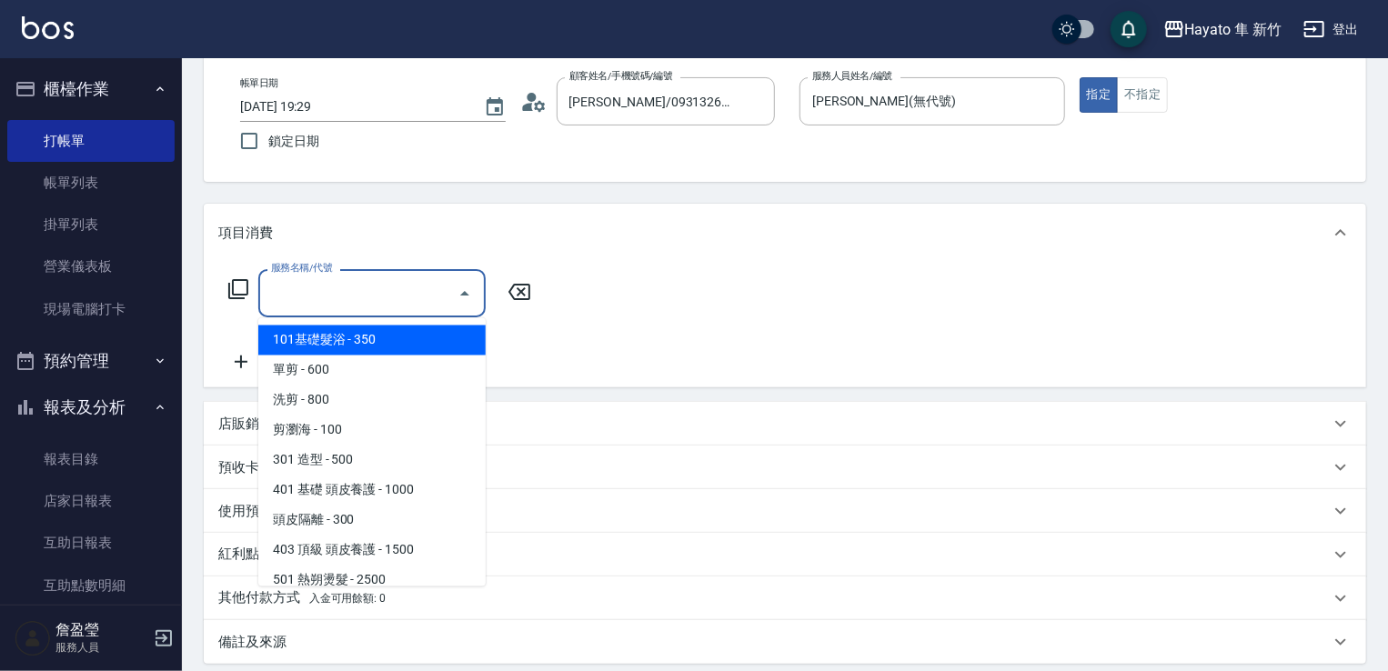
click at [348, 299] on input "服務名稱/代號" at bounding box center [359, 293] width 184 height 32
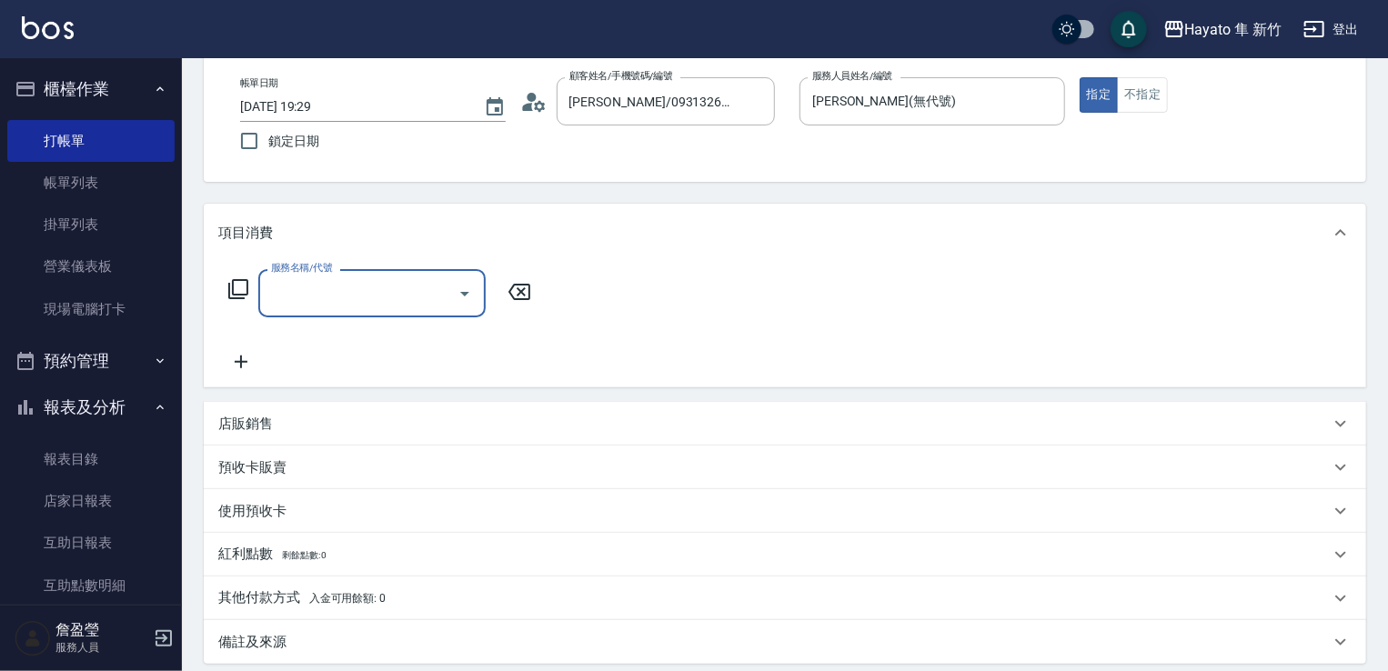
click at [346, 299] on input "服務名稱/代號" at bounding box center [359, 293] width 184 height 32
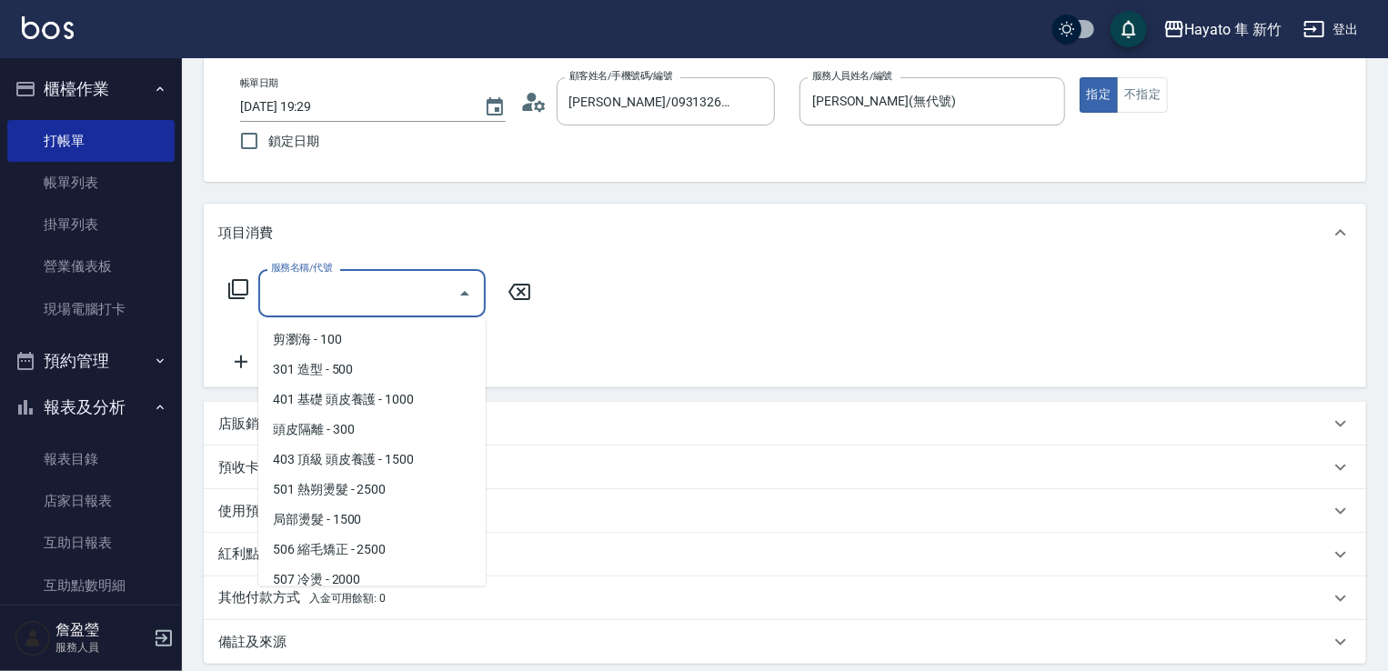
scroll to position [182, 0]
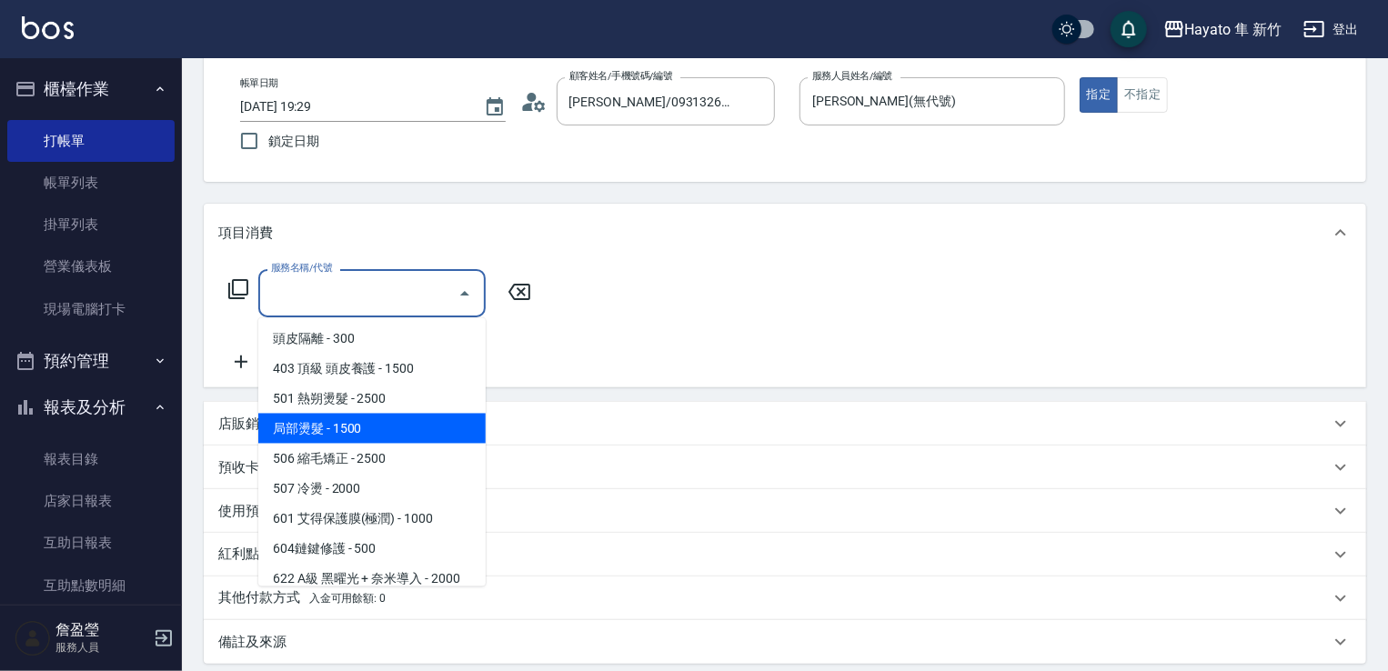
click at [393, 426] on span "局部燙髮 - 1500" at bounding box center [371, 429] width 227 height 30
type input "局部燙髮(502)"
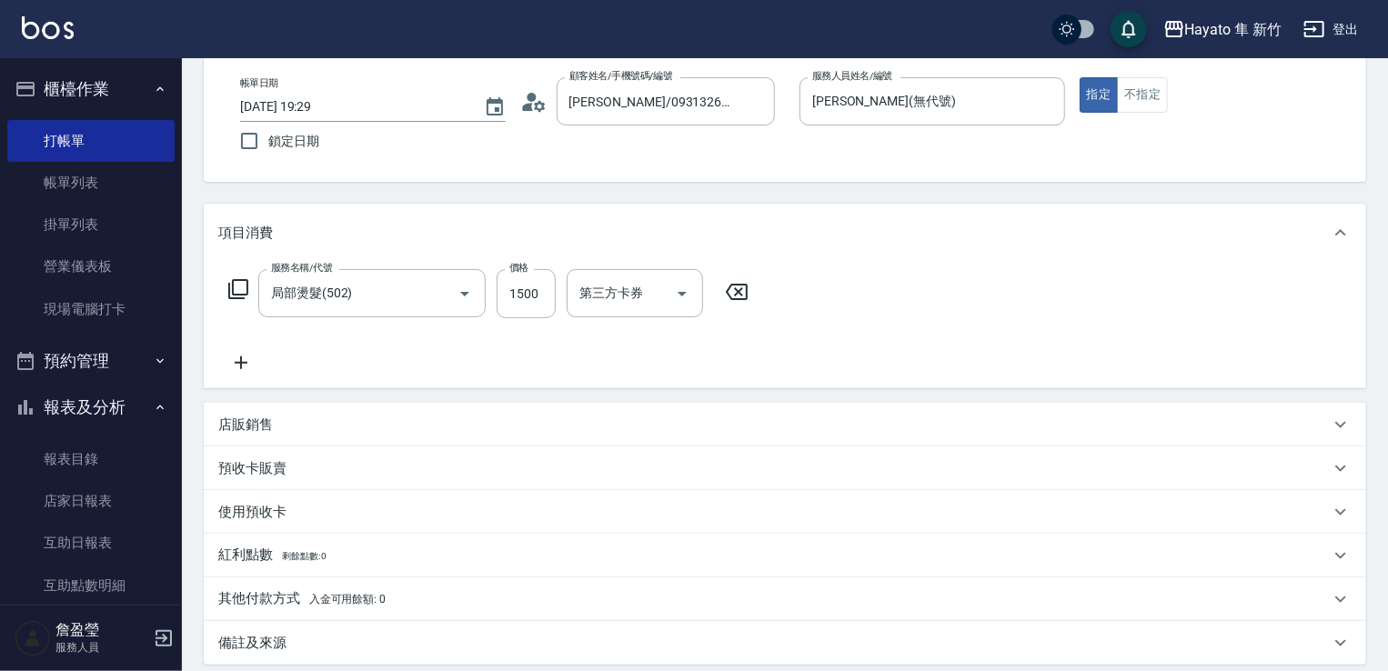
click at [239, 362] on icon at bounding box center [241, 363] width 13 height 13
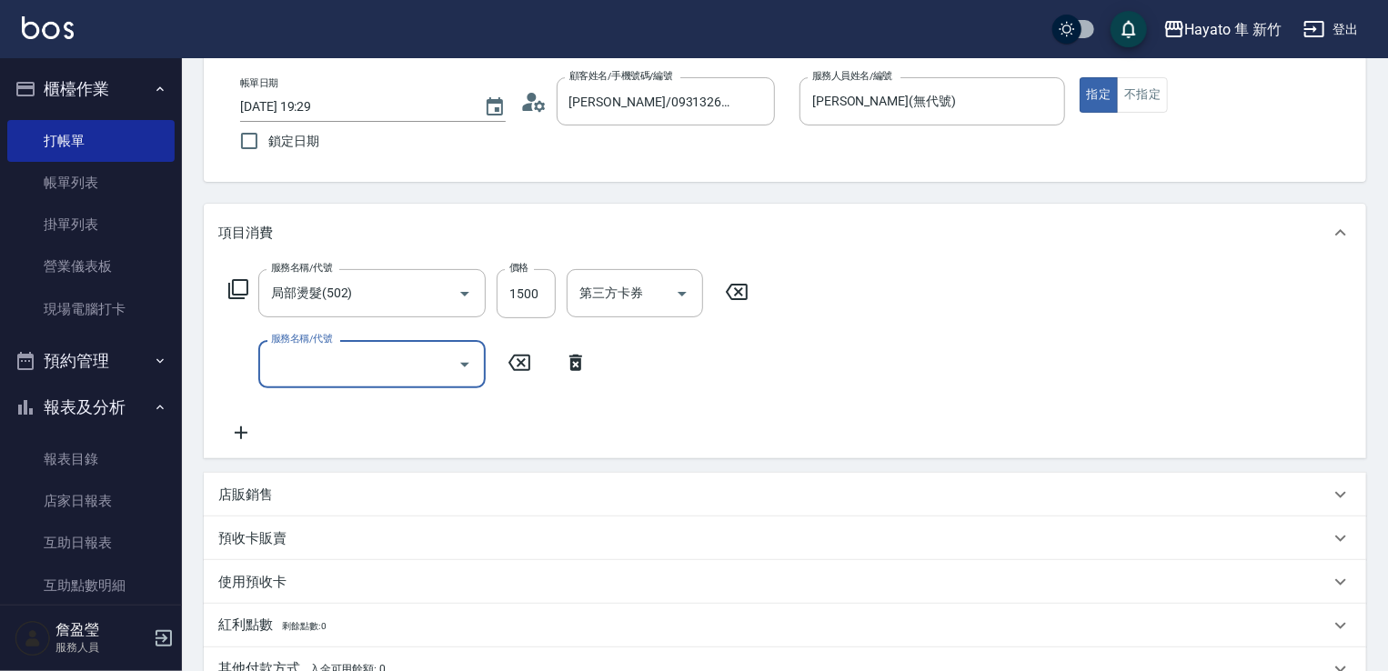
click at [459, 365] on icon "Open" at bounding box center [465, 365] width 22 height 22
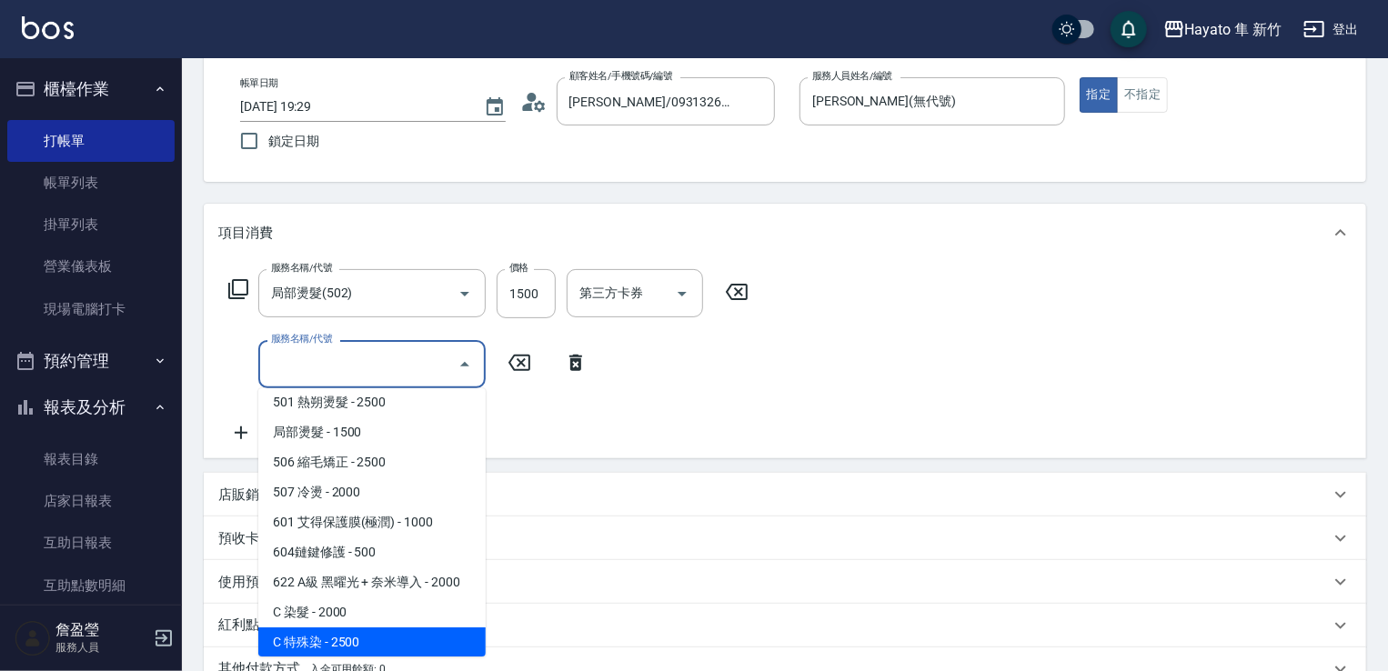
scroll to position [317, 0]
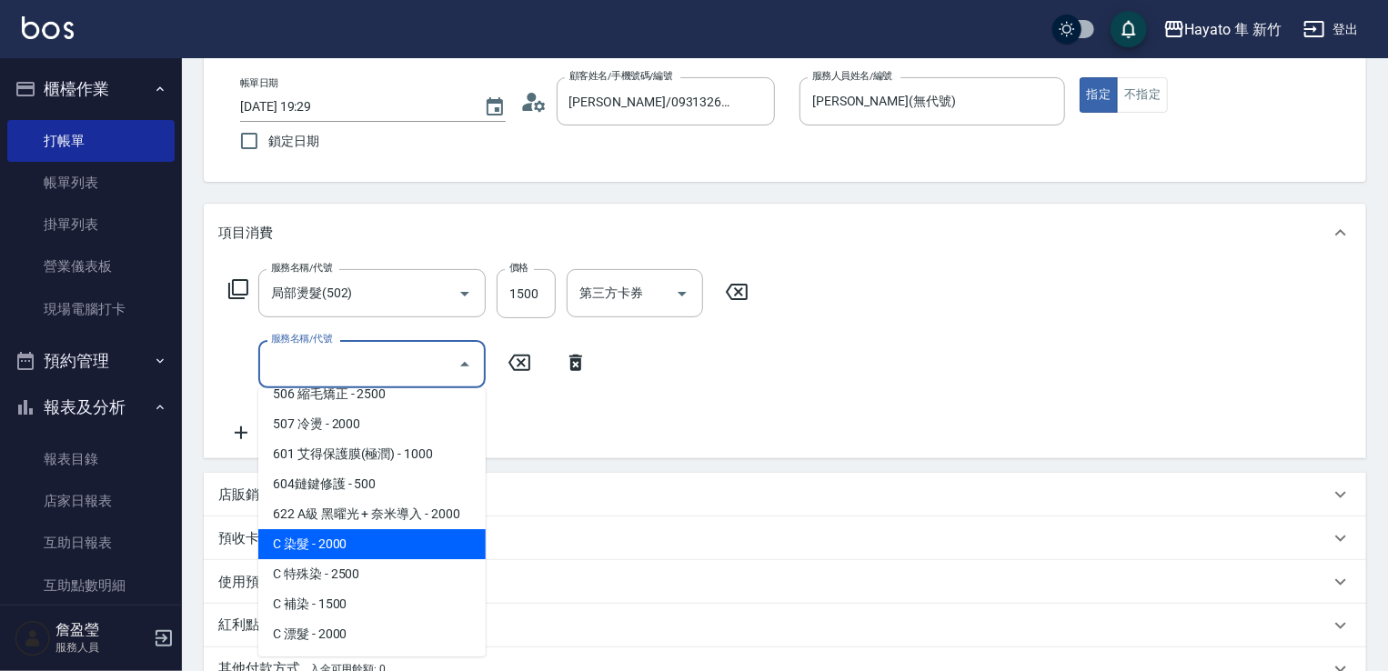
click at [393, 530] on span "C 染髮 - 2000" at bounding box center [371, 545] width 227 height 30
type input "C 染髮(701)"
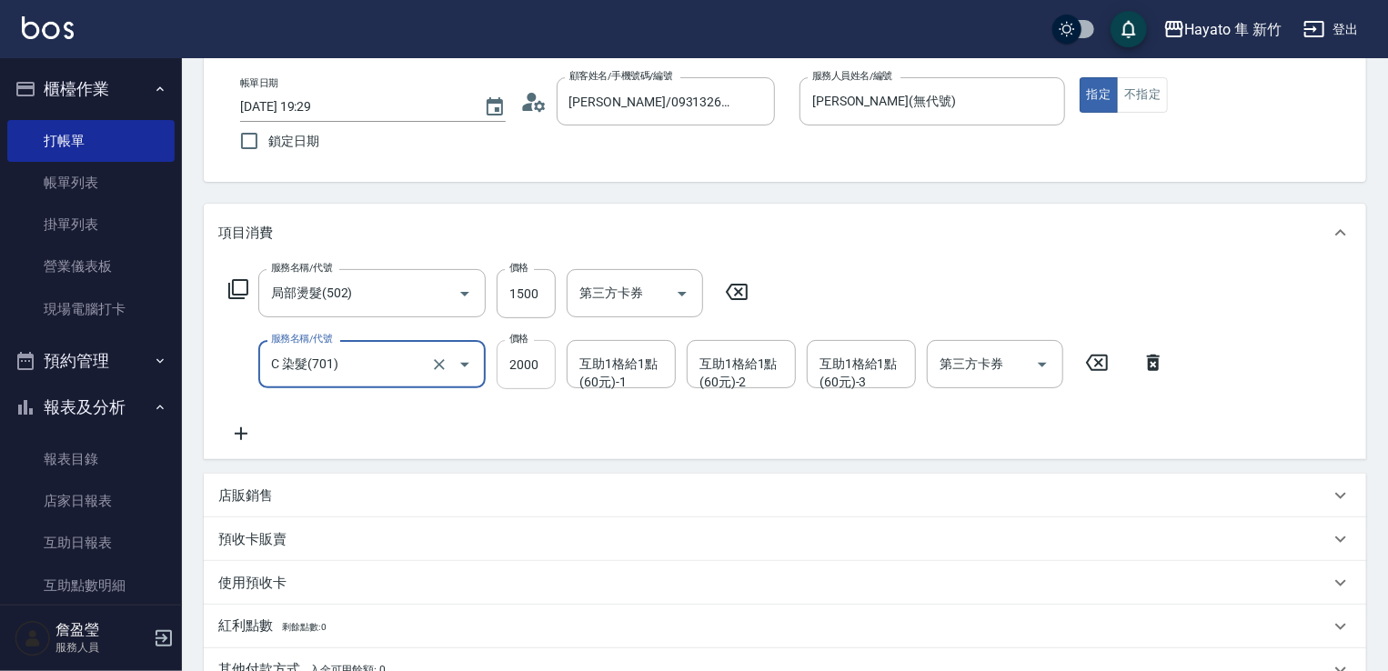
click at [546, 365] on input "2000" at bounding box center [526, 364] width 59 height 49
type input "1800"
click at [621, 403] on div "服務名稱/代號 局部燙髮(502) 服務名稱/代號 價格 1500 價格 第三方卡券 第三方卡券 服務名稱/代號 C 染髮(701) 服務名稱/代號 價格 1…" at bounding box center [697, 357] width 958 height 176
click at [237, 488] on p "店販銷售" at bounding box center [245, 496] width 55 height 19
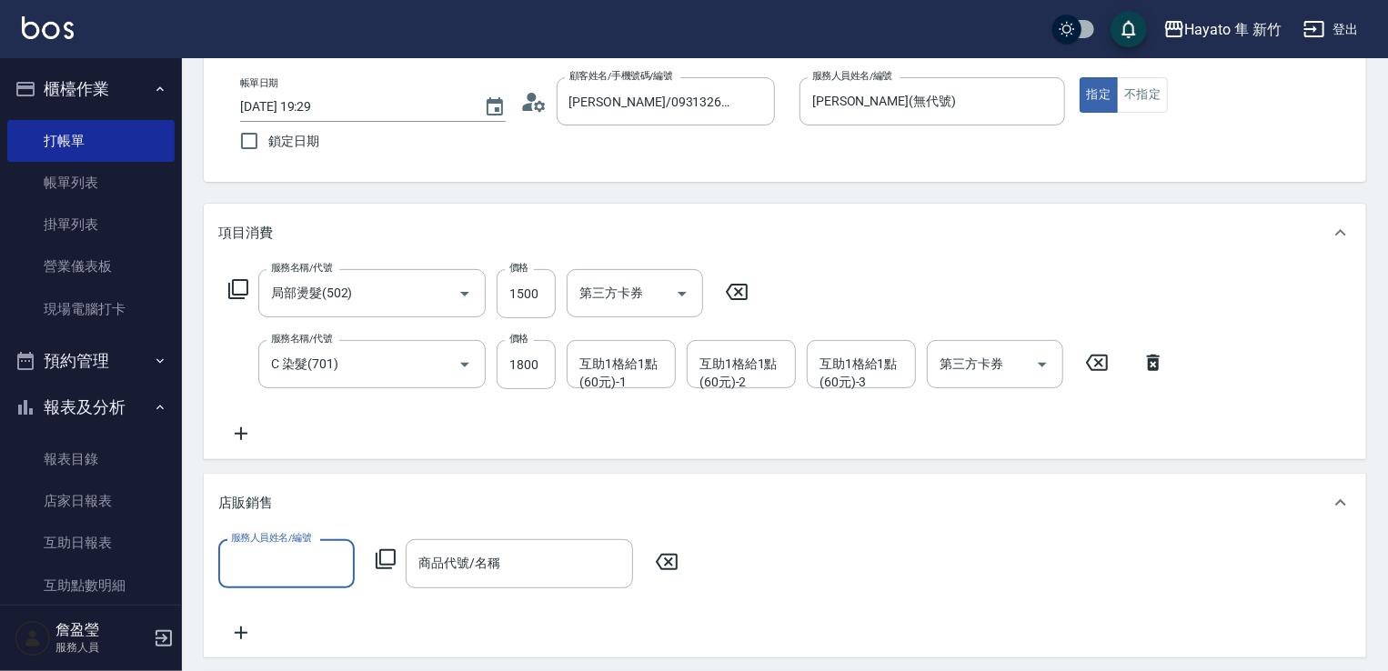
scroll to position [0, 0]
click at [298, 550] on input "服務人員姓名/編號" at bounding box center [287, 564] width 120 height 32
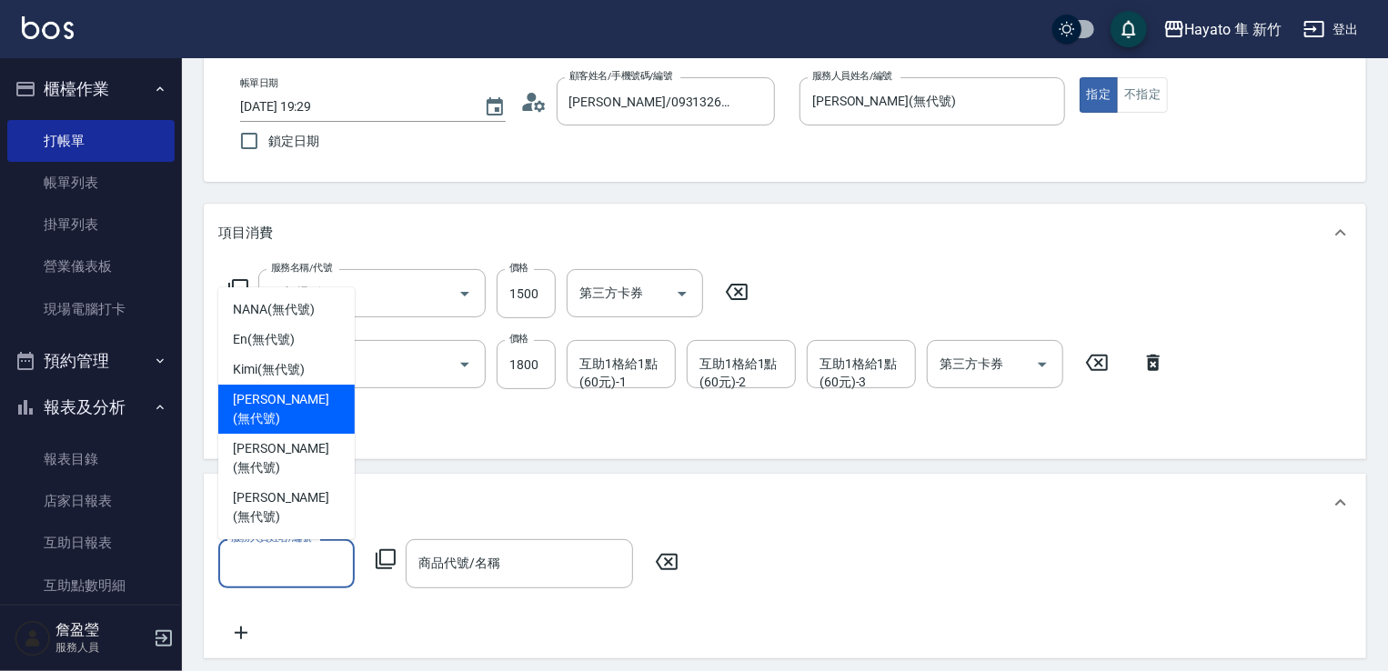
click at [286, 429] on span "[PERSON_NAME] (無代號)" at bounding box center [286, 409] width 107 height 38
type input "[PERSON_NAME](無代號)"
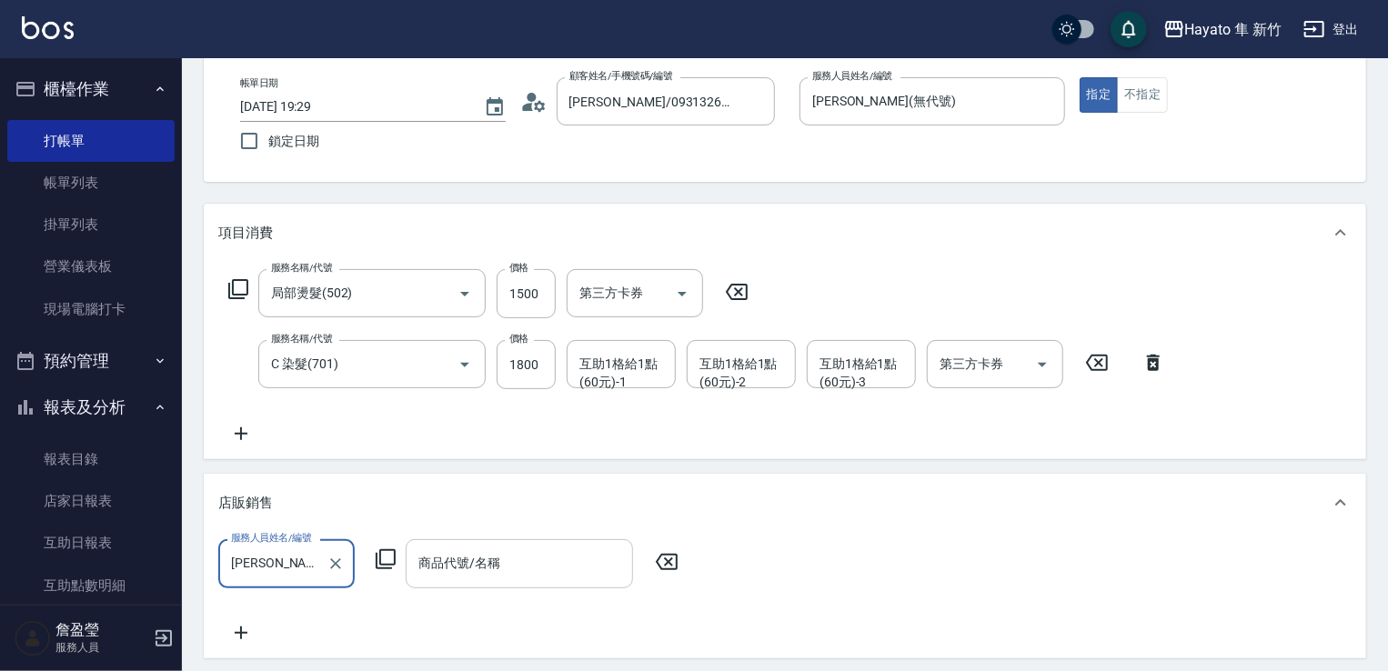
click at [466, 585] on div "商品代號/名稱" at bounding box center [519, 564] width 227 height 48
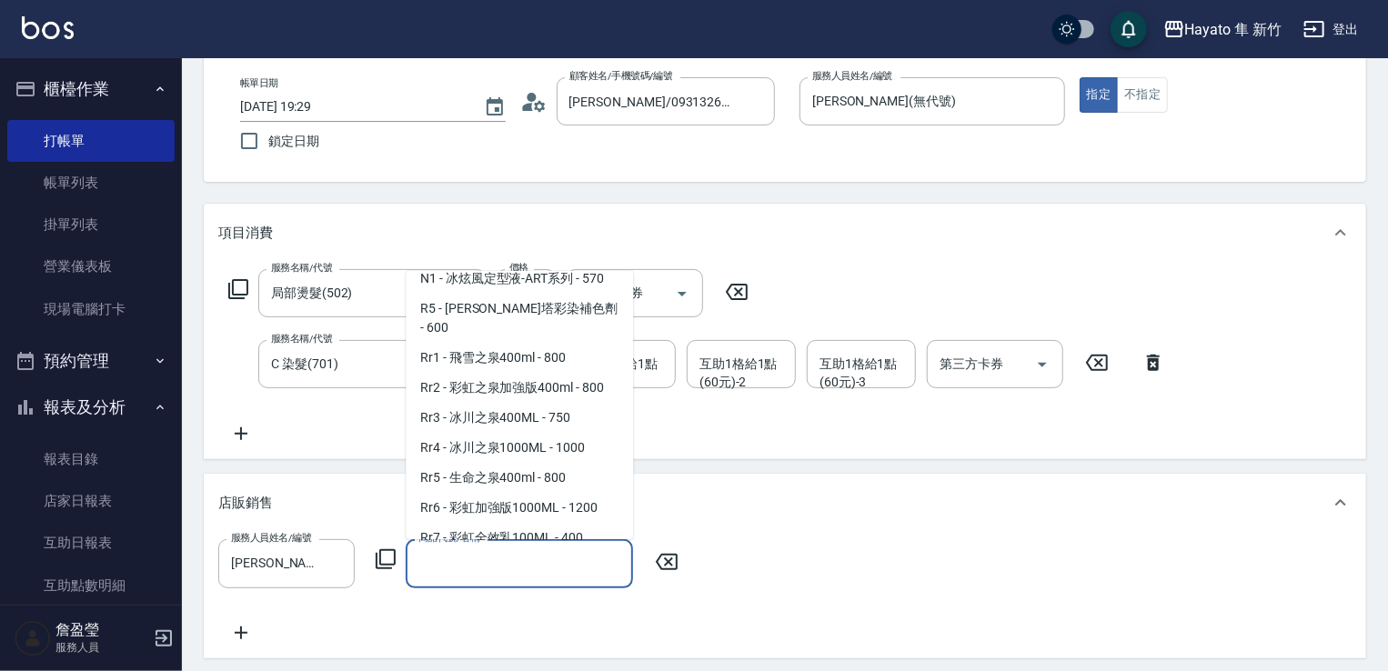
scroll to position [637, 0]
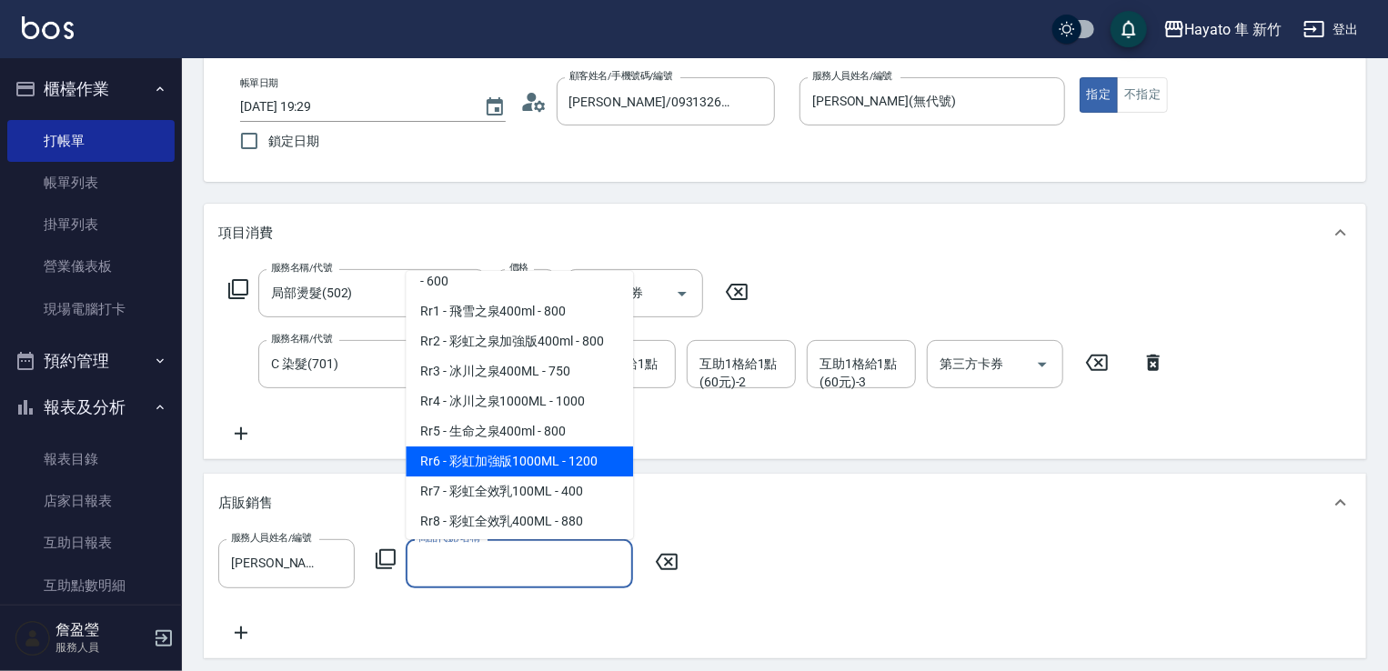
click at [540, 477] on span "Rr6 - 彩虹加強版1000ML - 1200" at bounding box center [519, 462] width 227 height 30
type input "彩虹加強版1000ML"
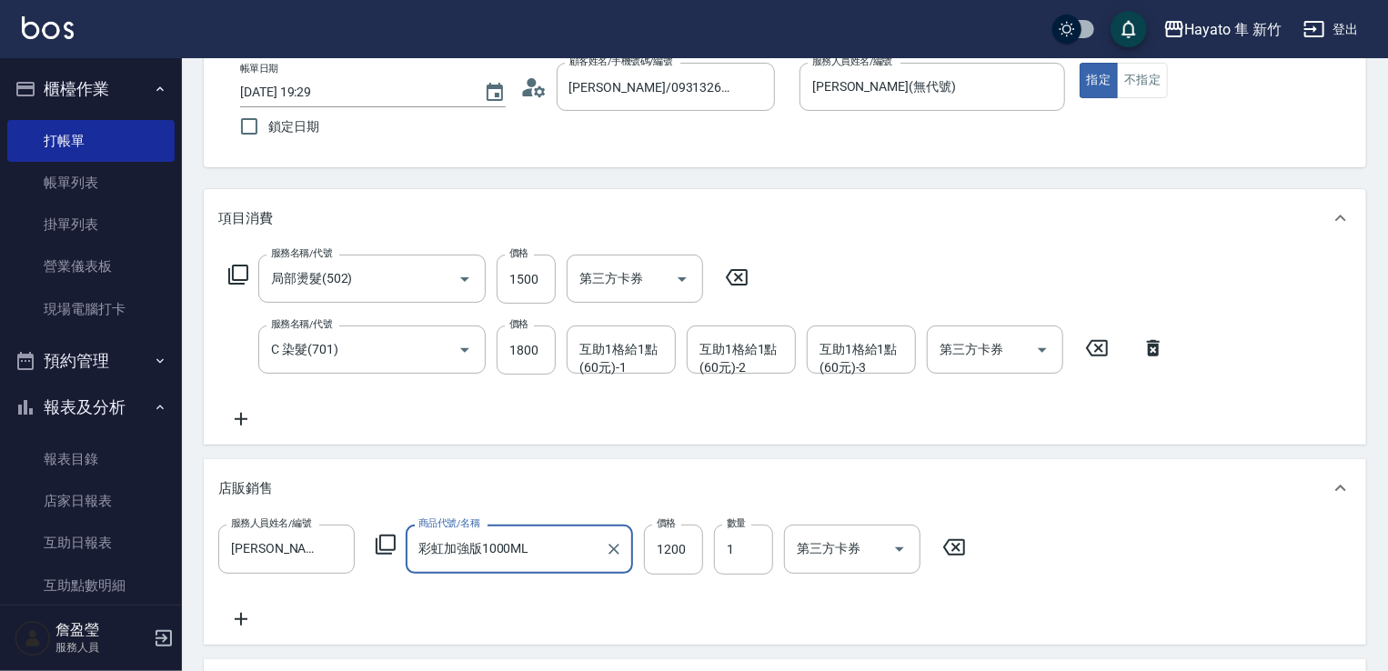
scroll to position [364, 0]
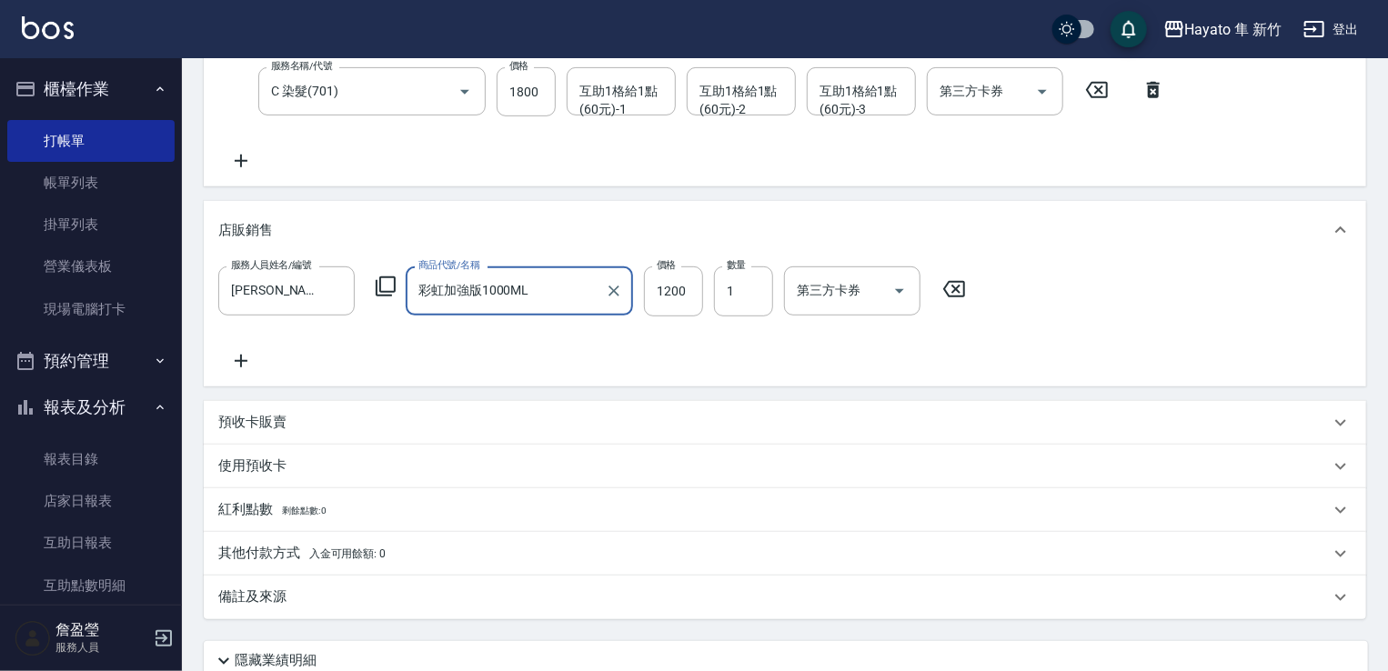
click at [237, 355] on icon at bounding box center [240, 361] width 45 height 22
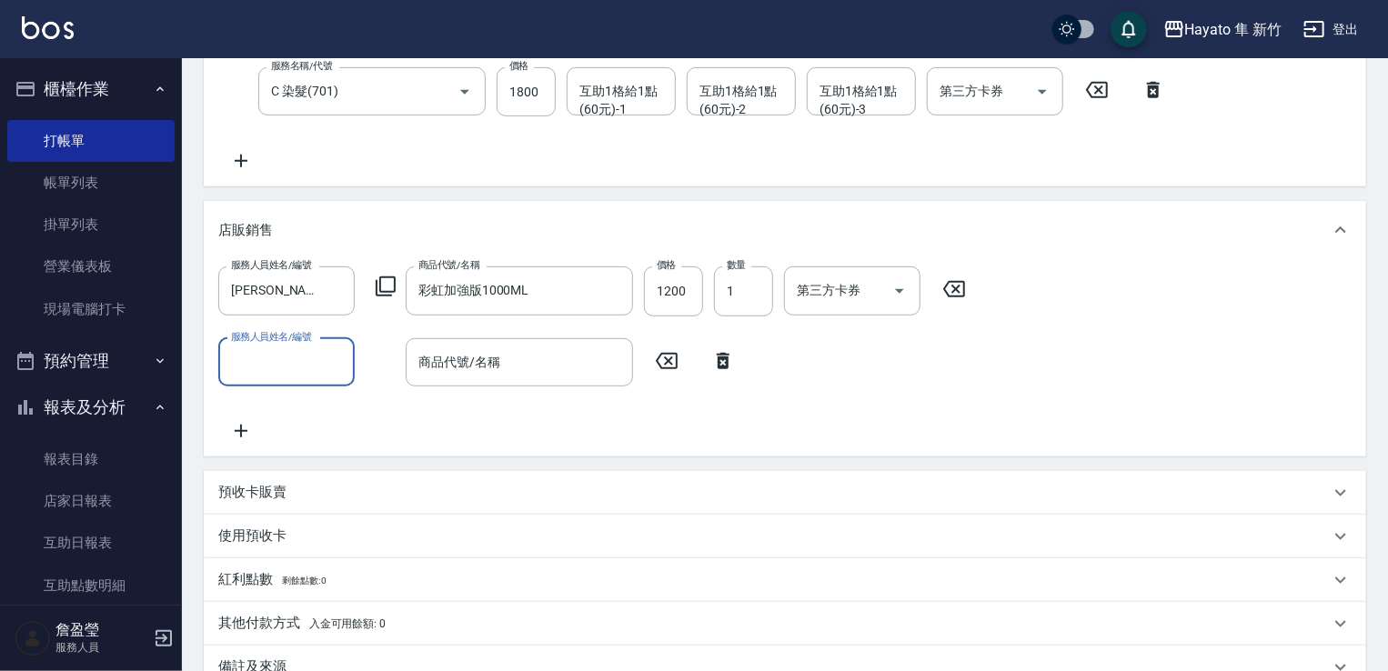
click at [286, 369] on input "服務人員姓名/編號" at bounding box center [287, 363] width 120 height 32
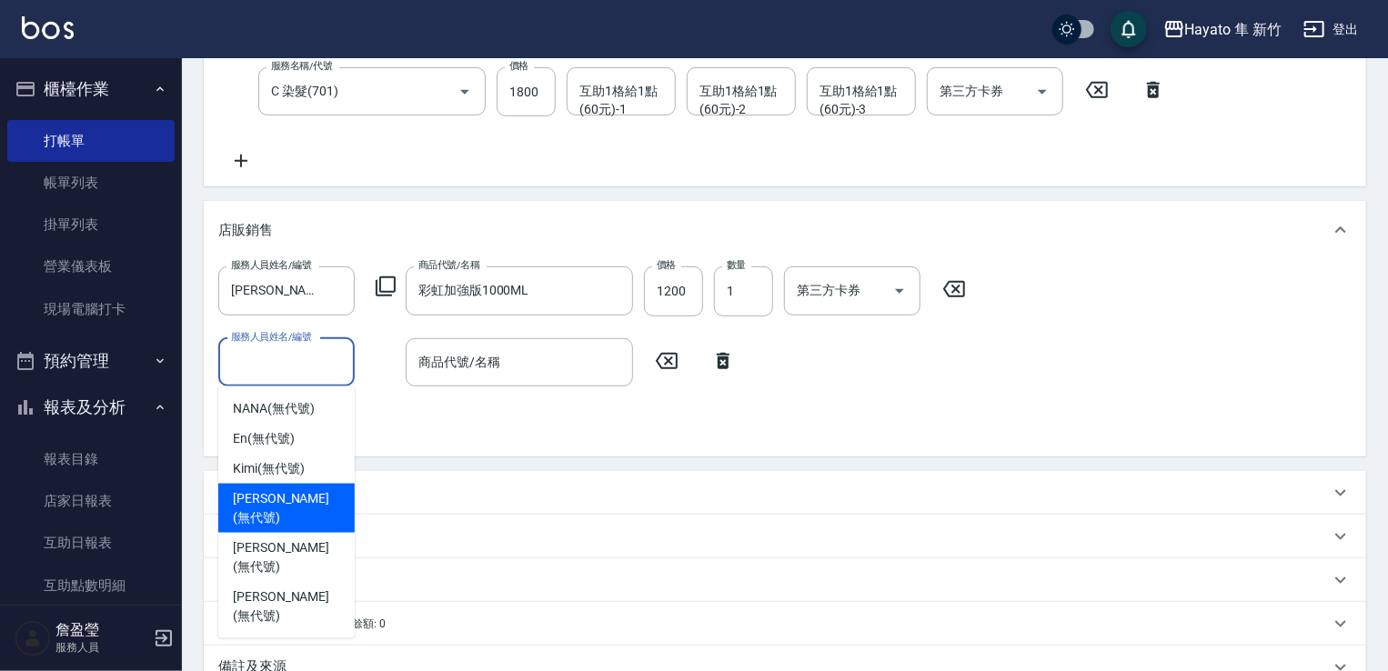
drag, startPoint x: 309, startPoint y: 497, endPoint x: 370, endPoint y: 445, distance: 80.0
click at [313, 492] on div "[PERSON_NAME] (無代號)" at bounding box center [286, 508] width 136 height 49
type input "[PERSON_NAME](無代號)"
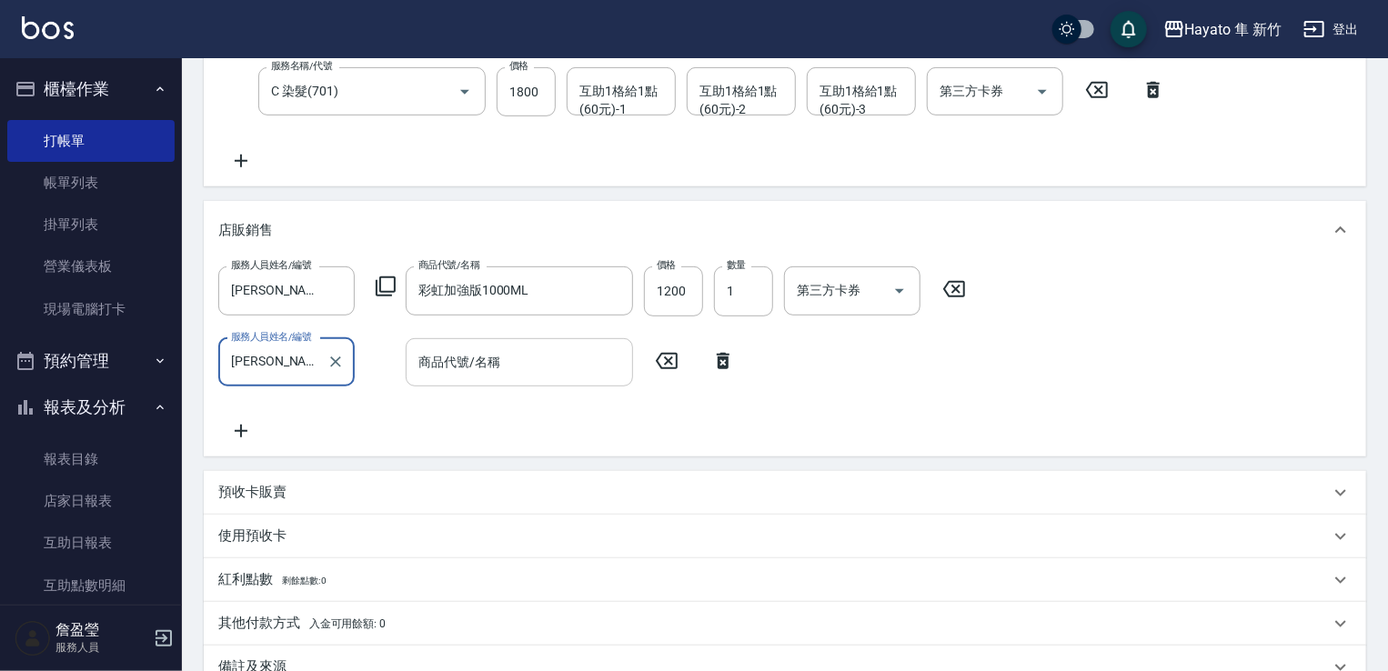
click at [449, 358] on input "商品代號/名稱" at bounding box center [519, 363] width 211 height 32
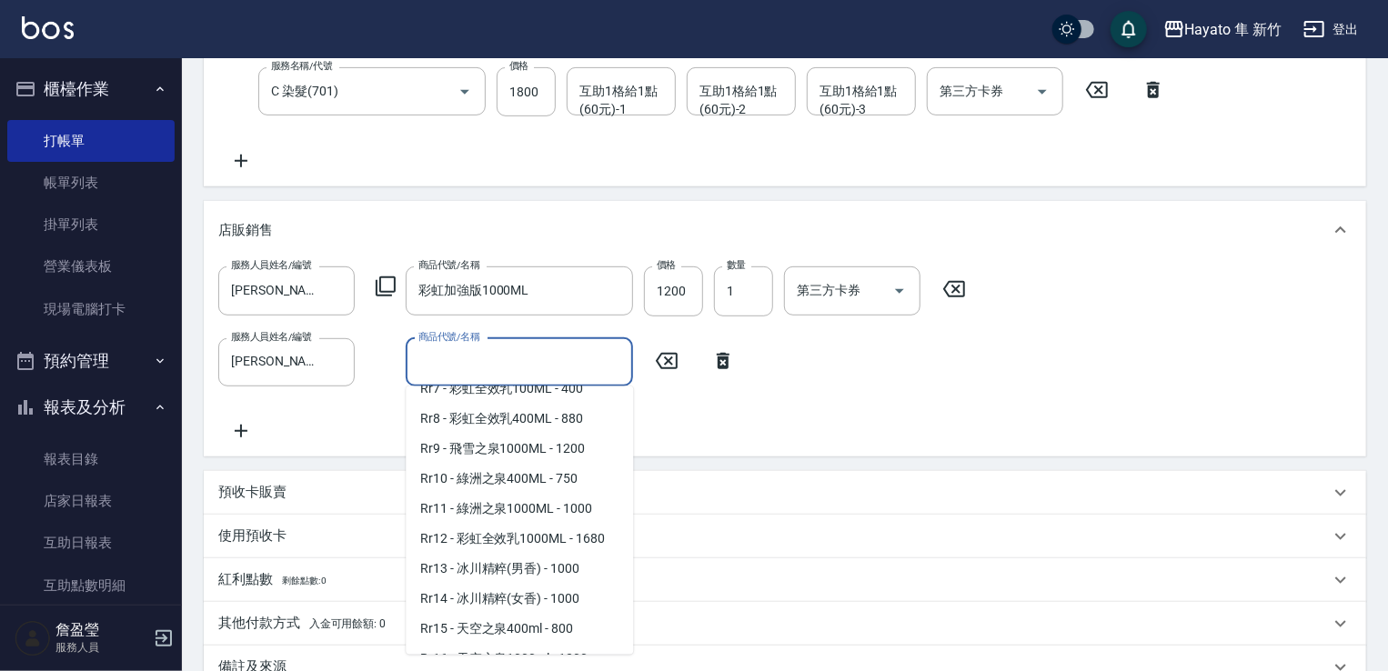
scroll to position [819, 0]
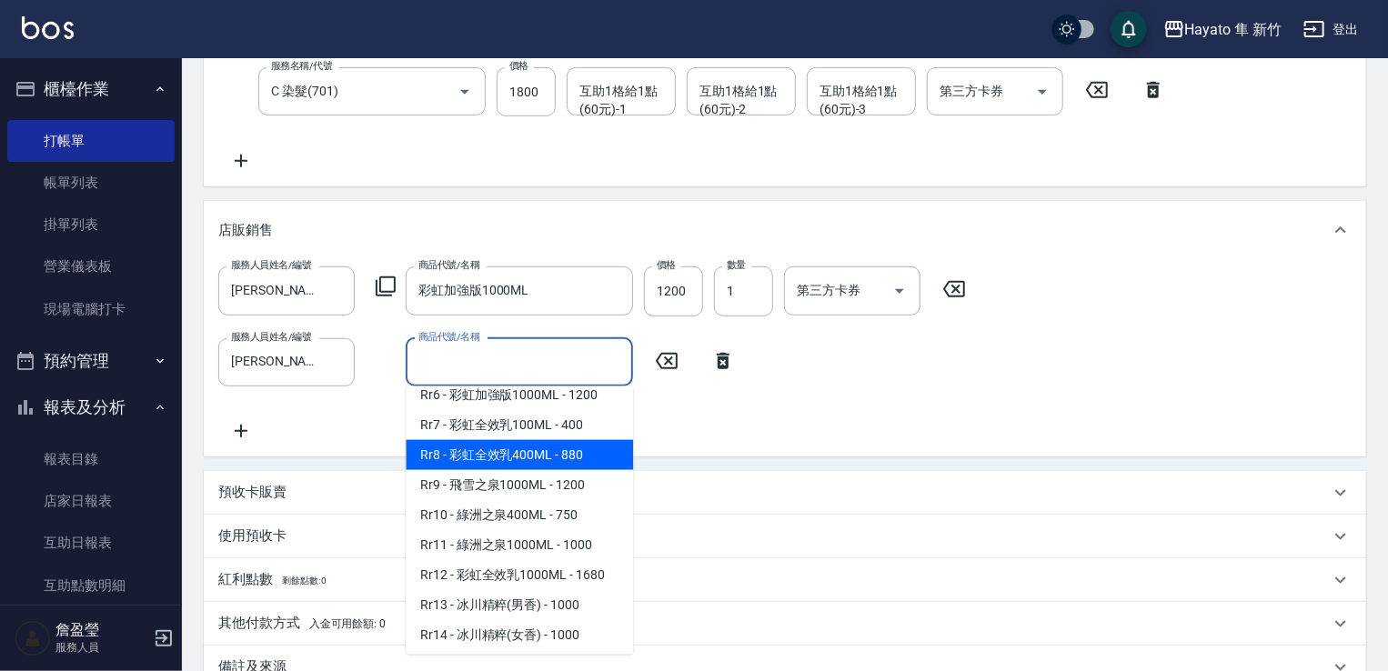
click at [567, 469] on span "Rr8 - 彩虹全效乳400ML - 880" at bounding box center [519, 455] width 227 height 30
type input "彩虹全效乳400ML"
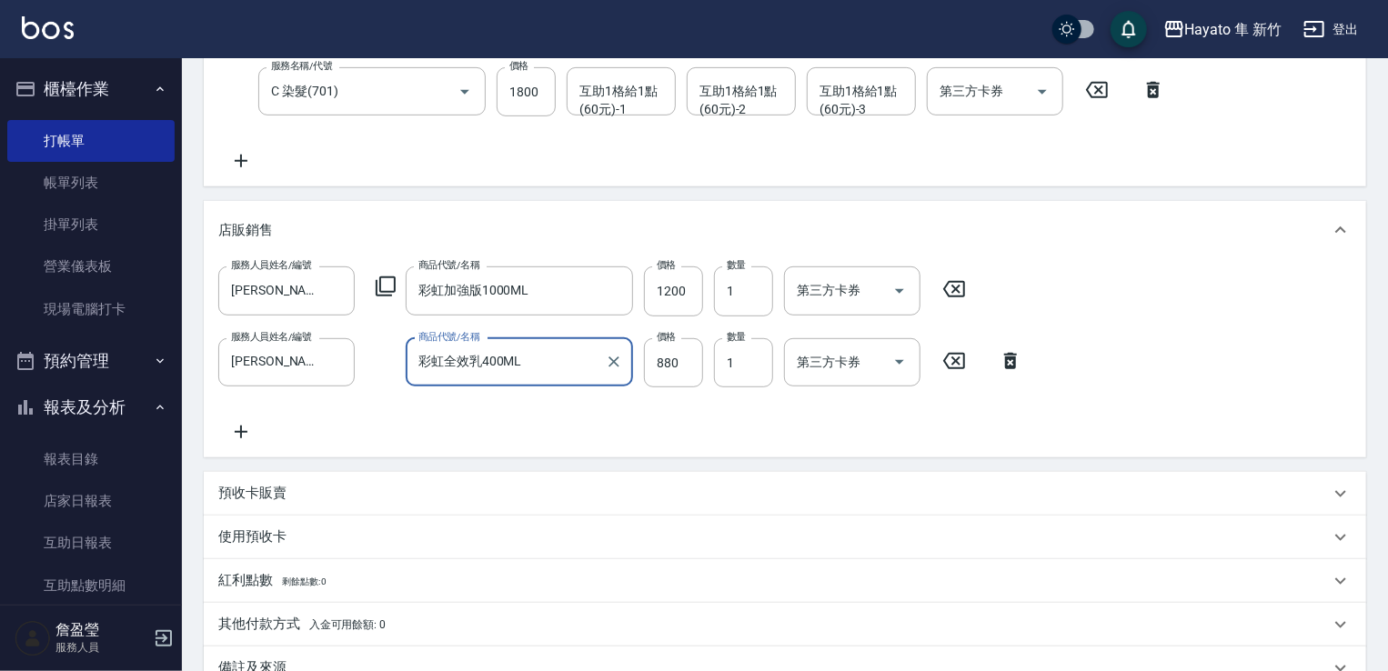
click at [666, 427] on div "服務人員姓名/編號 [PERSON_NAME](無代號) 服務人員姓名/編號 商品代號/名稱 彩虹加強版1000ML 商品代號/名稱 價格 1200 價格 數…" at bounding box center [785, 355] width 1134 height 176
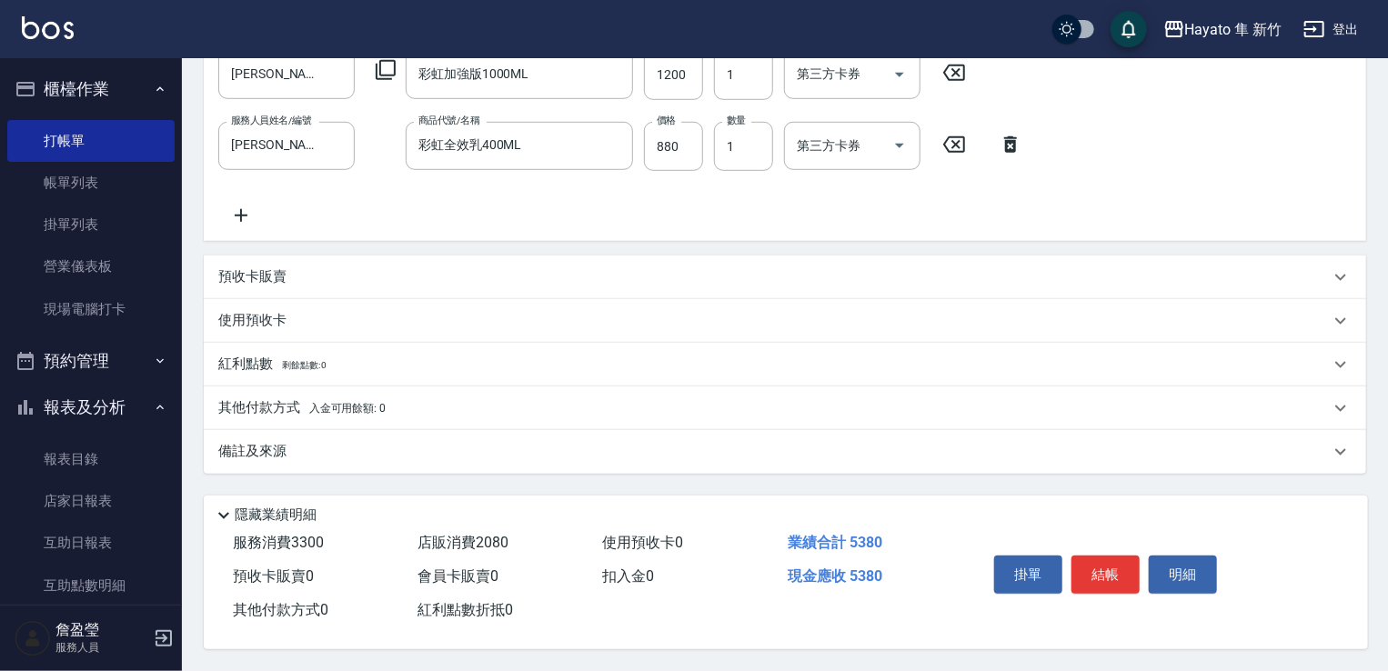
click at [270, 399] on p "其他付款方式 入金可用餘額: 0" at bounding box center [301, 409] width 167 height 20
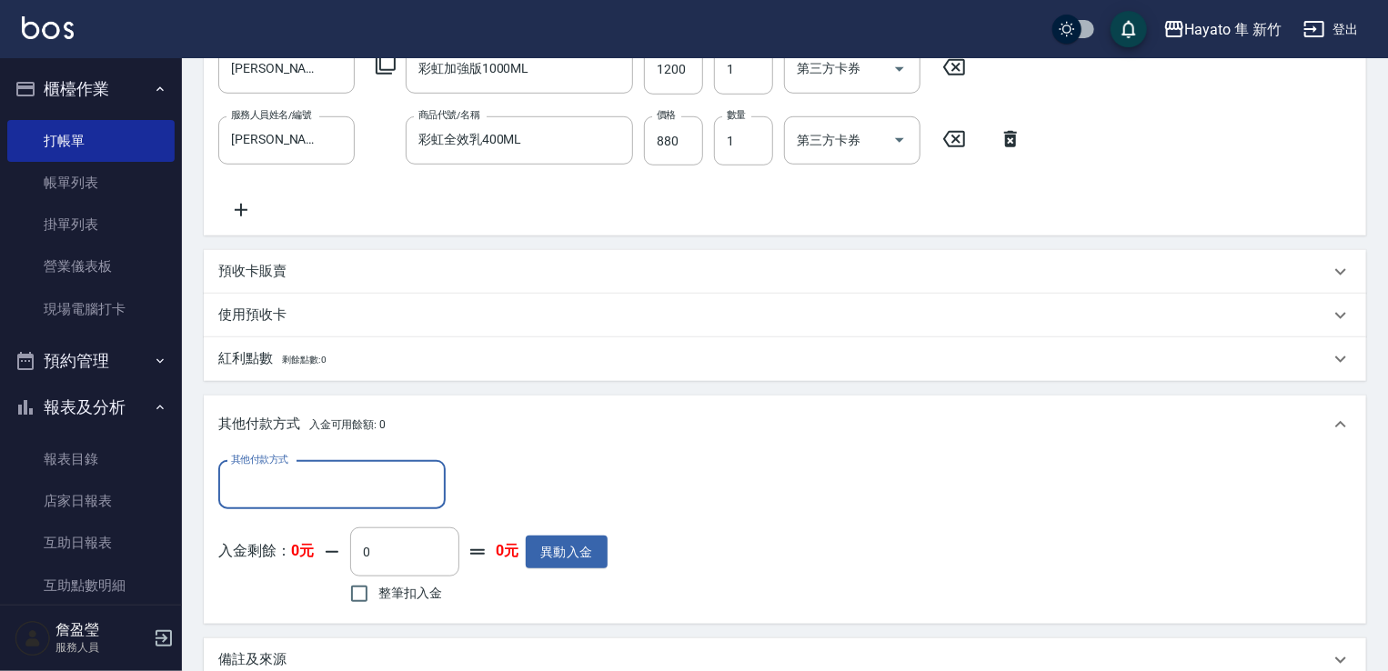
scroll to position [0, 0]
click at [307, 503] on div "其他付款方式" at bounding box center [331, 485] width 227 height 48
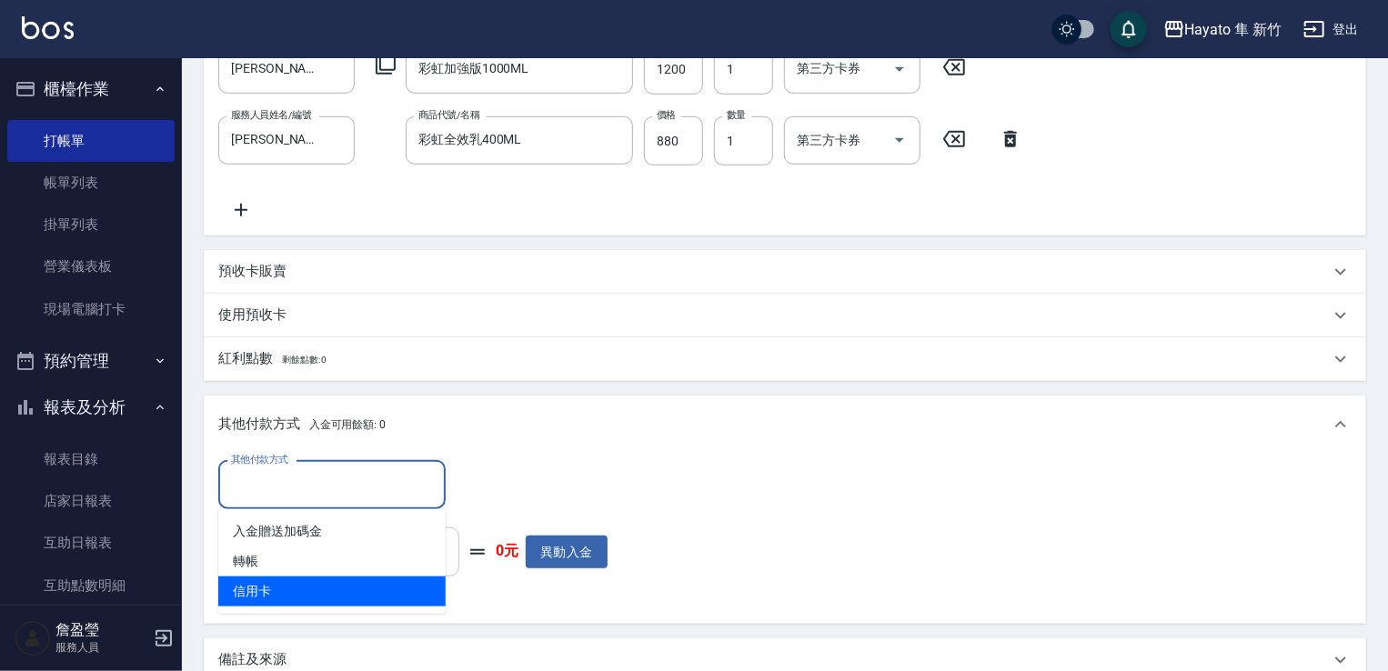
drag, startPoint x: 302, startPoint y: 591, endPoint x: 409, endPoint y: 568, distance: 109.0
click at [307, 591] on span "信用卡" at bounding box center [331, 592] width 227 height 30
type input "信用卡"
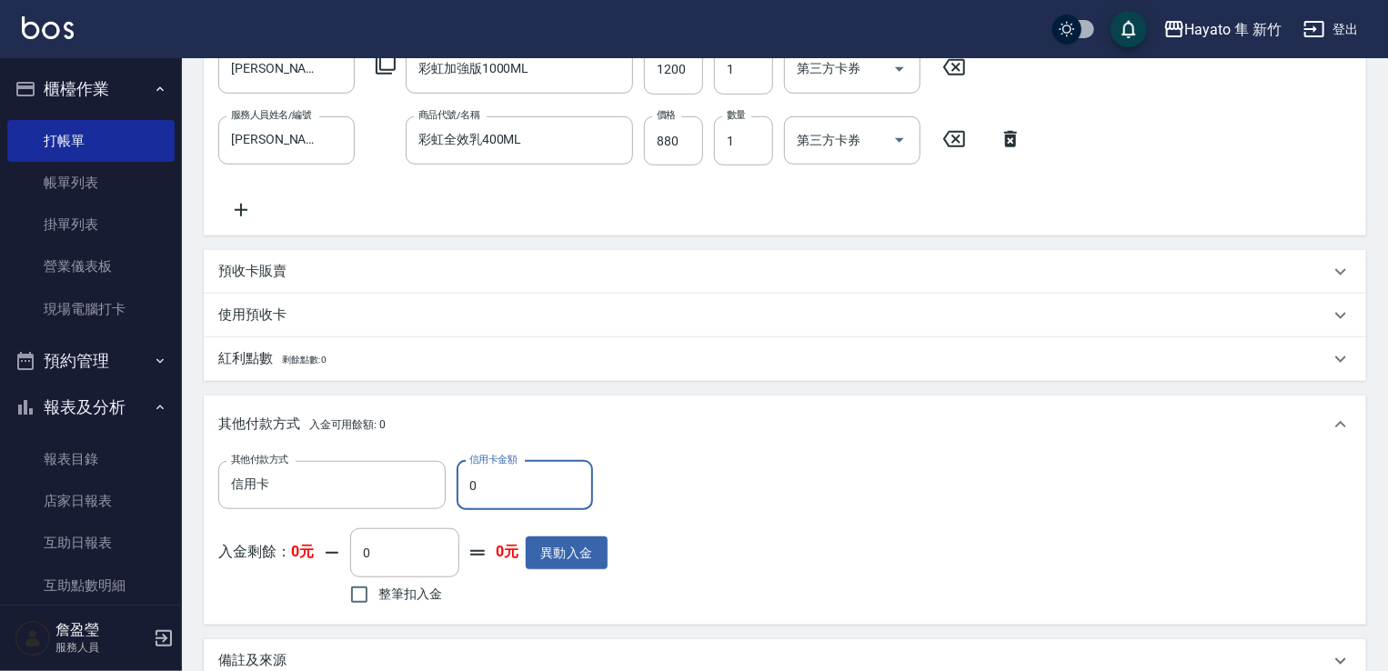
drag, startPoint x: 499, startPoint y: 488, endPoint x: 452, endPoint y: 481, distance: 46.8
click at [452, 481] on div "其他付款方式 信用卡 其他付款方式 信用卡金額 0 信用卡金額" at bounding box center [412, 485] width 389 height 49
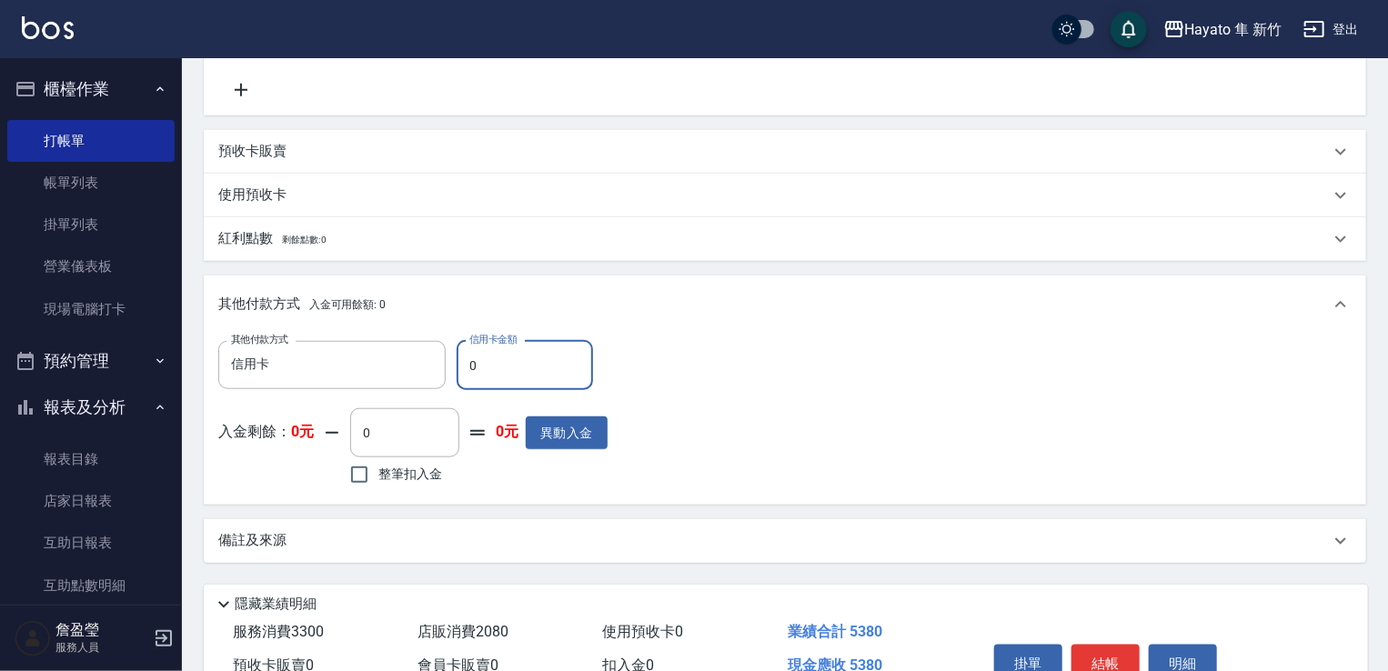
scroll to position [801, 0]
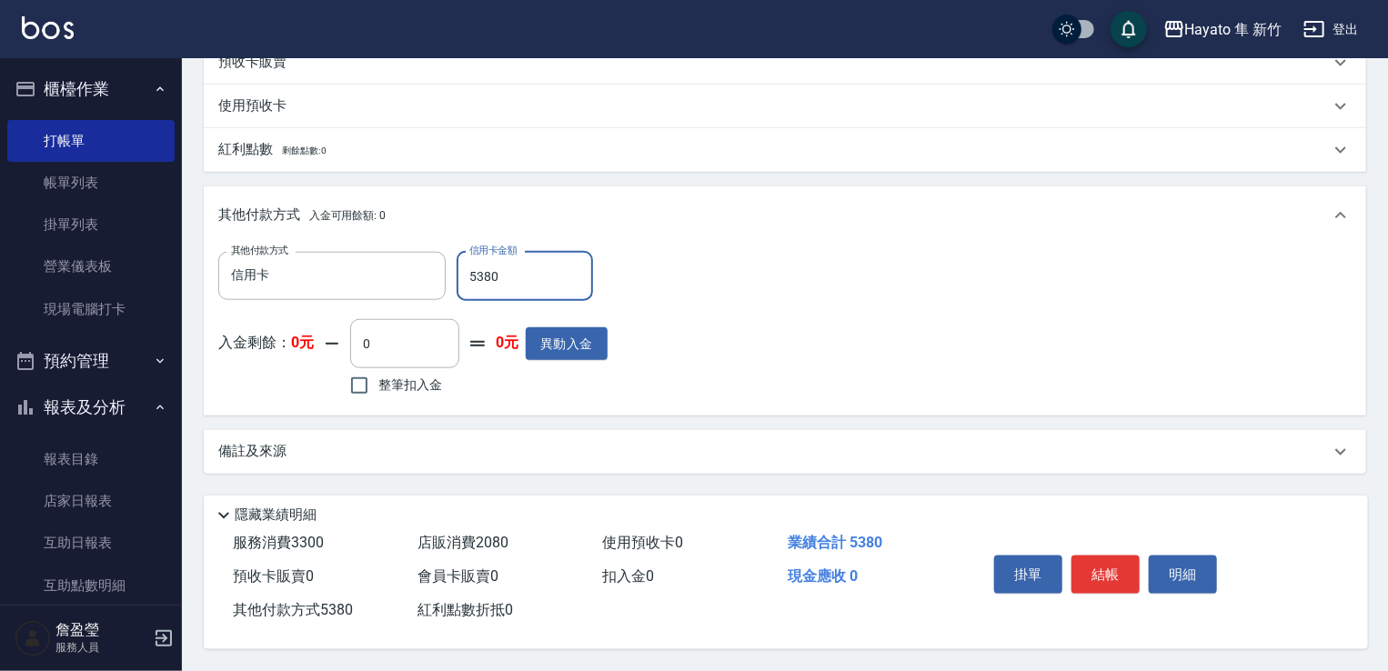
type input "5380"
click at [611, 462] on div "備註及來源" at bounding box center [785, 452] width 1163 height 44
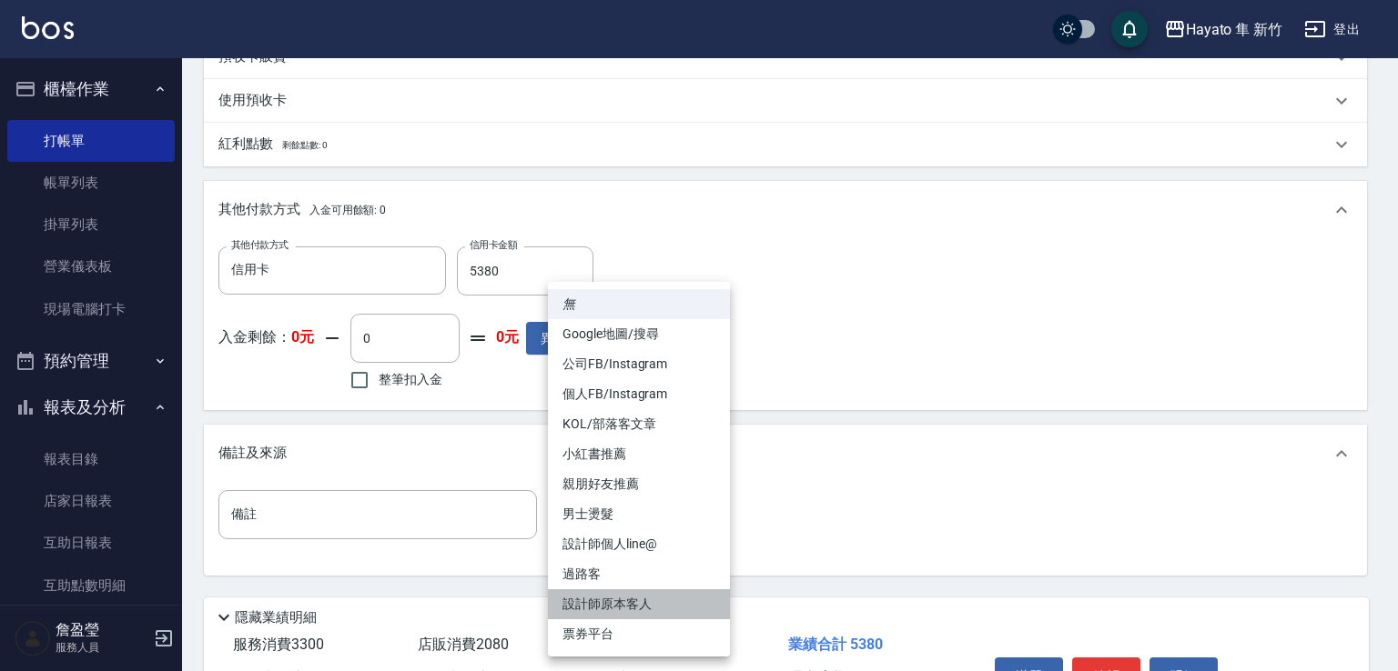
click at [600, 594] on li "設計師原本客人" at bounding box center [639, 605] width 182 height 30
type input "設計師原本客人"
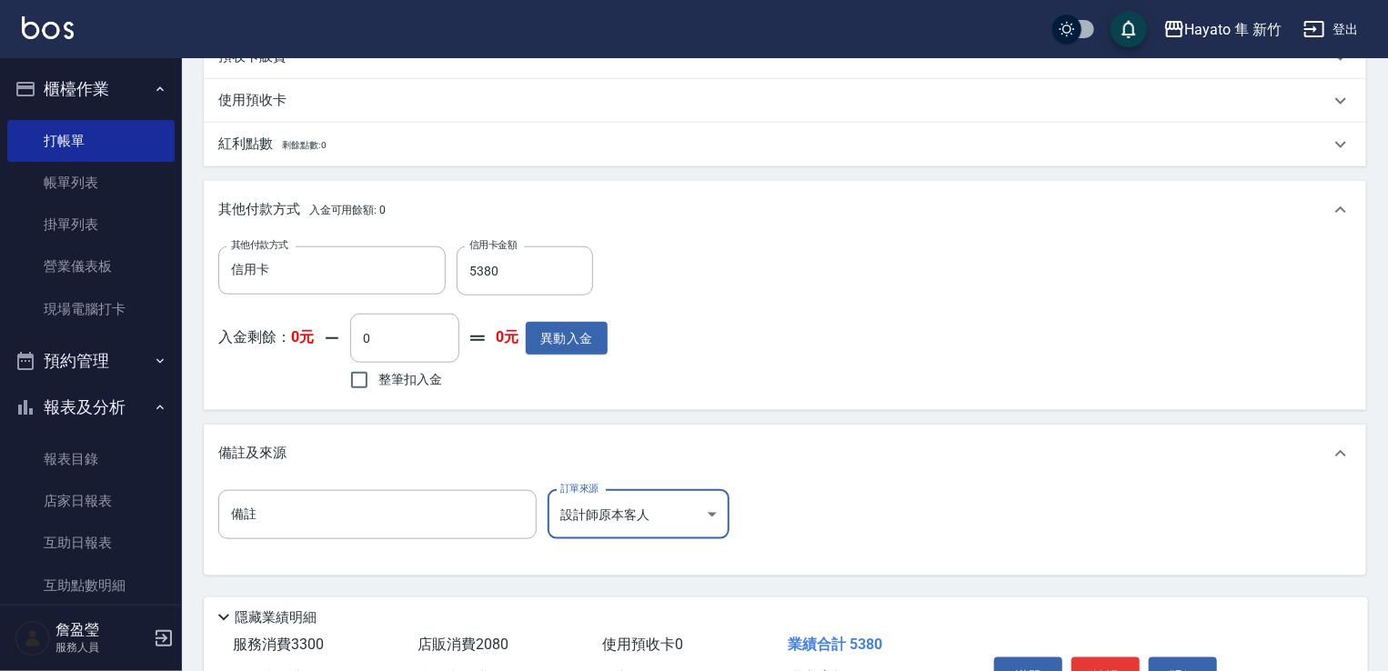
click at [812, 550] on div "備註 備註 訂單來源 設計師原本客人 設計師原本客人 訂單來源" at bounding box center [785, 525] width 1134 height 71
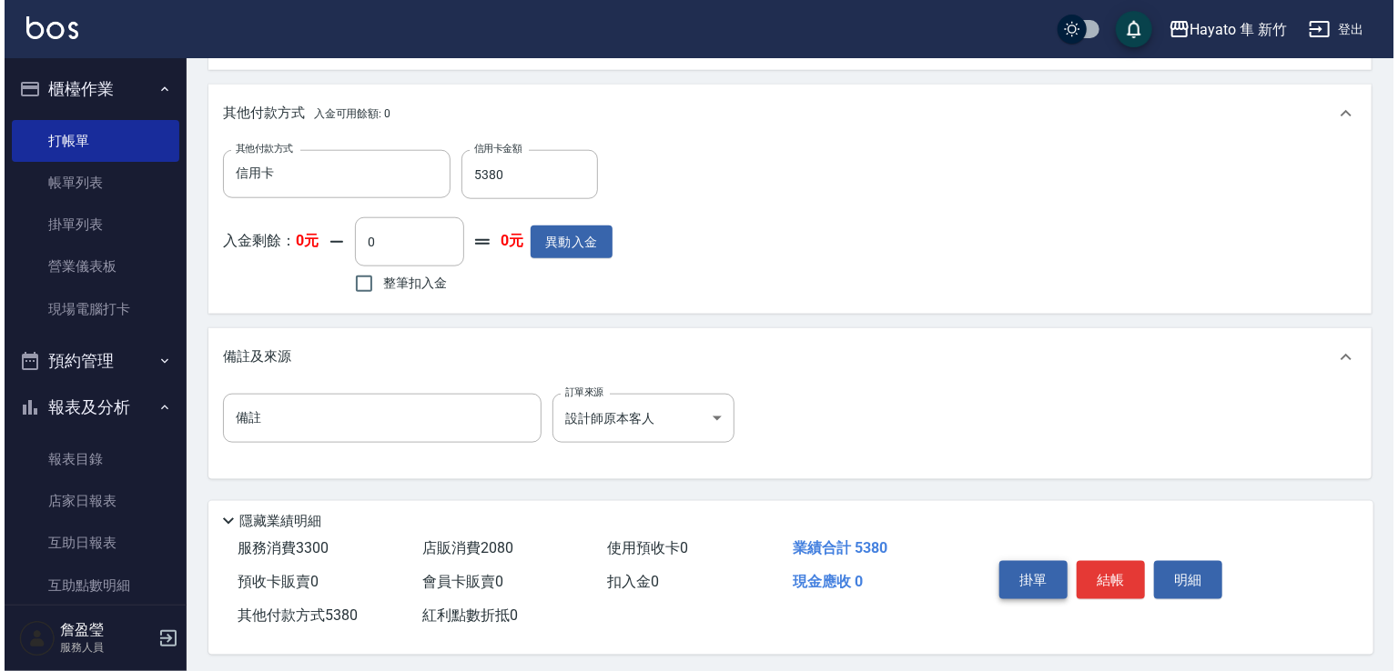
scroll to position [909, 0]
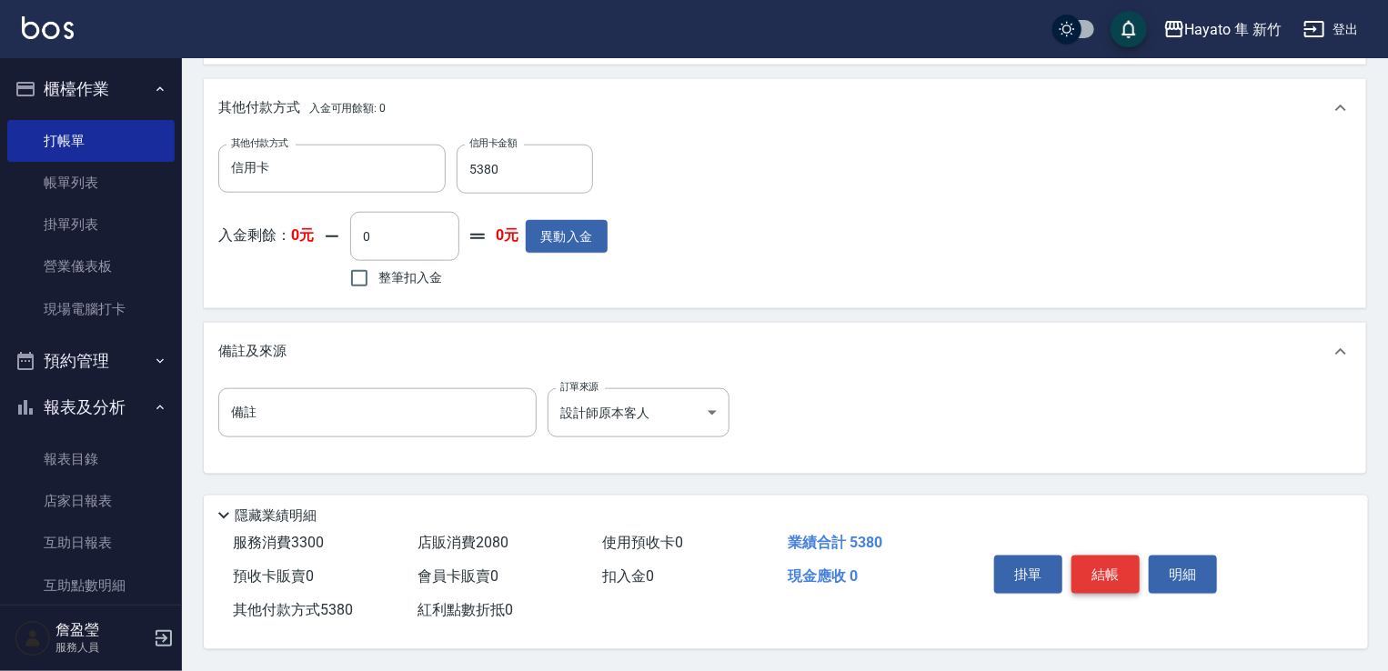
click at [1130, 572] on button "結帳" at bounding box center [1106, 575] width 68 height 38
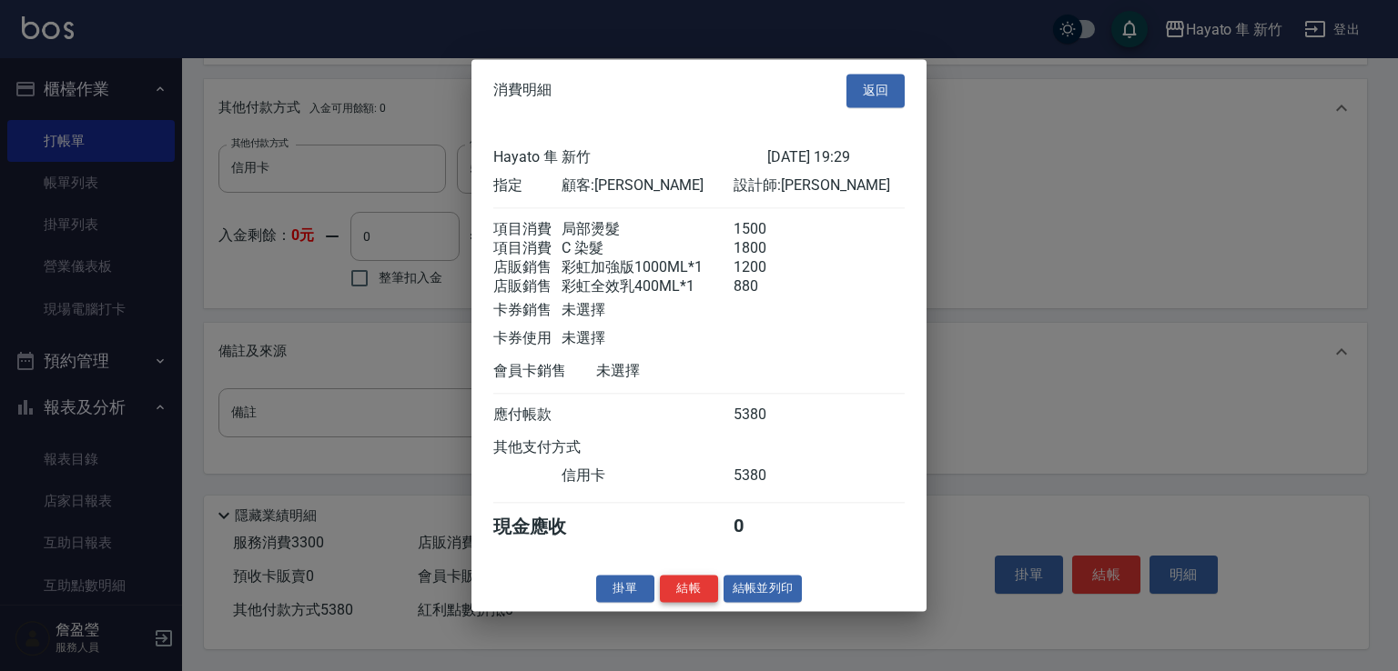
click at [669, 594] on button "結帳" at bounding box center [689, 589] width 58 height 28
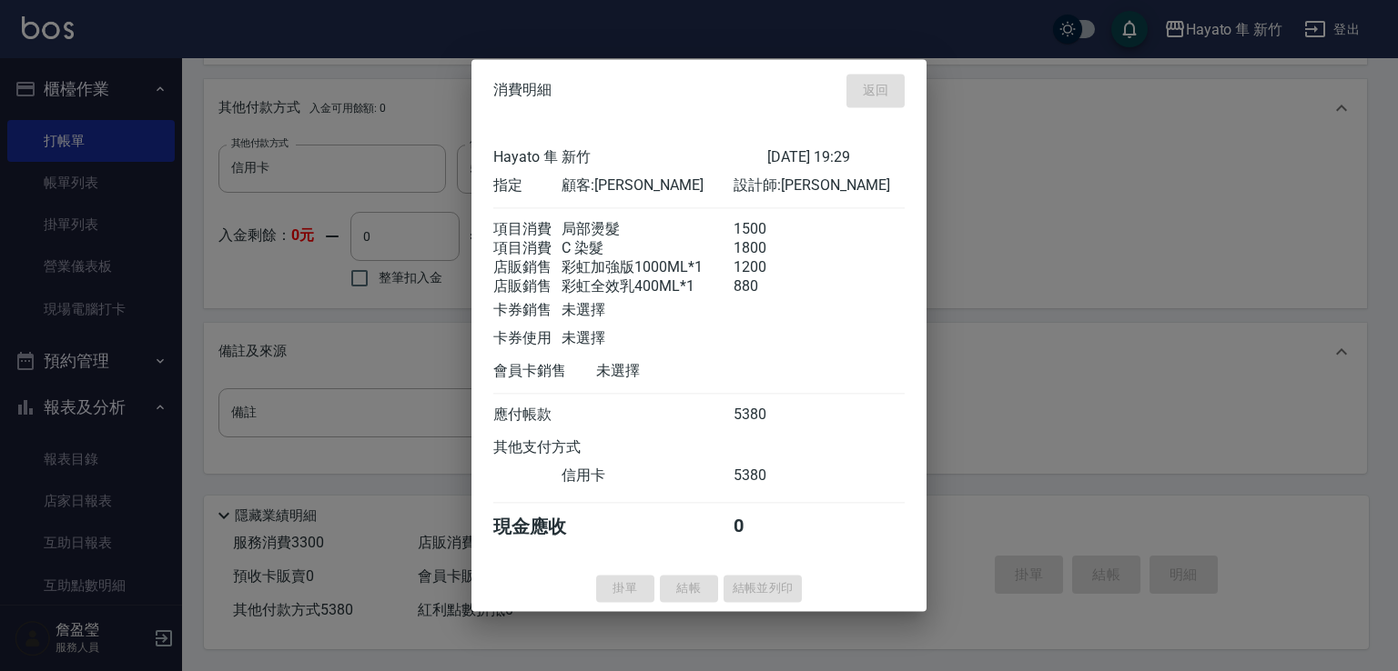
type input "[DATE] 19:43"
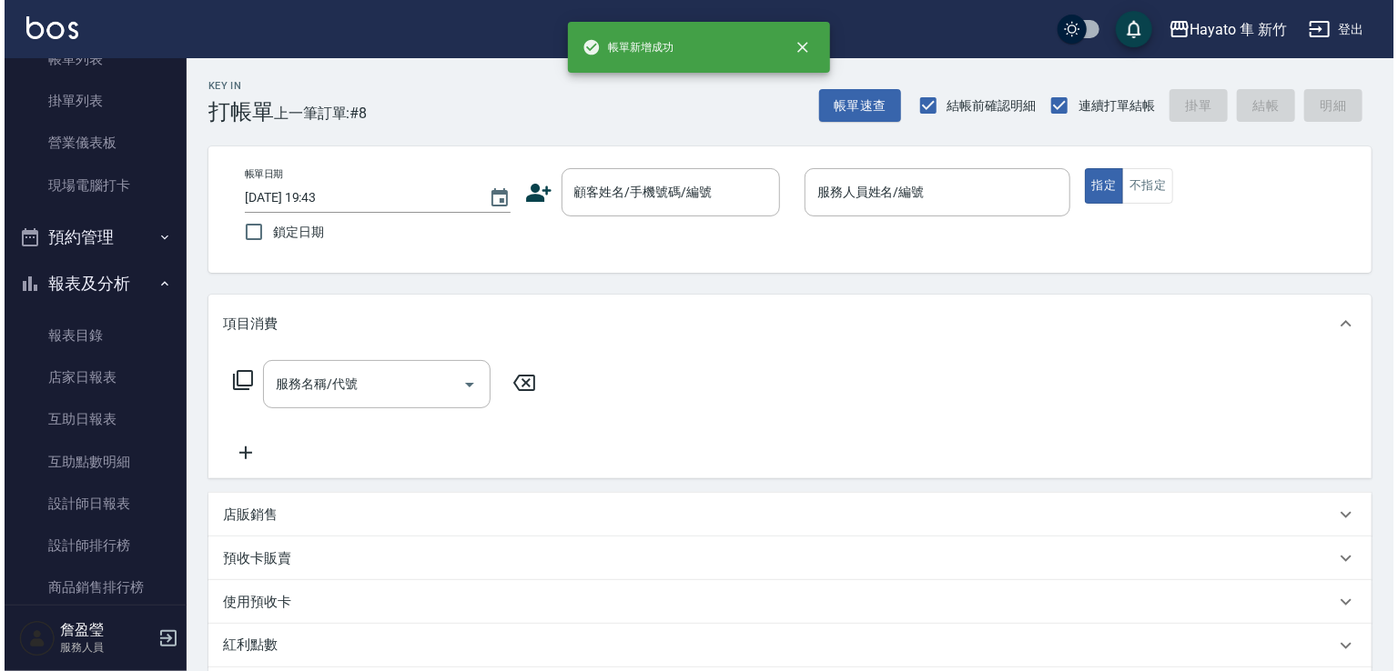
scroll to position [273, 0]
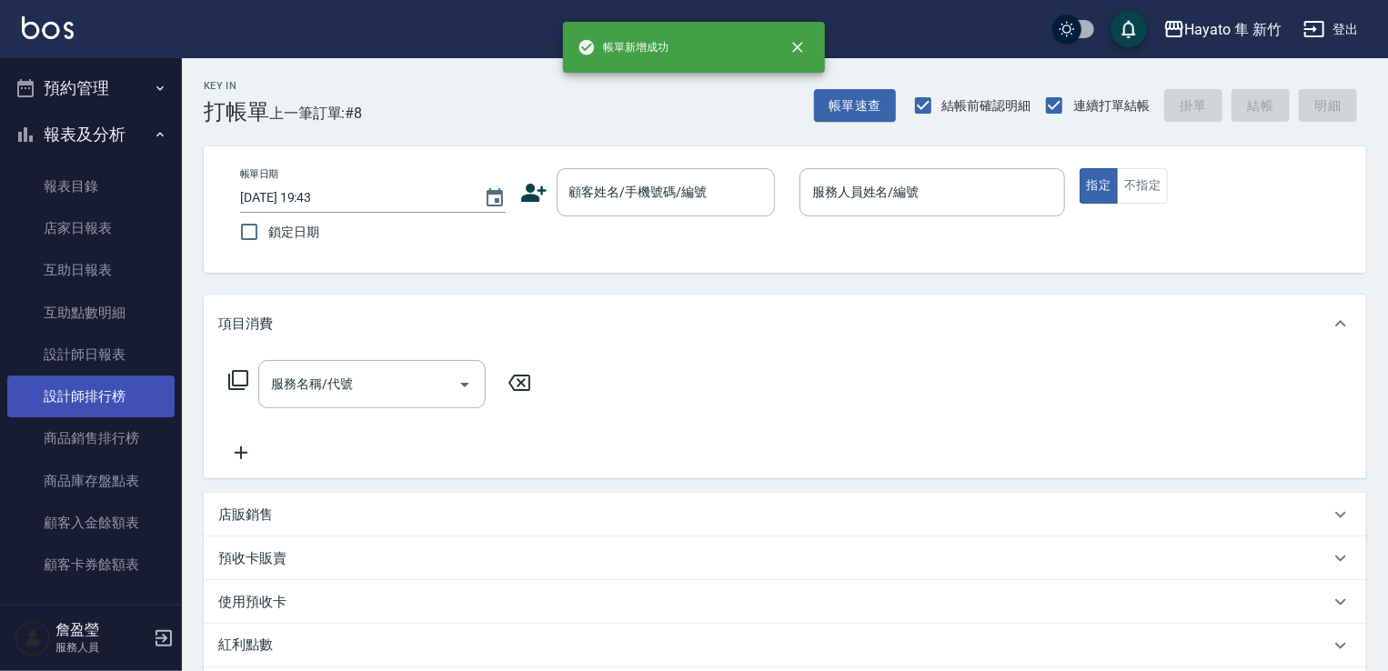
click at [100, 394] on link "設計師排行榜" at bounding box center [90, 397] width 167 height 42
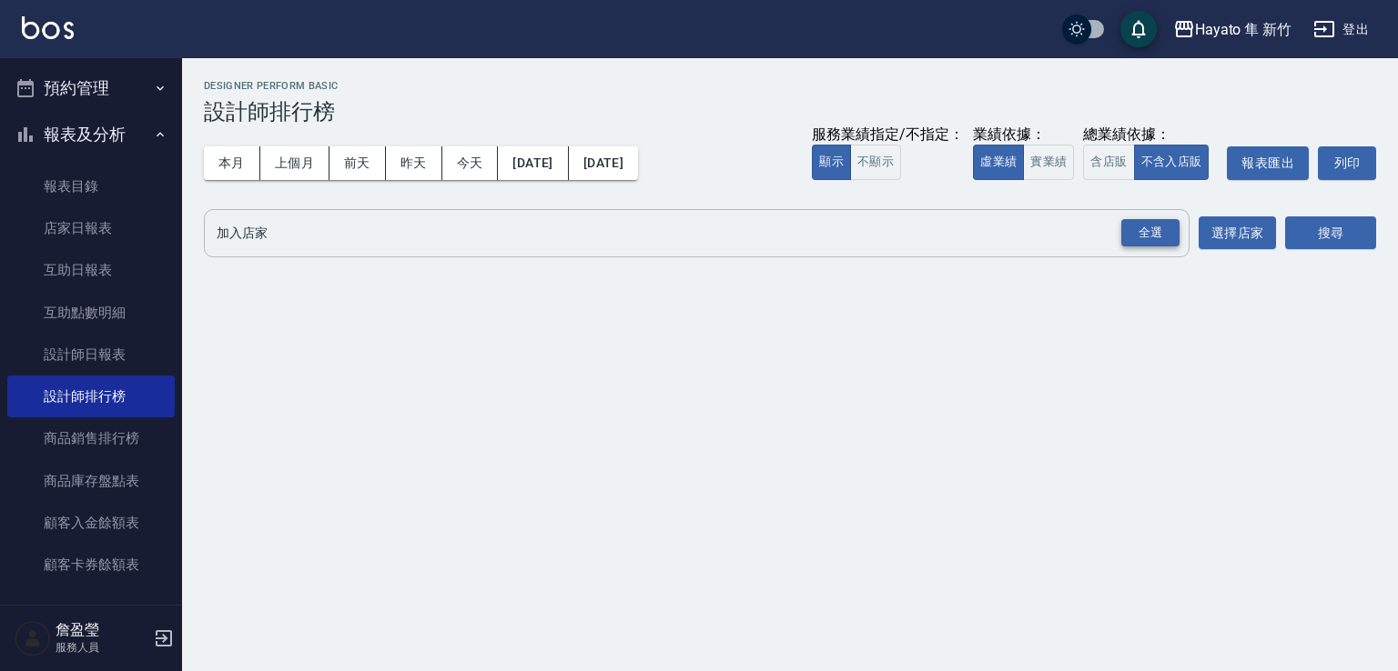
click at [1139, 230] on div "全選" at bounding box center [1150, 233] width 58 height 28
click at [1321, 232] on button "搜尋" at bounding box center [1330, 234] width 91 height 34
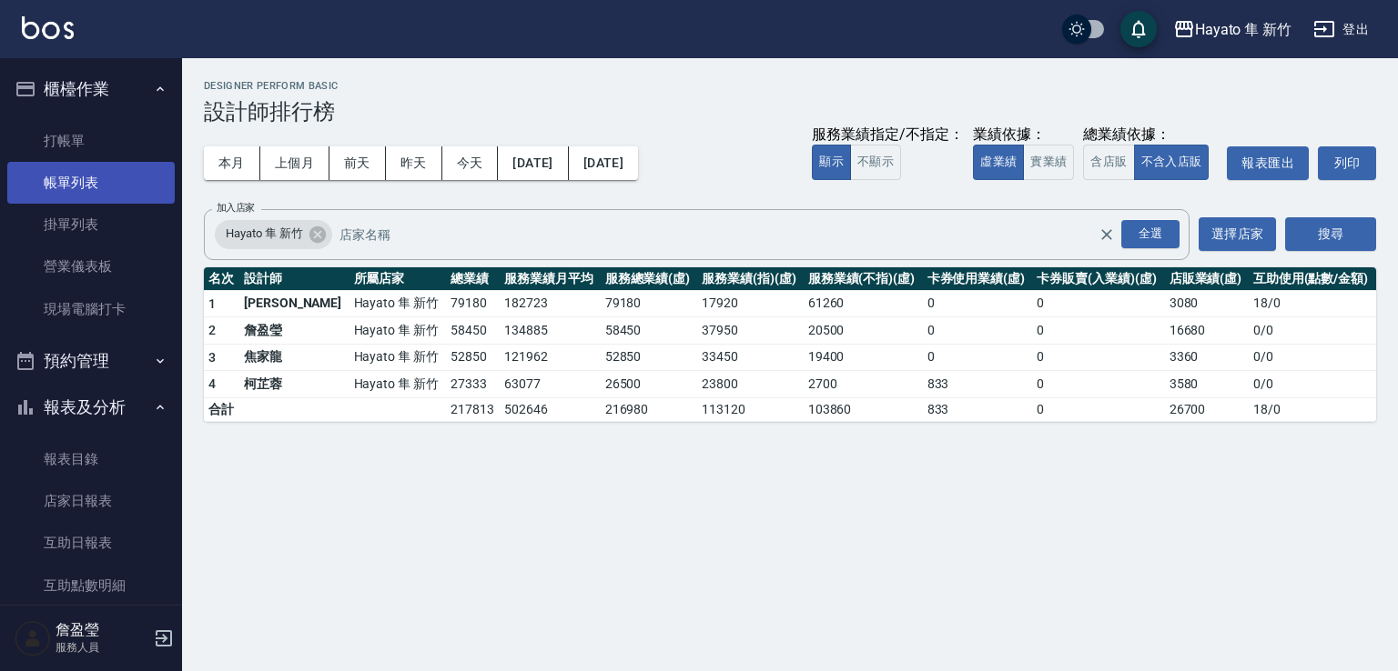
click at [104, 176] on link "帳單列表" at bounding box center [90, 183] width 167 height 42
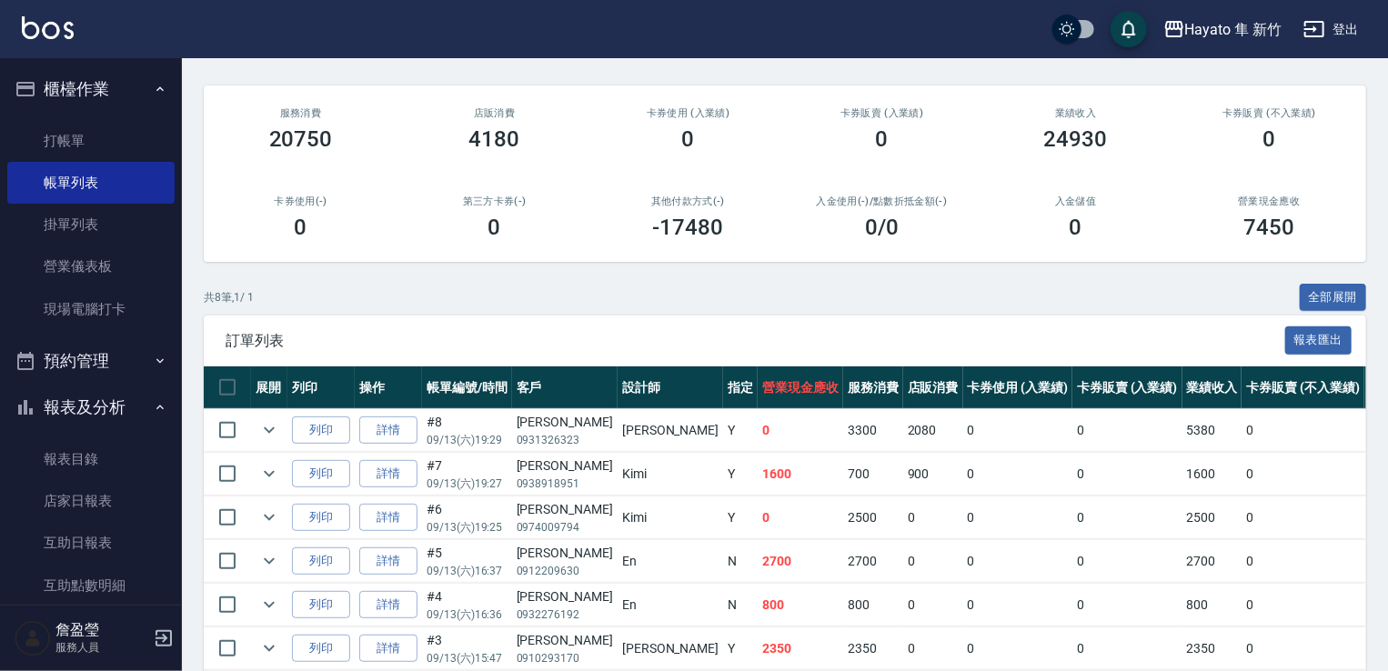
scroll to position [1, 0]
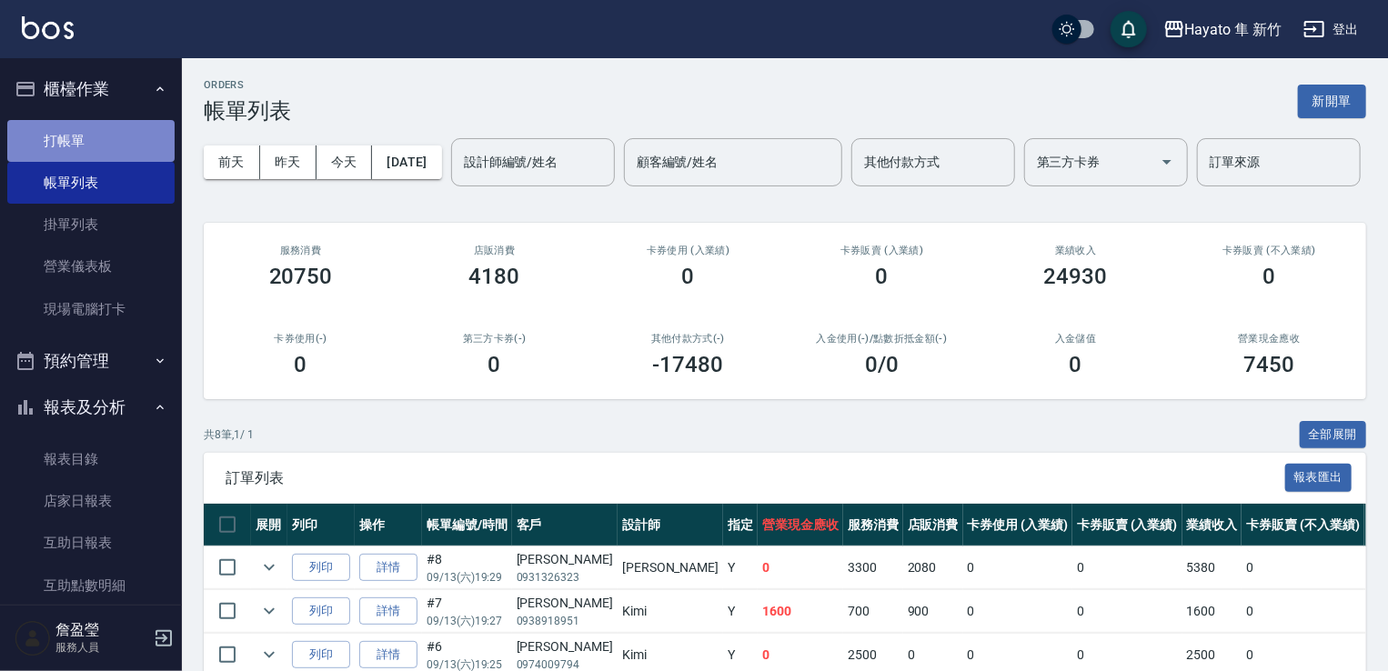
click at [116, 142] on link "打帳單" at bounding box center [90, 141] width 167 height 42
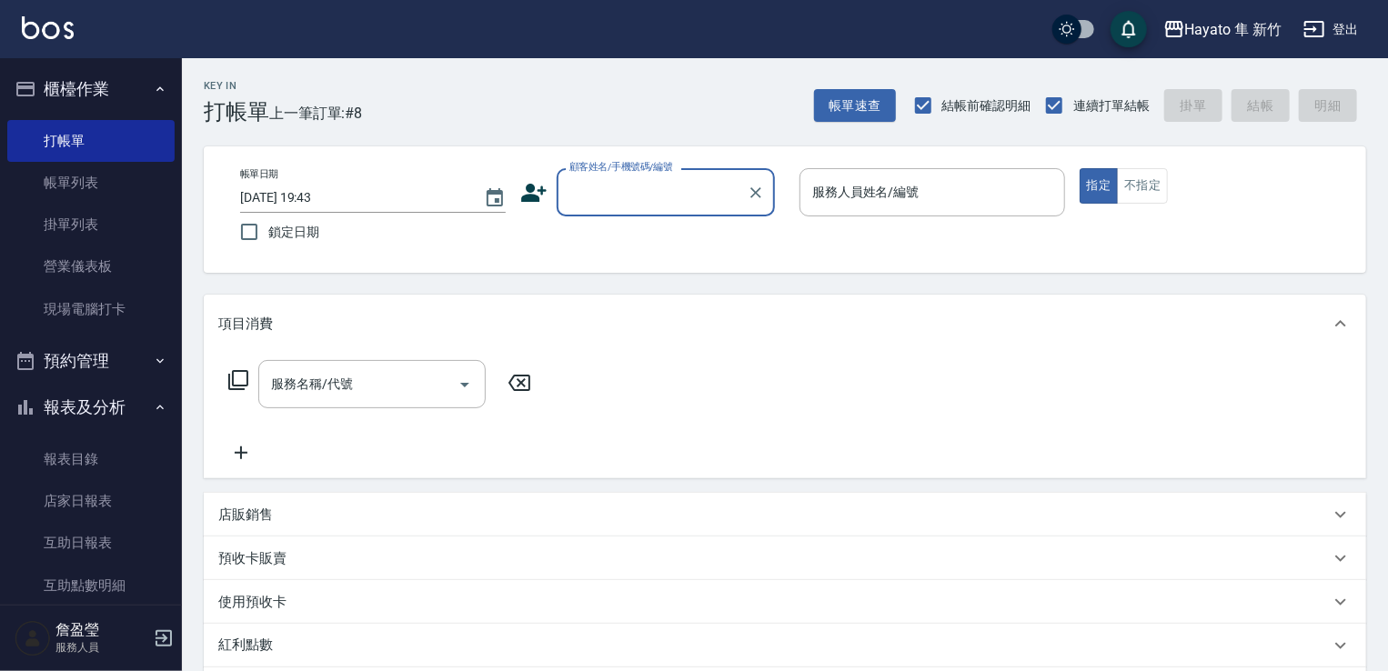
click at [611, 174] on div "顧客姓名/手機號碼/編號" at bounding box center [666, 192] width 218 height 48
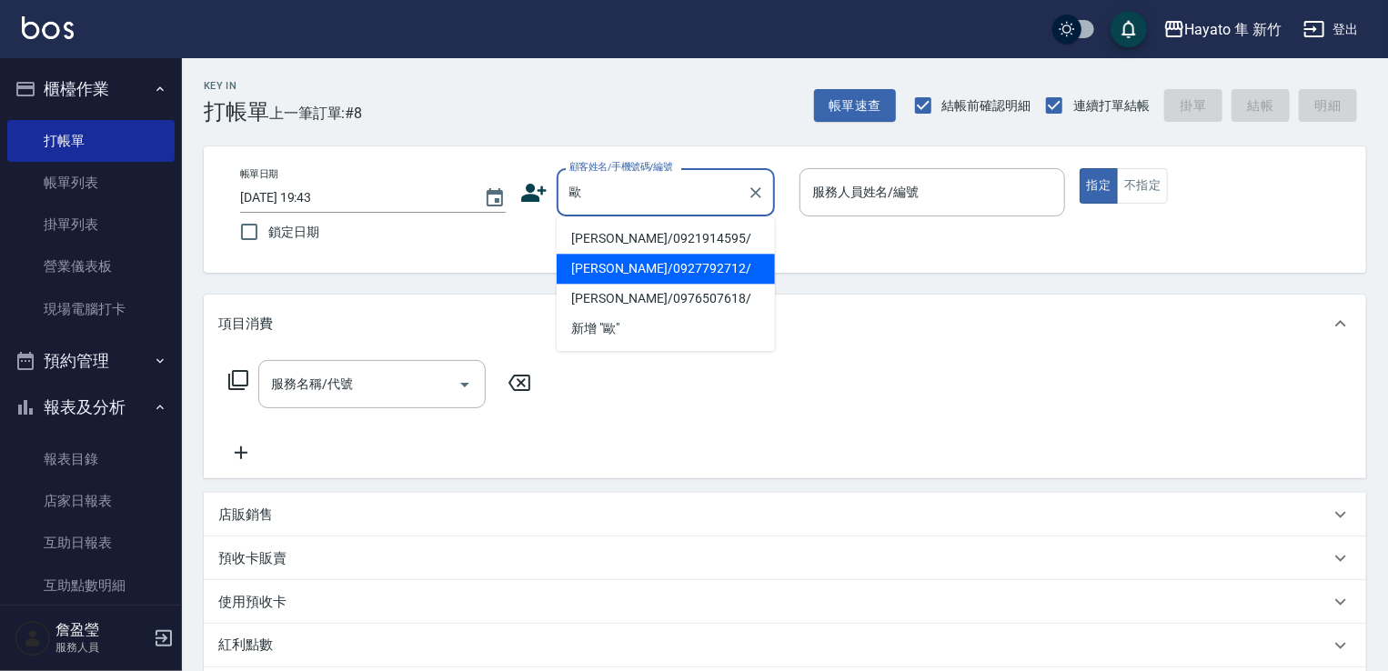
click at [568, 277] on li "[PERSON_NAME]/0927792712/" at bounding box center [666, 269] width 218 height 30
type input "[PERSON_NAME]/0927792712/"
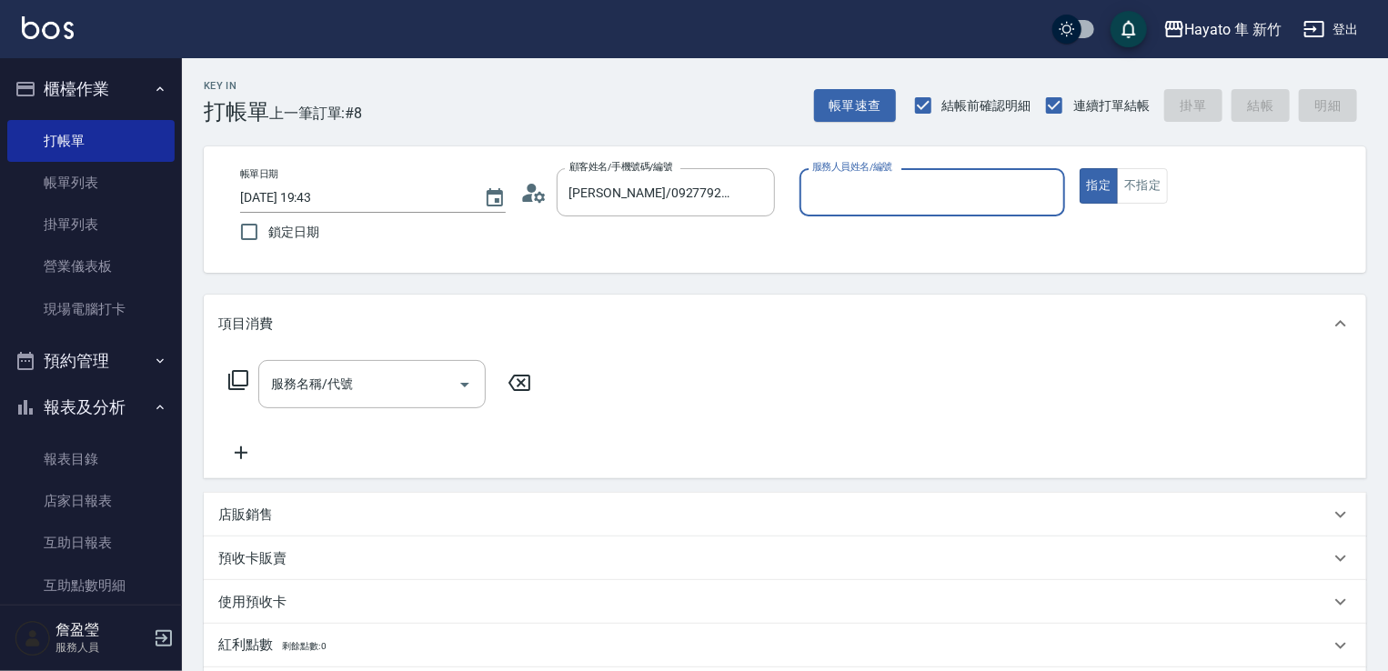
type input "[PERSON_NAME](無代號)"
click at [379, 403] on div "服務名稱/代號" at bounding box center [371, 384] width 227 height 48
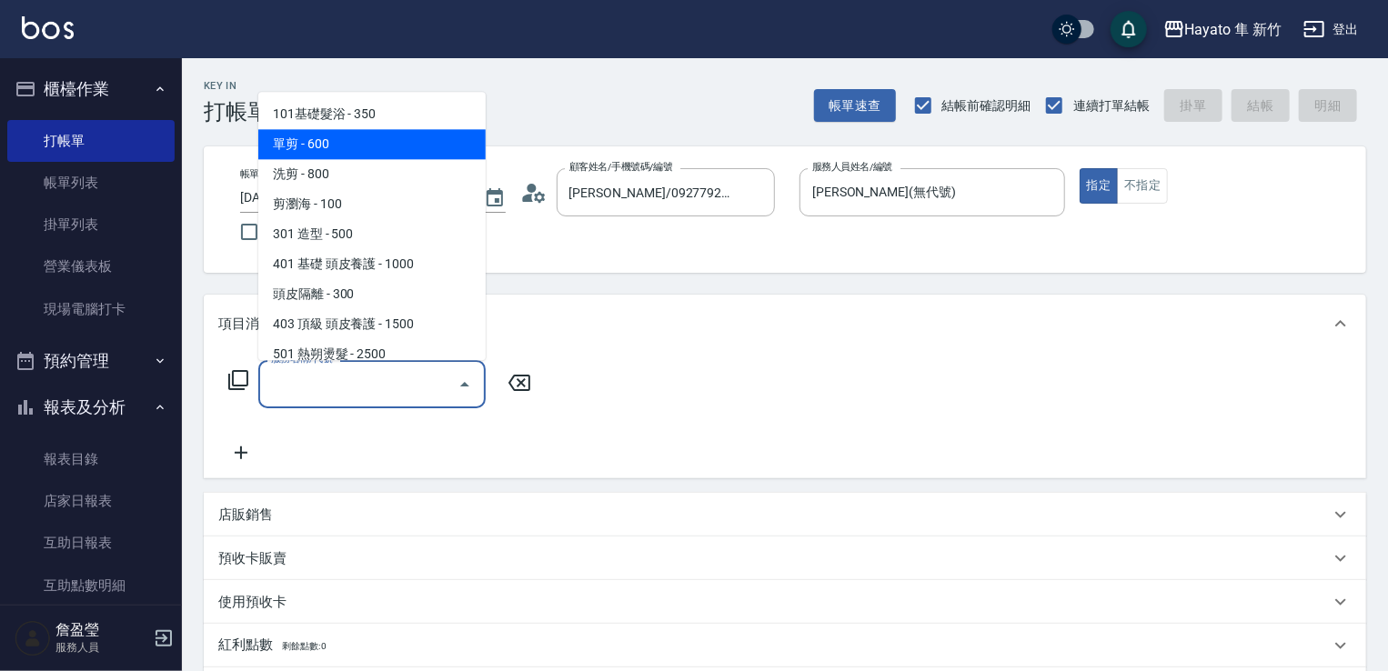
click at [400, 137] on span "單剪 - 600" at bounding box center [371, 144] width 227 height 30
type input "單剪(102)"
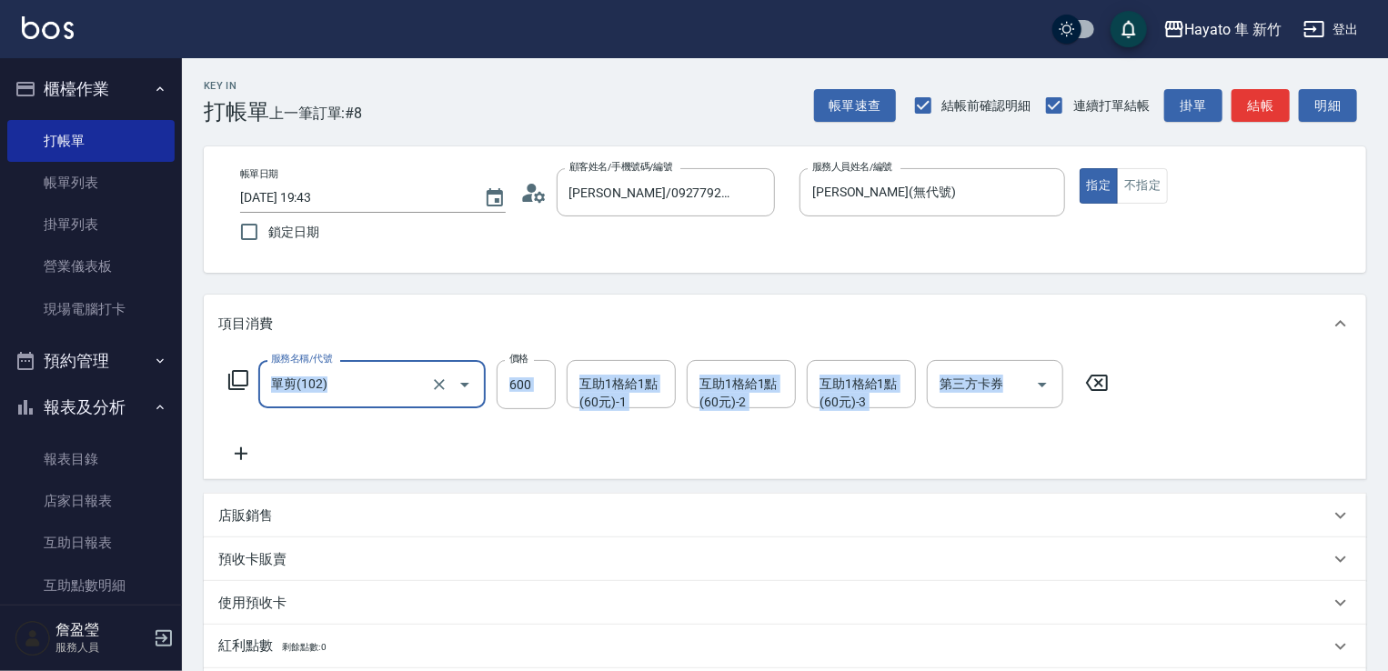
click at [252, 424] on div "服務名稱/代號 單剪(102) 服務名稱/代號 價格 600 價格 互助1格給1點(60元)-1 互助1格給1點(60元)-1 互助1格給1點(60元)-2 …" at bounding box center [669, 412] width 902 height 105
click at [246, 449] on icon at bounding box center [240, 454] width 45 height 22
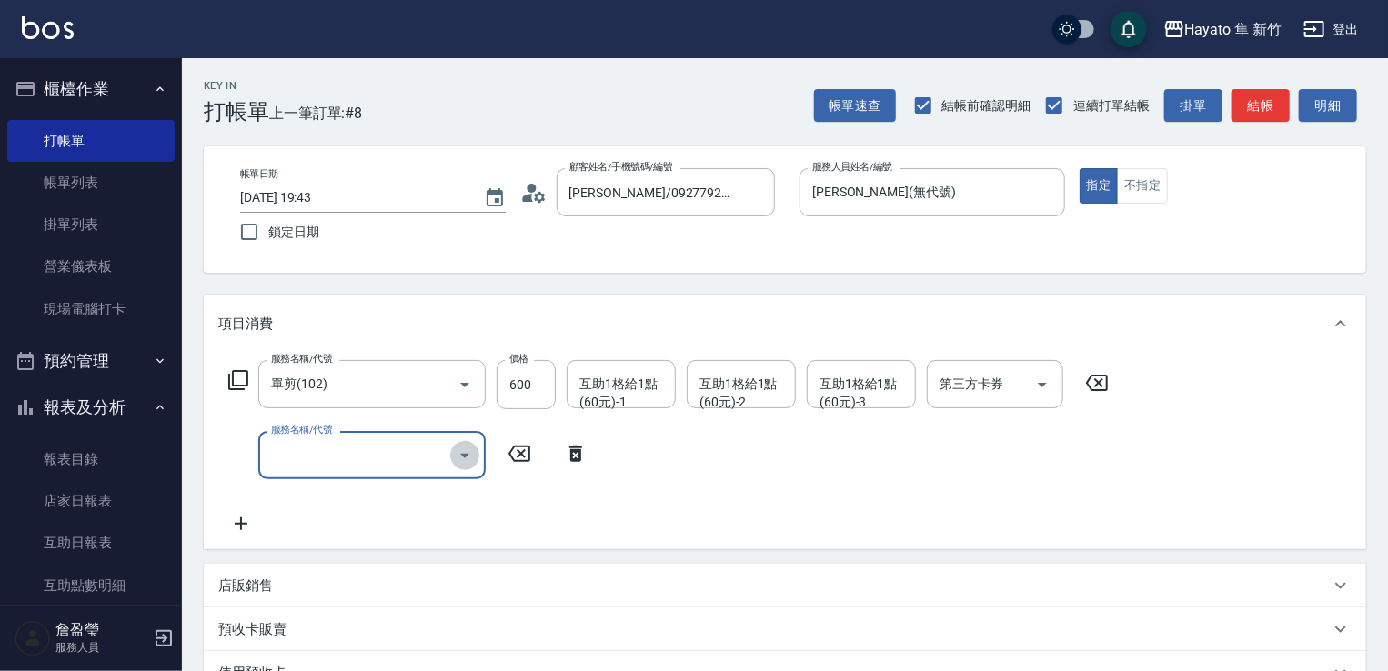
click at [459, 453] on icon "Open" at bounding box center [465, 456] width 22 height 22
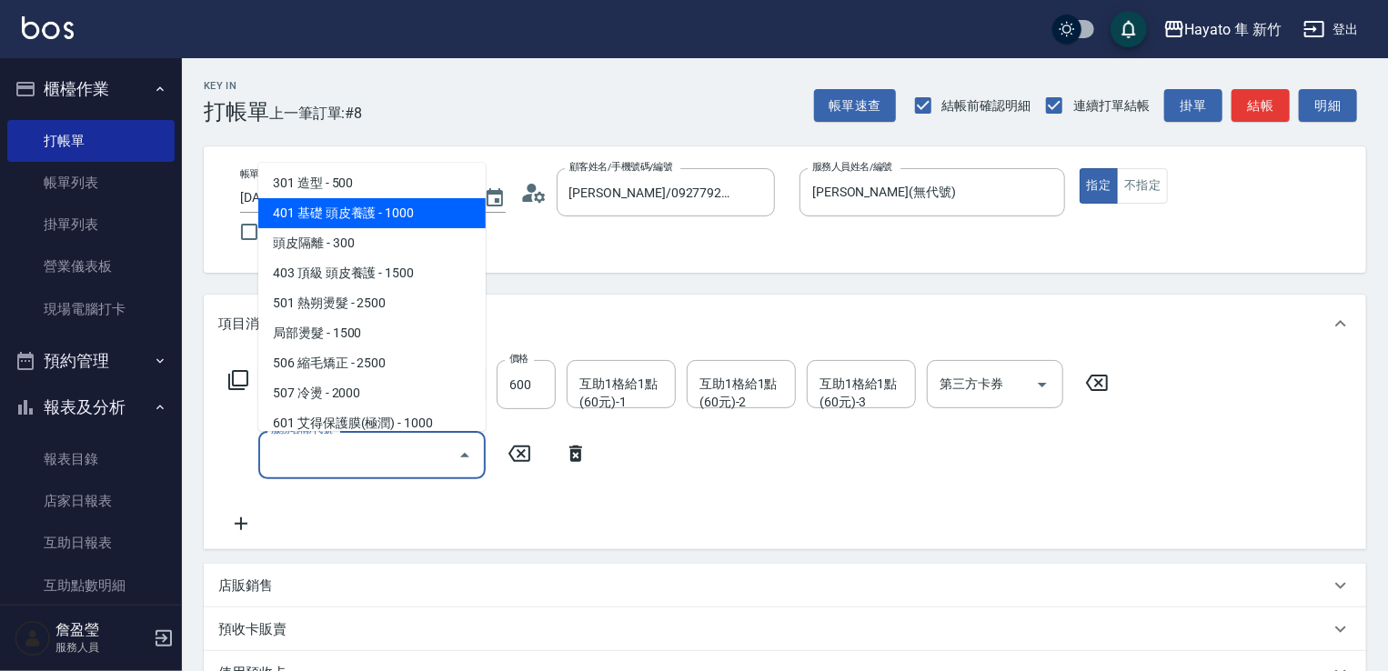
scroll to position [273, 0]
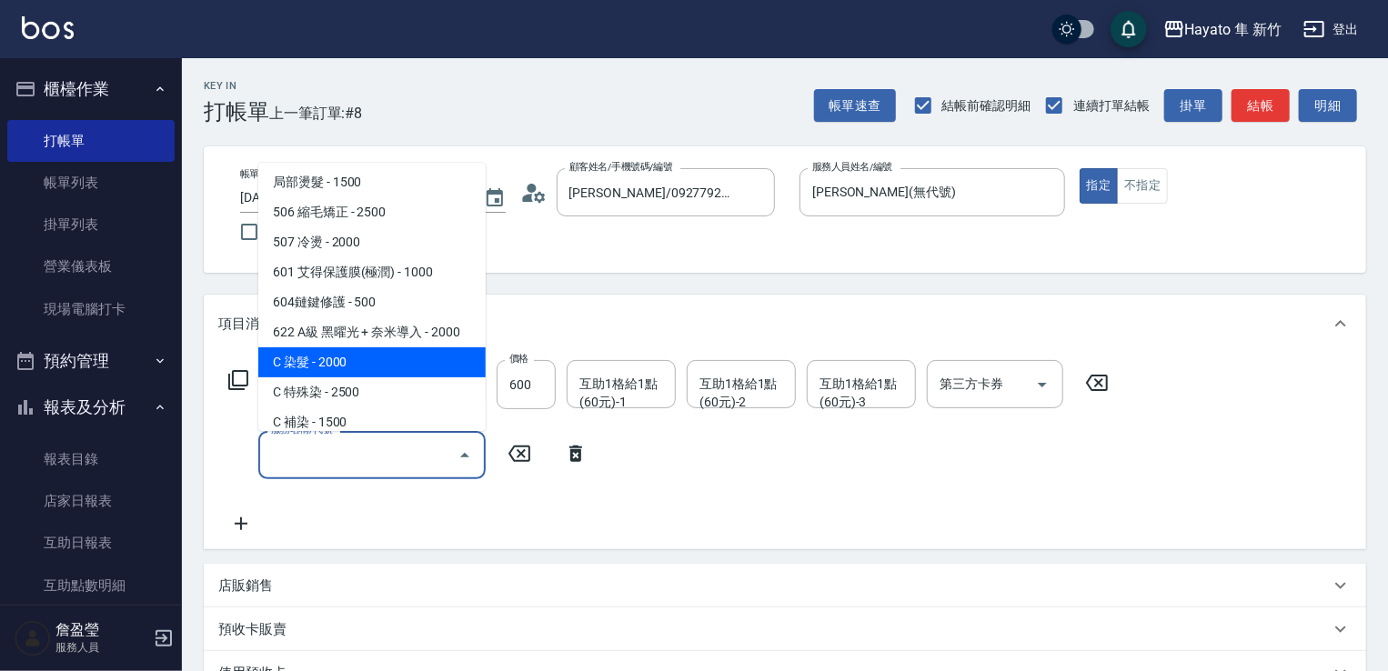
click at [377, 369] on span "C 染髮 - 2000" at bounding box center [371, 363] width 227 height 30
type input "C 染髮(701)"
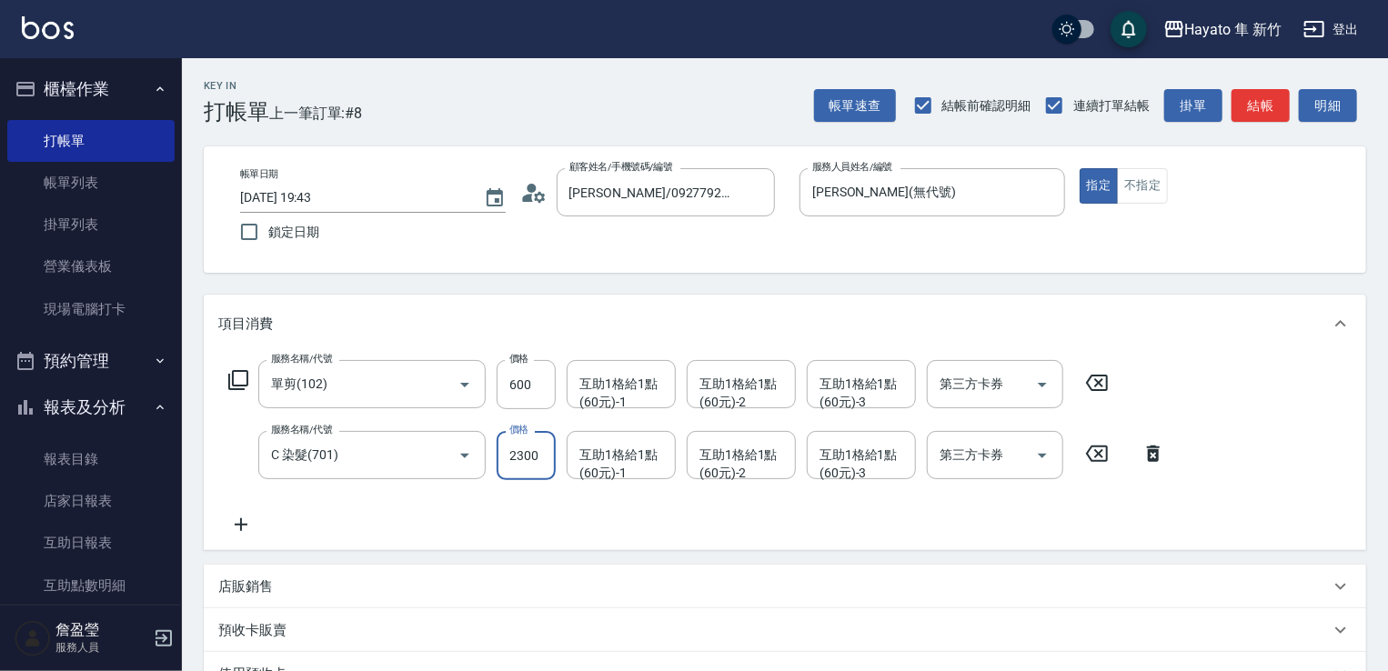
type input "2300"
click at [564, 510] on div "服務名稱/代號 單剪(102) 服務名稱/代號 價格 600 價格 互助1格給1點(60元)-1 互助1格給1點(60元)-1 互助1格給1點(60元)-2 …" at bounding box center [697, 448] width 958 height 176
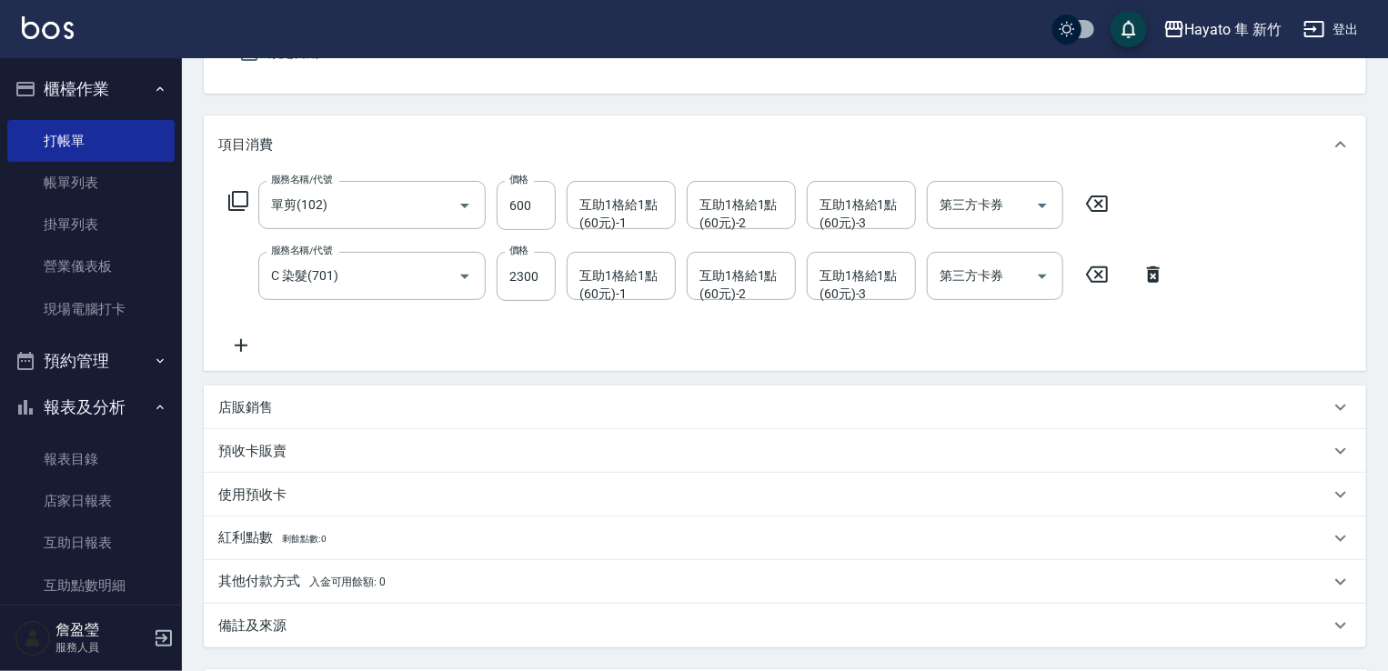
scroll to position [182, 0]
click at [229, 410] on p "店販銷售" at bounding box center [245, 405] width 55 height 19
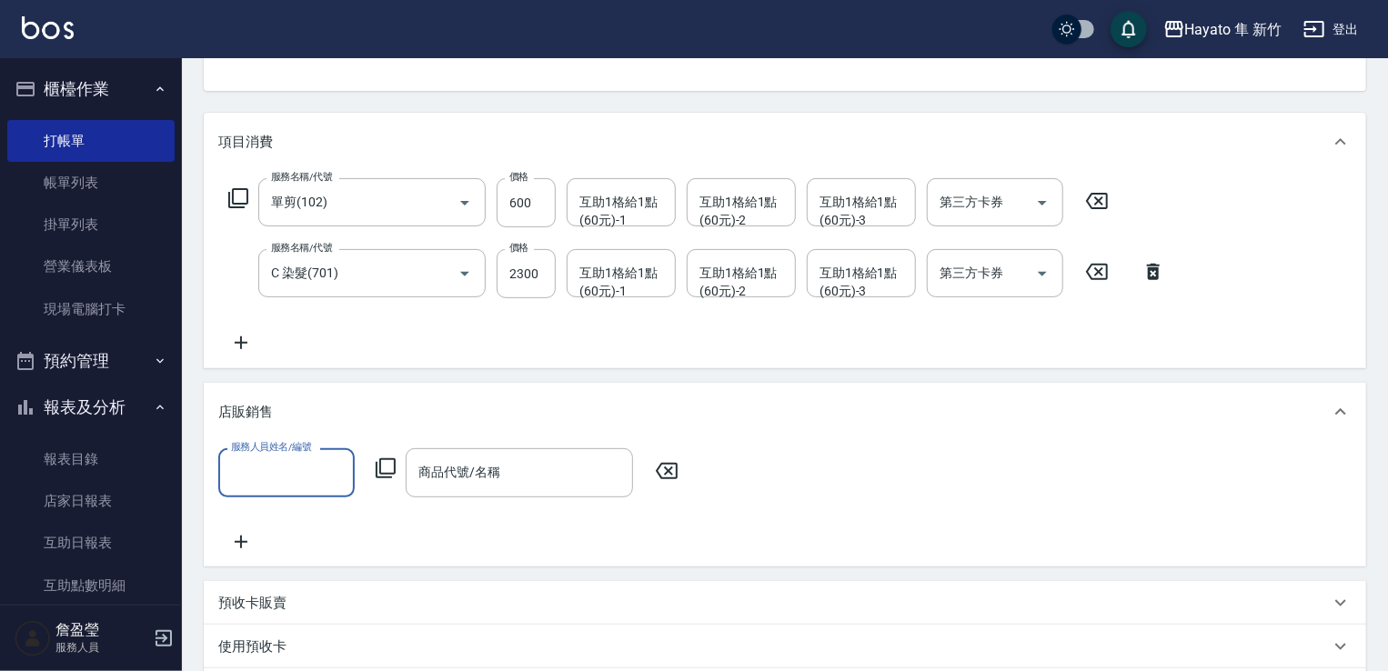
scroll to position [0, 0]
click at [275, 464] on input "服務人員姓名/編號" at bounding box center [287, 473] width 120 height 32
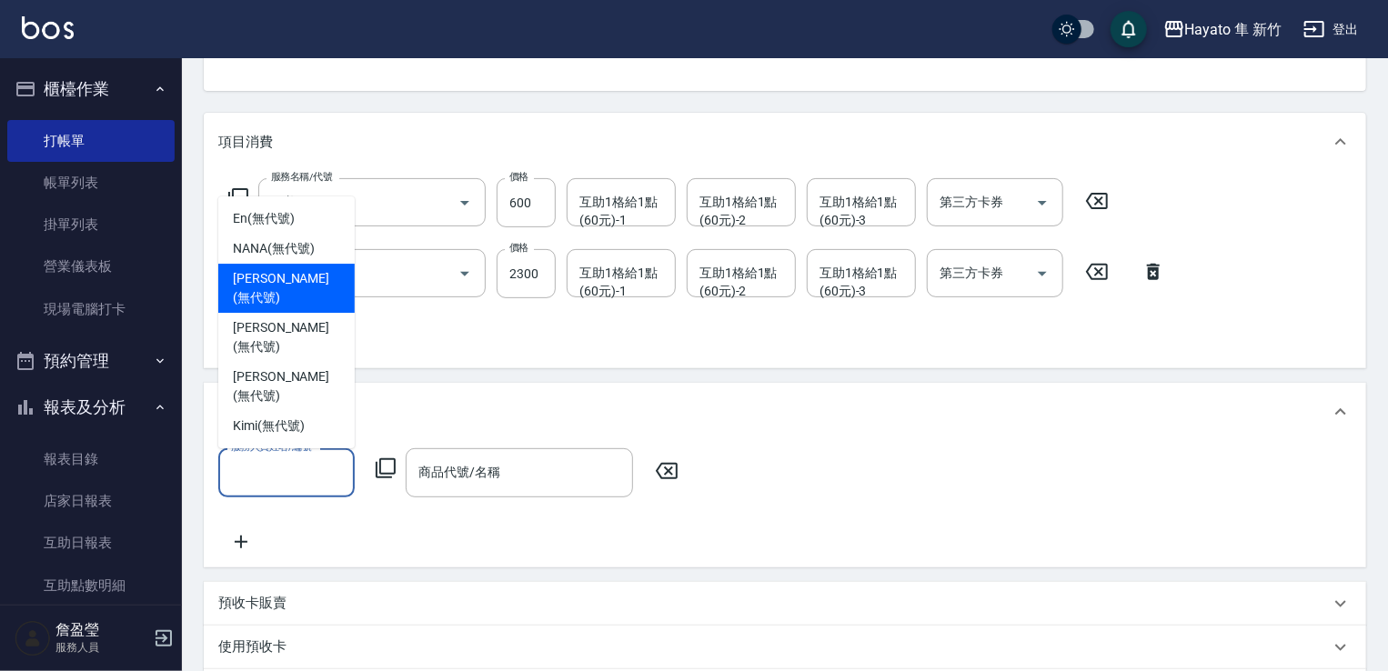
click at [266, 308] on span "[PERSON_NAME] (無代號)" at bounding box center [286, 288] width 107 height 38
type input "[PERSON_NAME](無代號)"
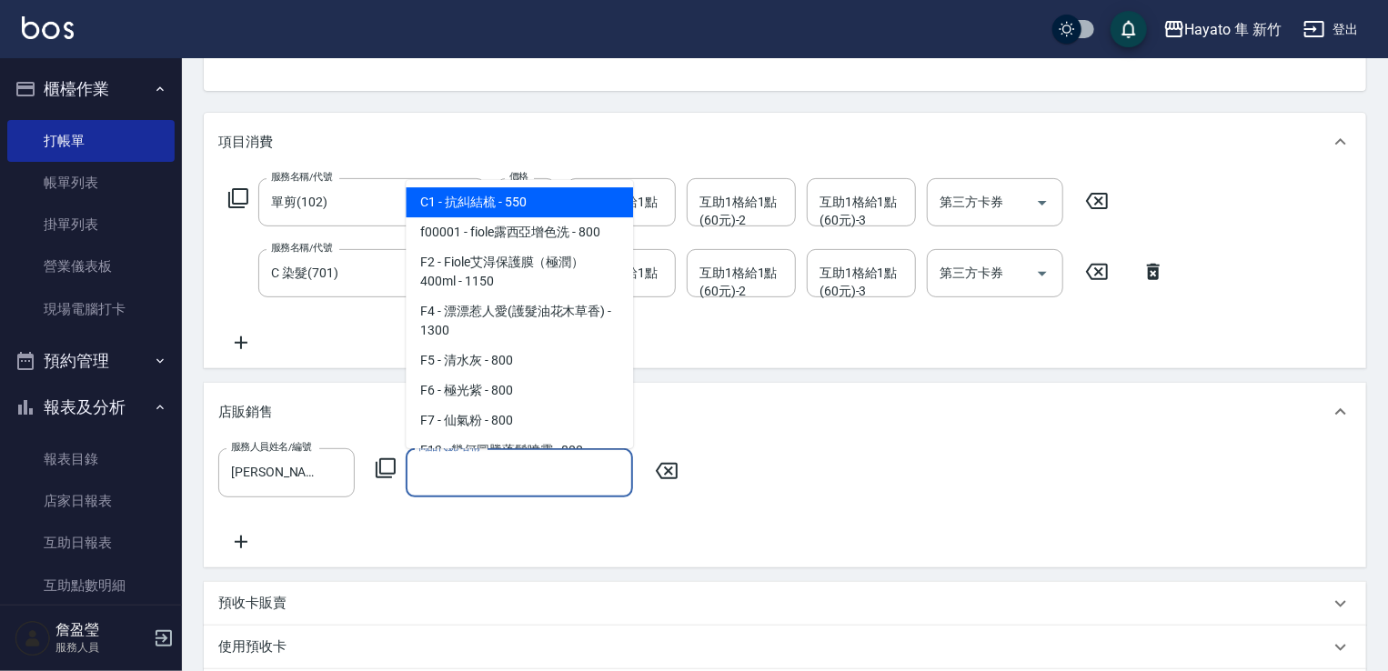
click at [502, 462] on input "商品代號/名稱" at bounding box center [519, 473] width 211 height 32
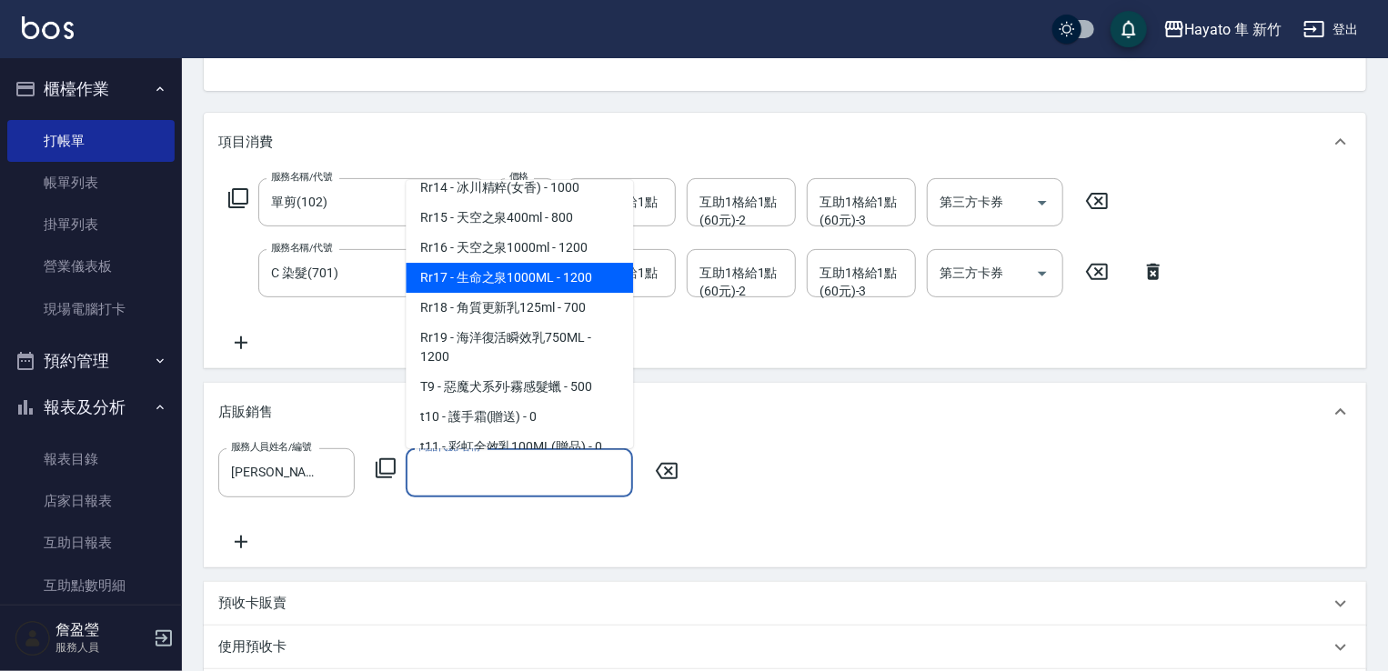
scroll to position [1092, 0]
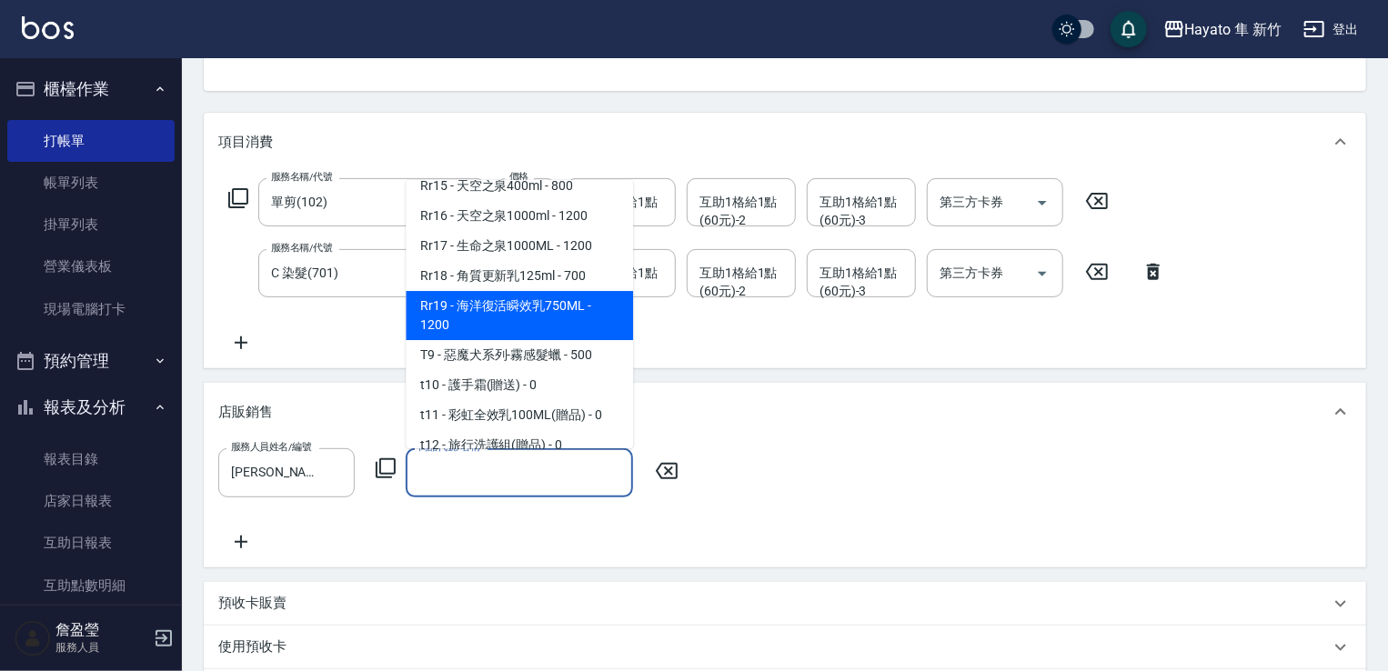
click at [553, 338] on span "Rr19 - 海洋復活瞬效乳750ML - 1200" at bounding box center [519, 315] width 227 height 49
type input "海洋復活瞬效乳750ML"
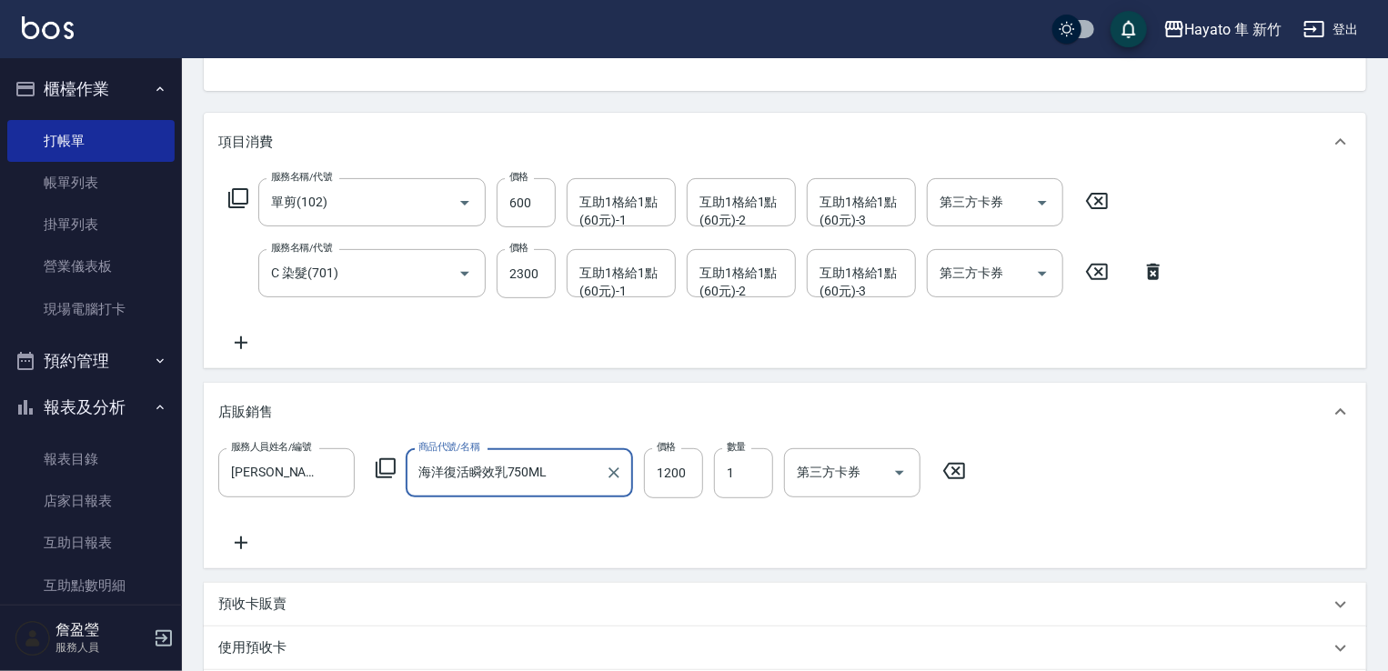
click at [739, 547] on div "服務人員姓名/編號 [PERSON_NAME](無代號) 服務人員姓名/編號 商品代號/名稱 海洋復活瞬效乳750ML 商品代號/名稱 價格 1200 價格 …" at bounding box center [785, 501] width 1134 height 105
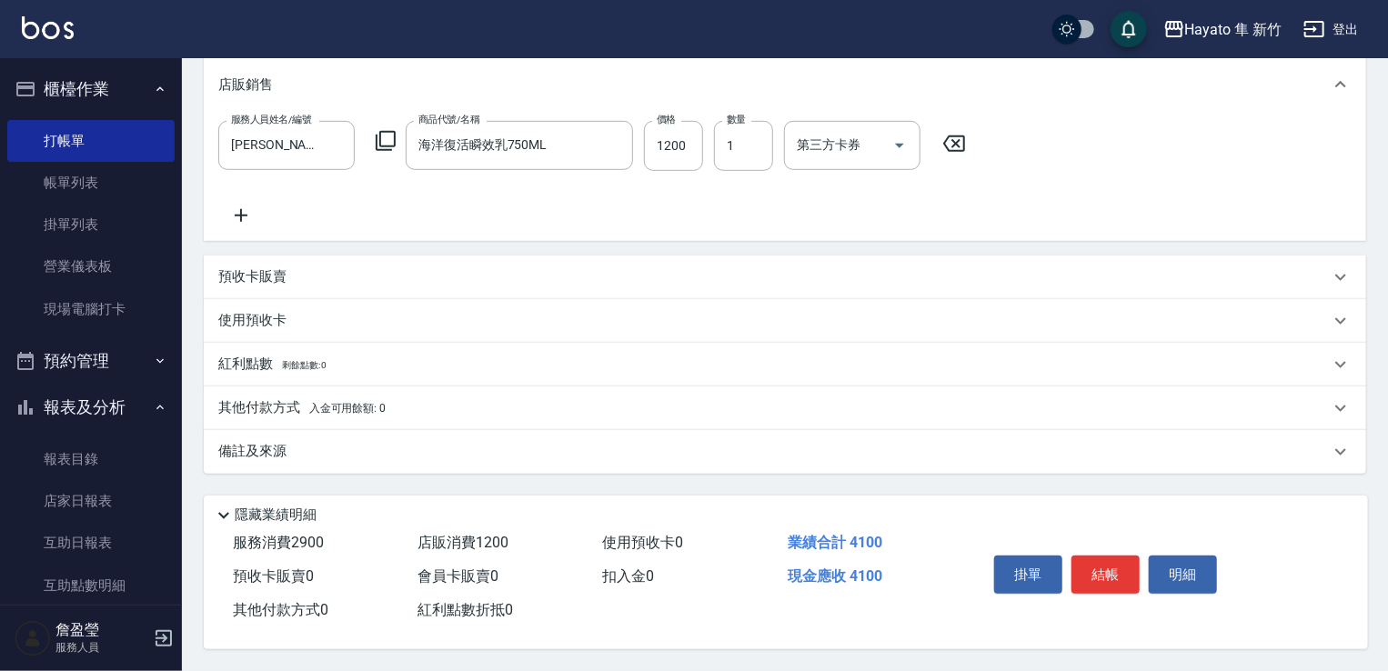
scroll to position [515, 0]
click at [226, 399] on p "其他付款方式 入金可用餘額: 0" at bounding box center [301, 409] width 167 height 20
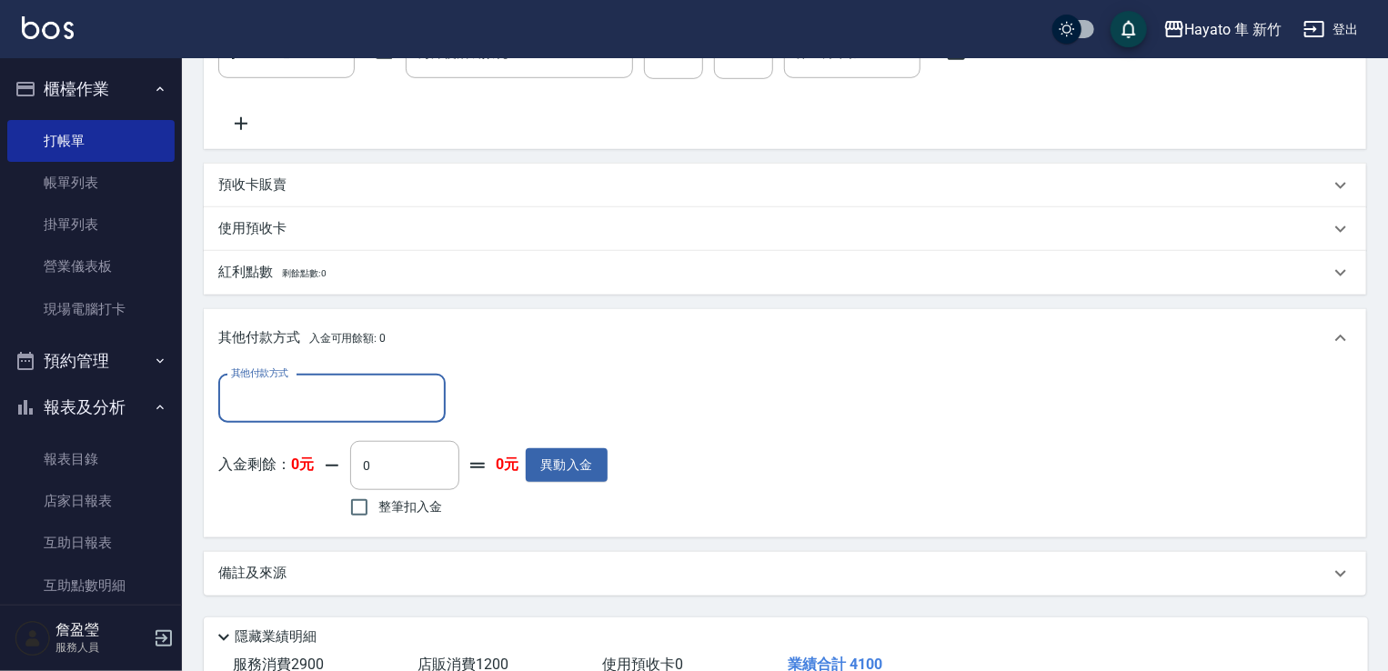
scroll to position [697, 0]
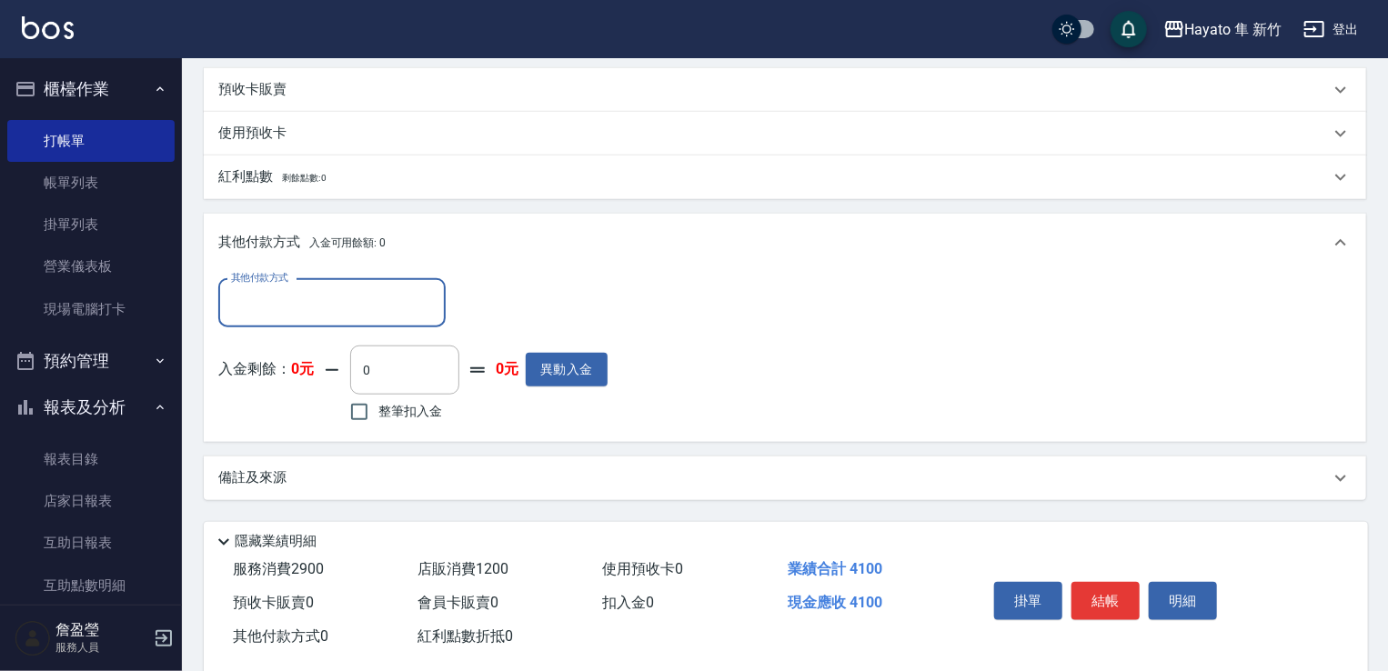
click at [328, 476] on div "備註及來源" at bounding box center [774, 478] width 1112 height 19
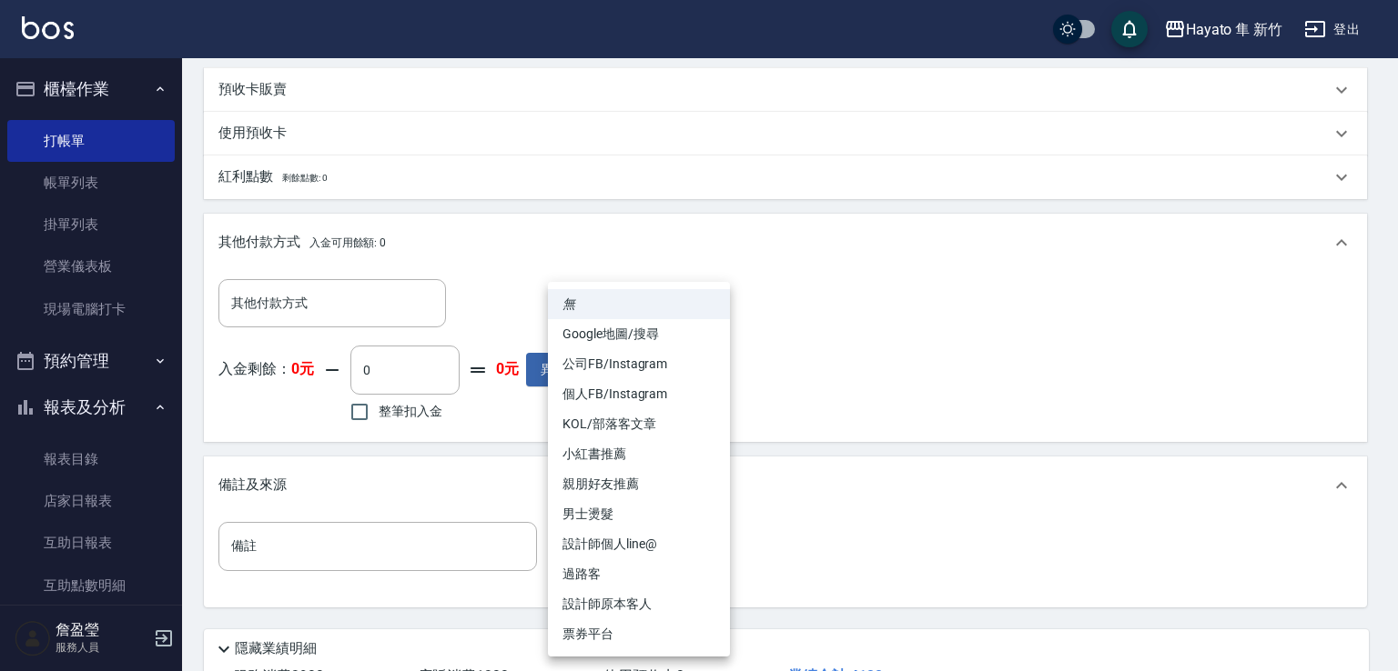
click at [673, 554] on body "Hayato 隼 新竹 登出 櫃檯作業 打帳單 帳單列表 掛單列表 營業儀表板 現場電腦打卡 預約管理 預約管理 報表及分析 報表目錄 店家日報表 互助日報表…" at bounding box center [699, 54] width 1398 height 1502
click at [652, 610] on li "設計師原本客人" at bounding box center [639, 605] width 182 height 30
type input "設計師原本客人"
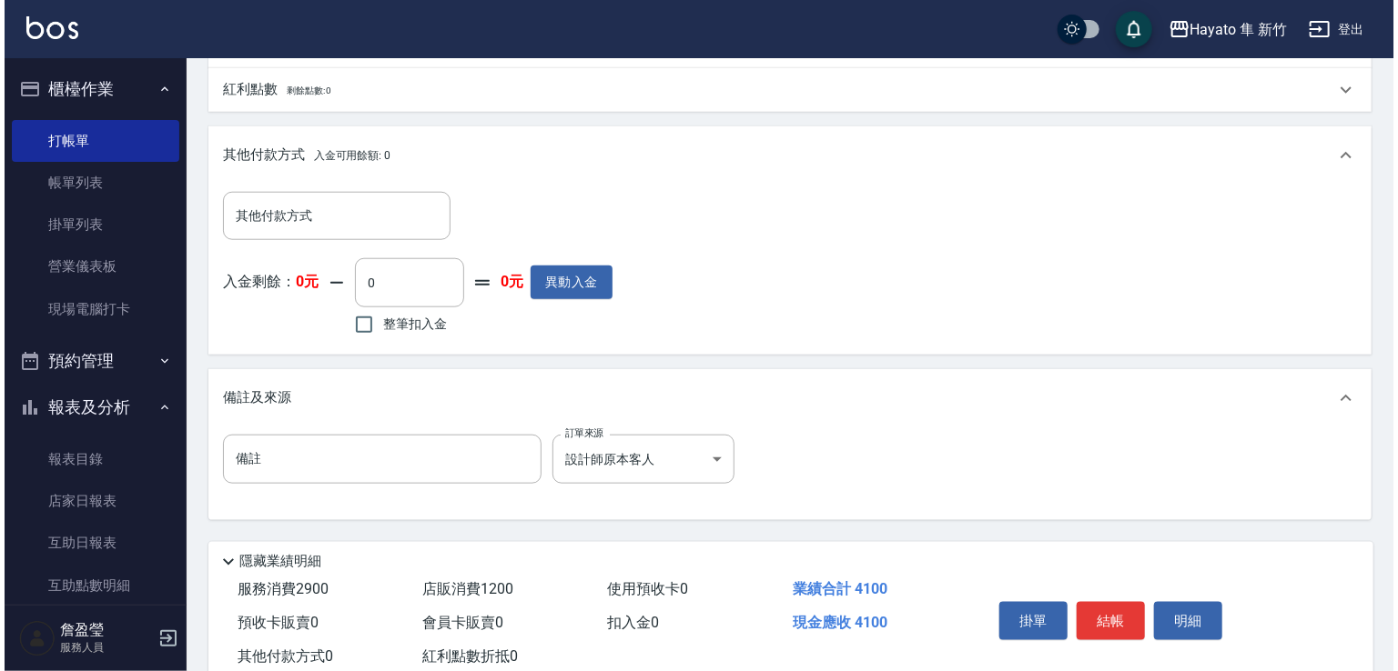
scroll to position [788, 0]
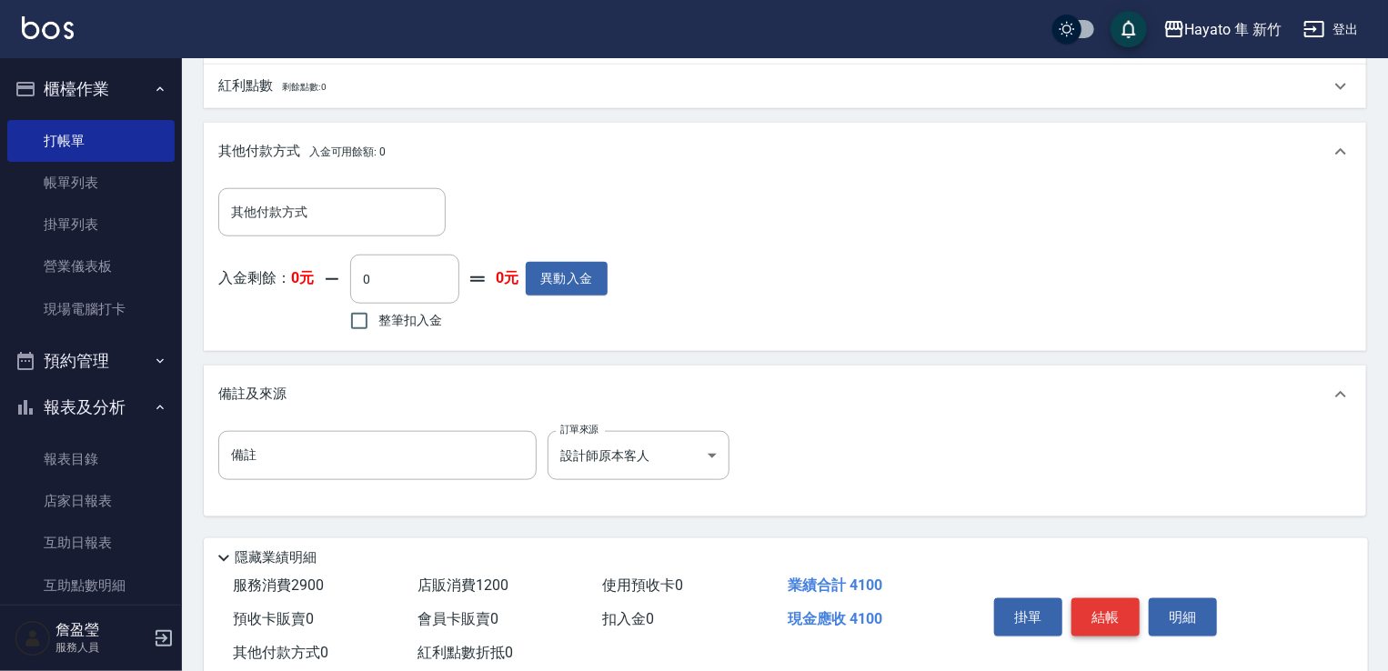
click at [1115, 621] on button "結帳" at bounding box center [1106, 618] width 68 height 38
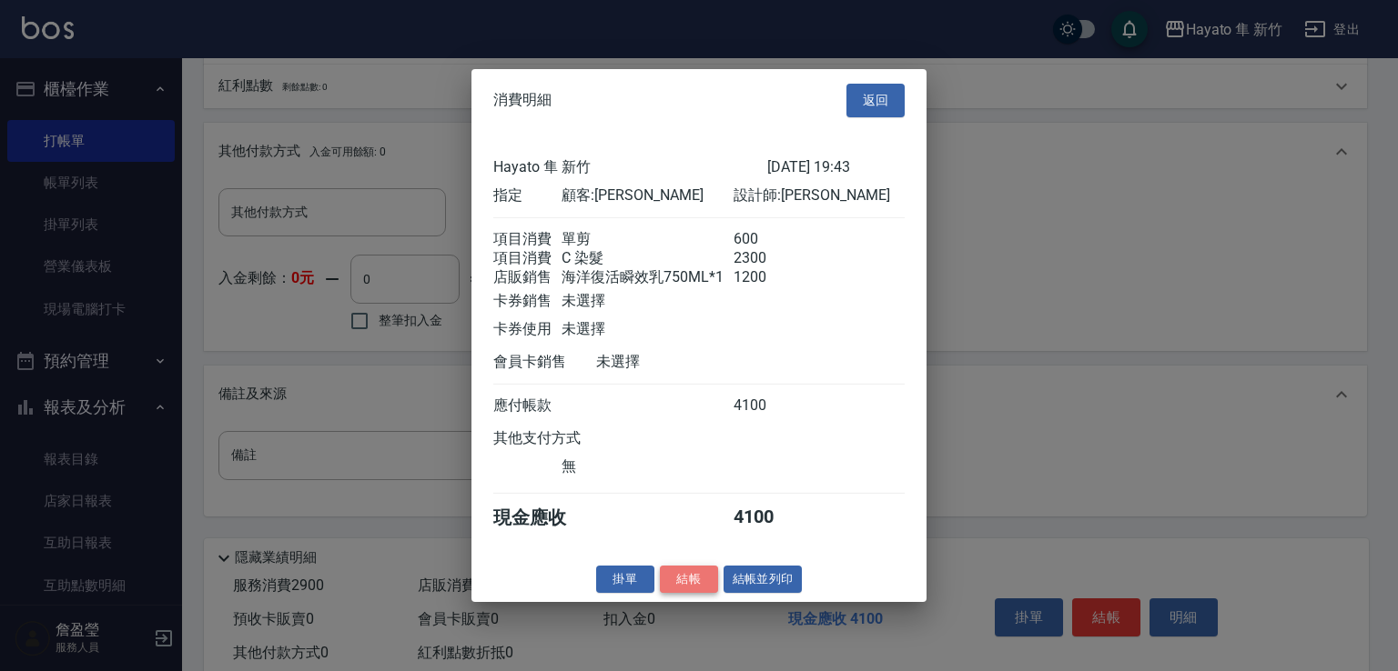
click at [684, 593] on button "結帳" at bounding box center [689, 579] width 58 height 28
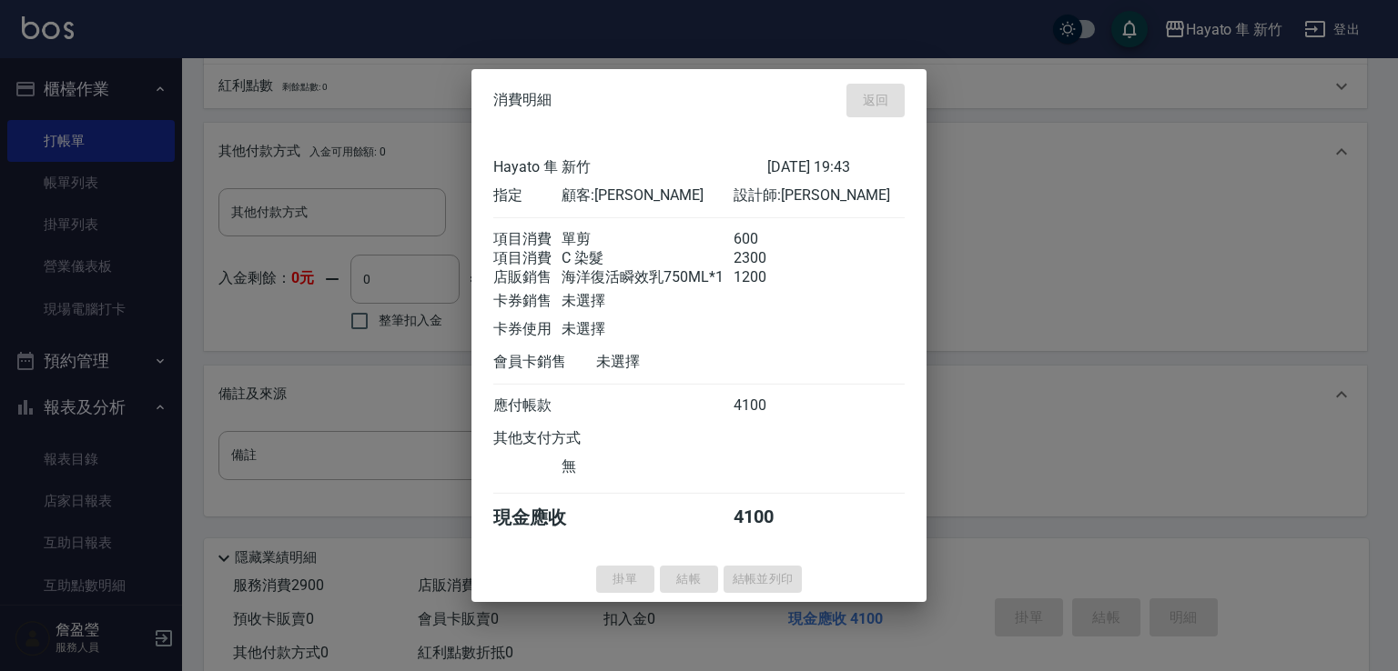
type input "[DATE] 19:44"
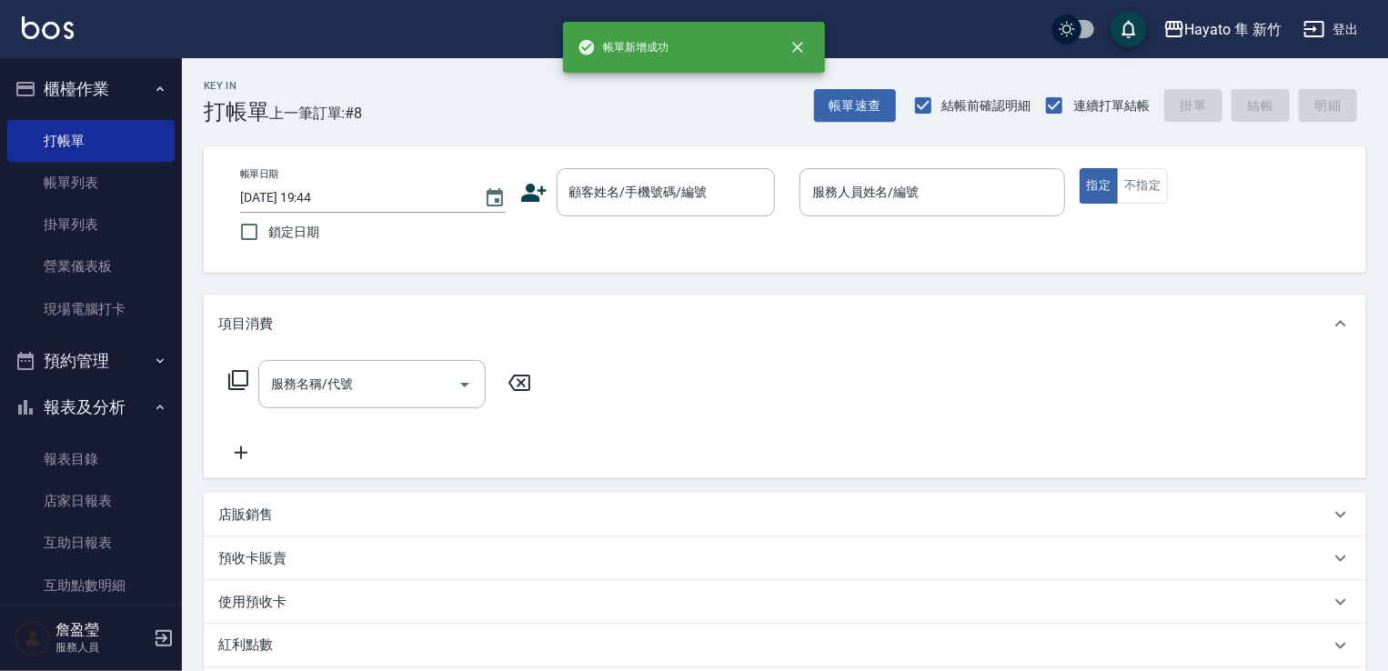
scroll to position [0, 0]
click at [70, 185] on link "帳單列表" at bounding box center [90, 183] width 167 height 42
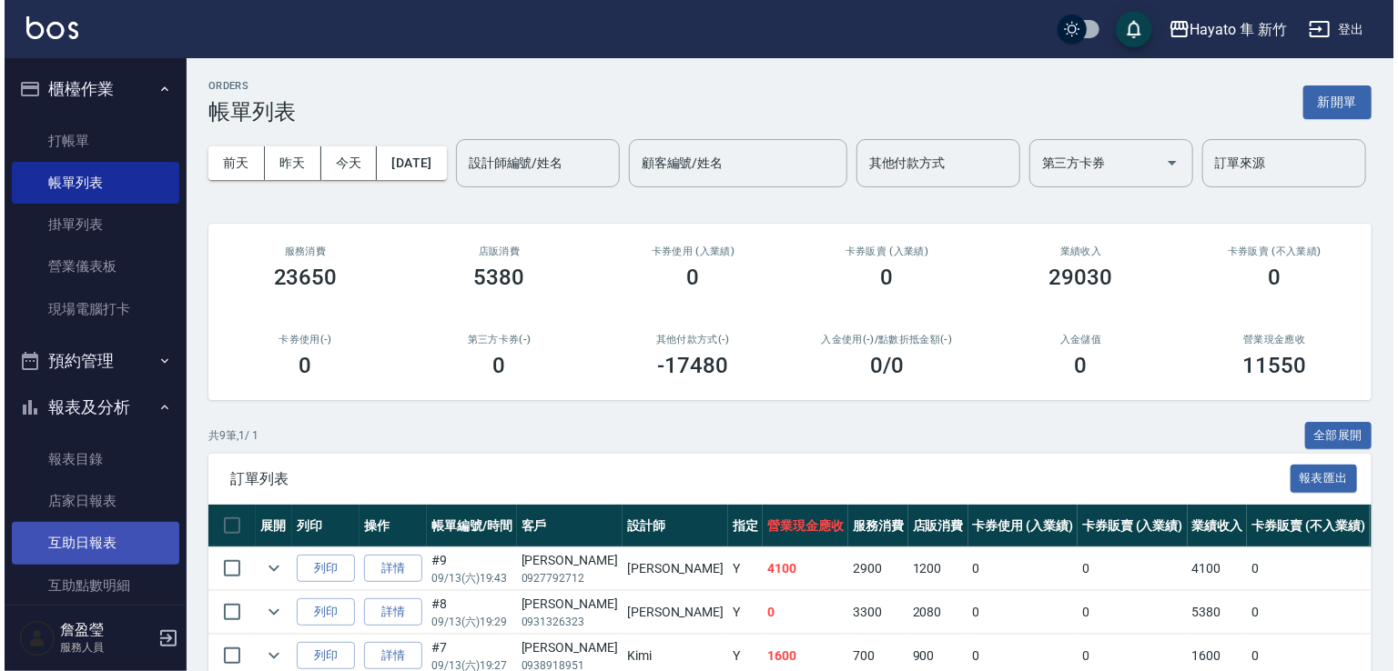
scroll to position [364, 0]
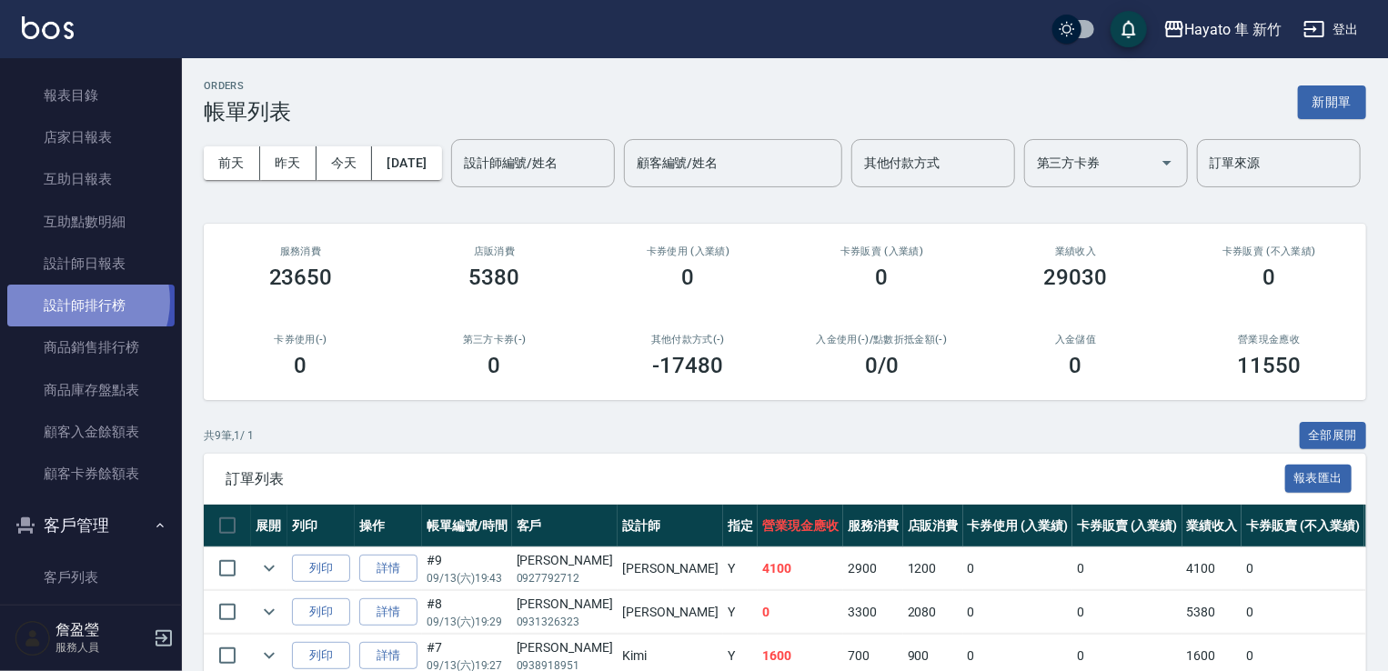
click at [75, 301] on link "設計師排行榜" at bounding box center [90, 306] width 167 height 42
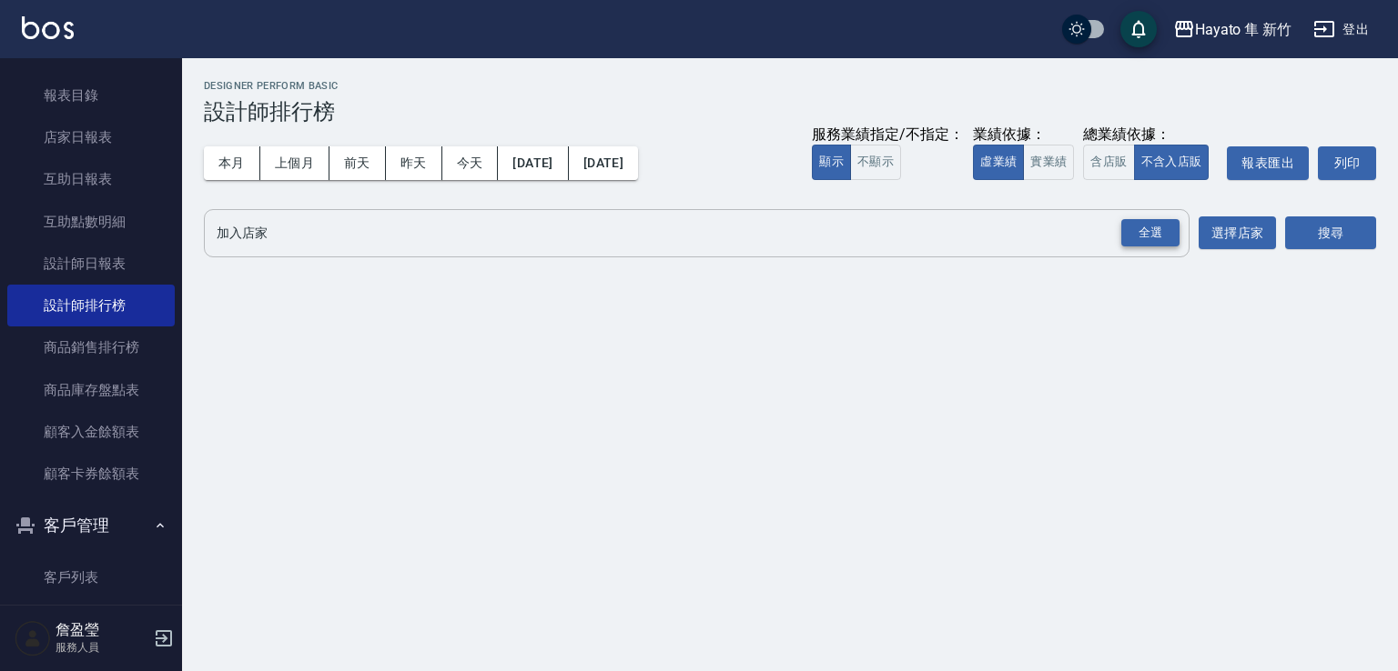
click at [1155, 233] on div "全選" at bounding box center [1150, 233] width 58 height 28
click at [1310, 232] on button "搜尋" at bounding box center [1330, 234] width 91 height 34
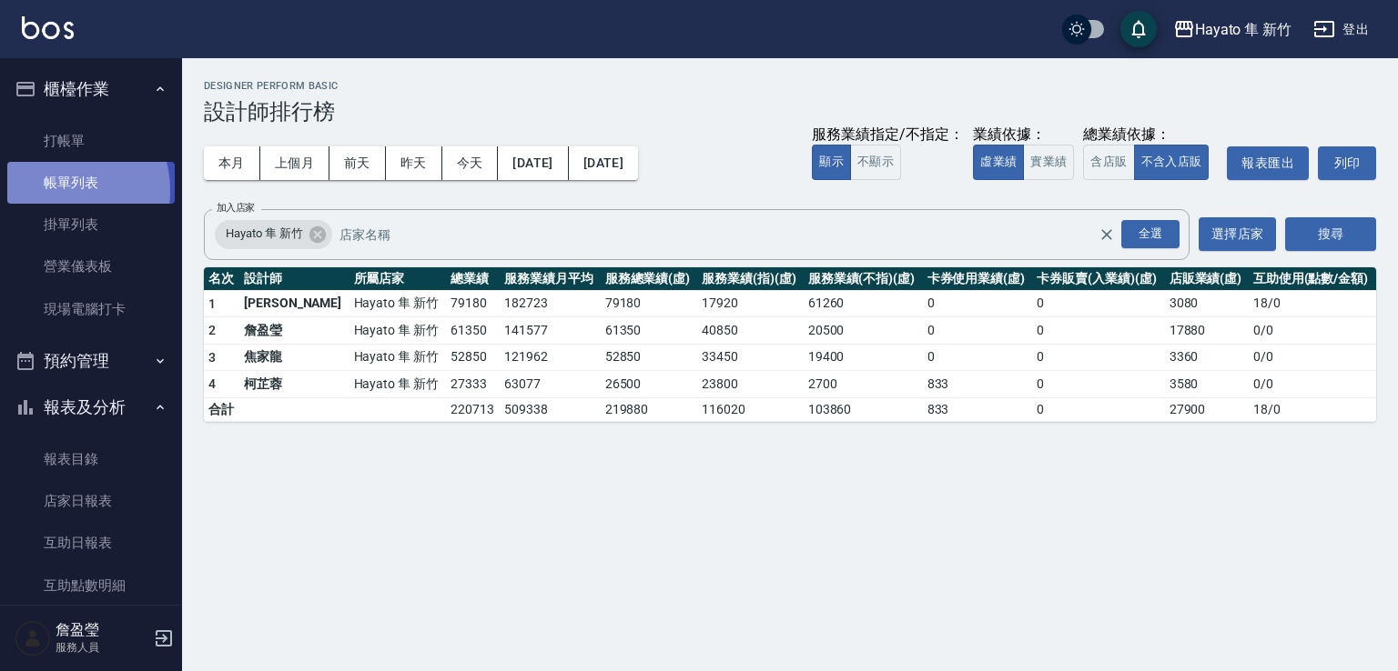
click at [56, 191] on link "帳單列表" at bounding box center [90, 183] width 167 height 42
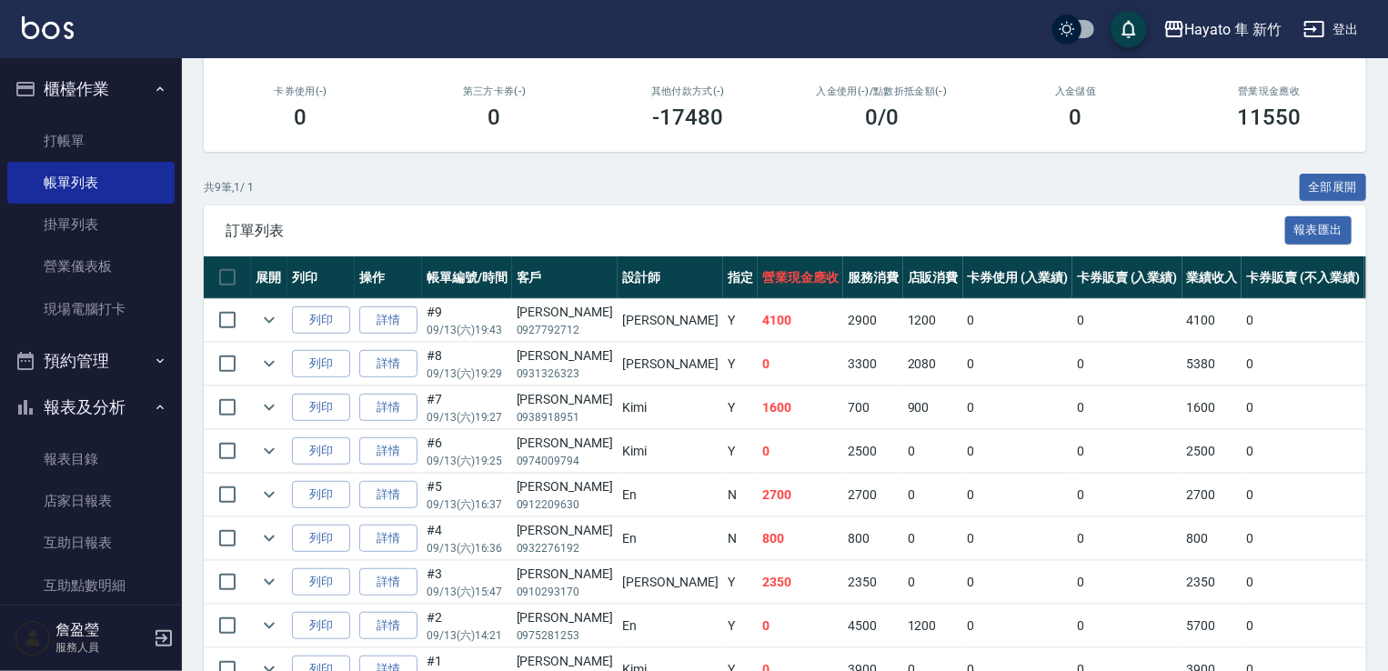
scroll to position [44, 0]
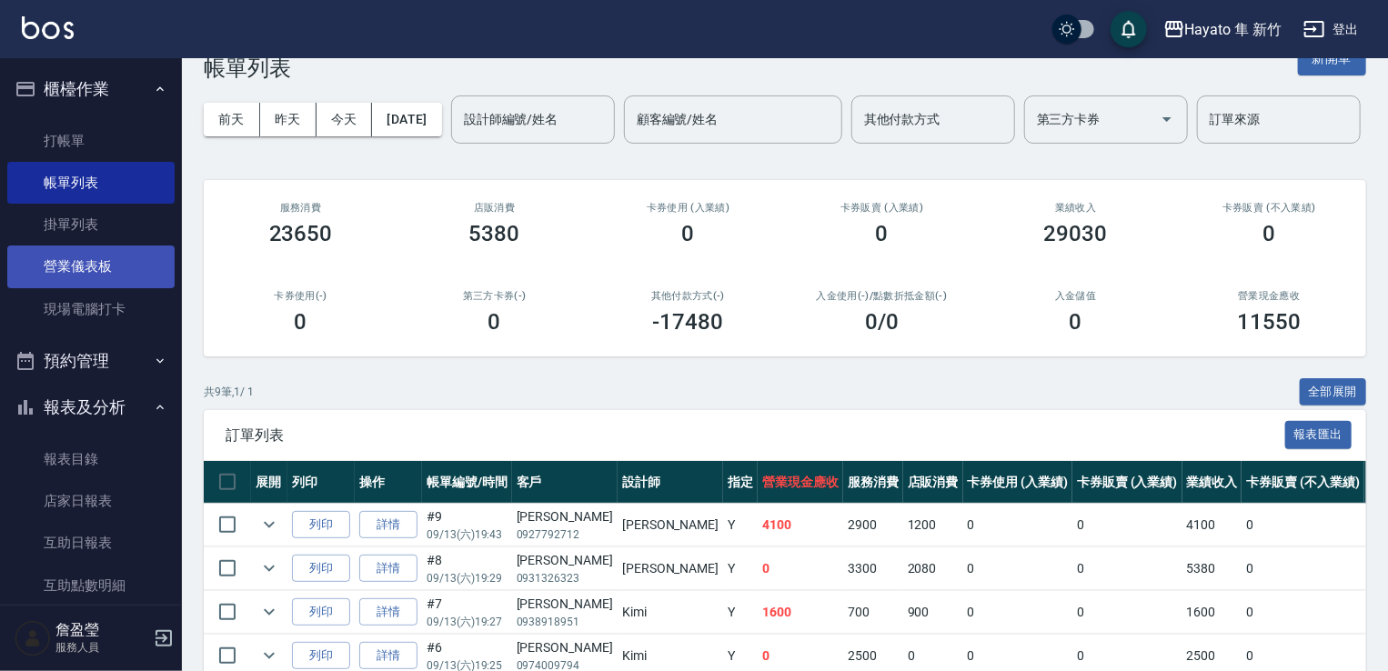
click at [80, 276] on link "營業儀表板" at bounding box center [90, 267] width 167 height 42
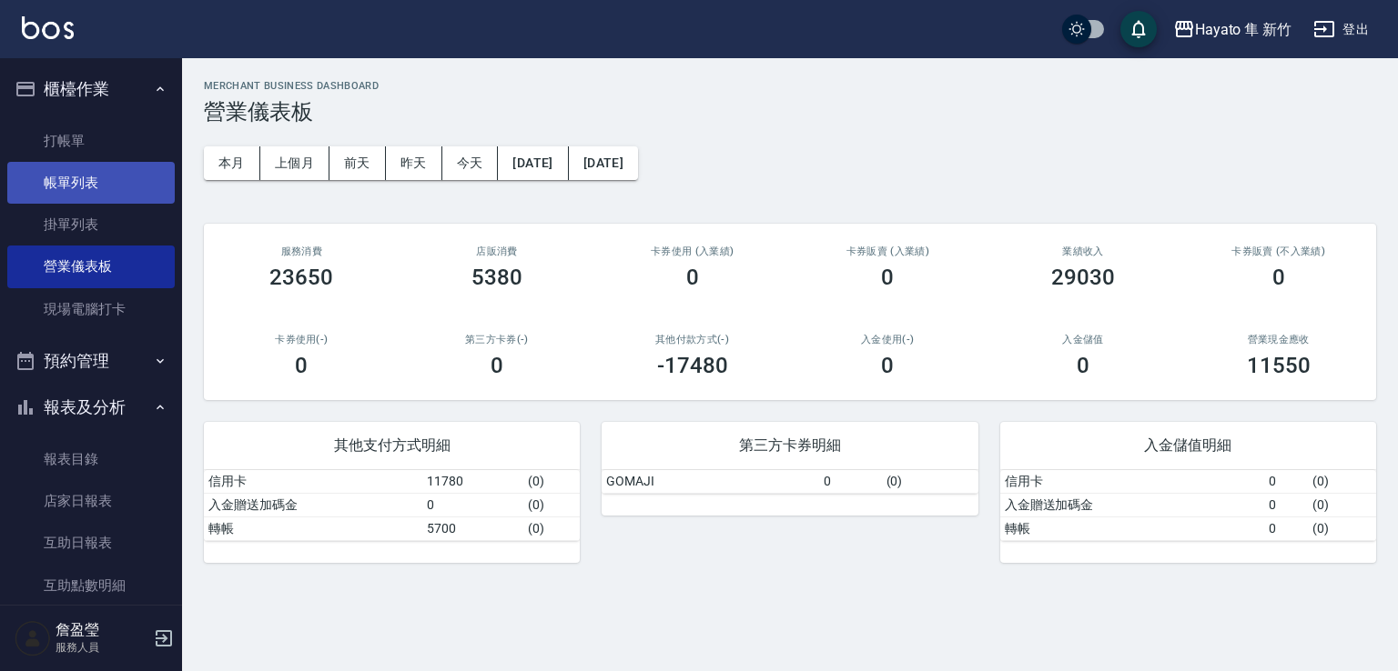
click at [106, 192] on link "帳單列表" at bounding box center [90, 183] width 167 height 42
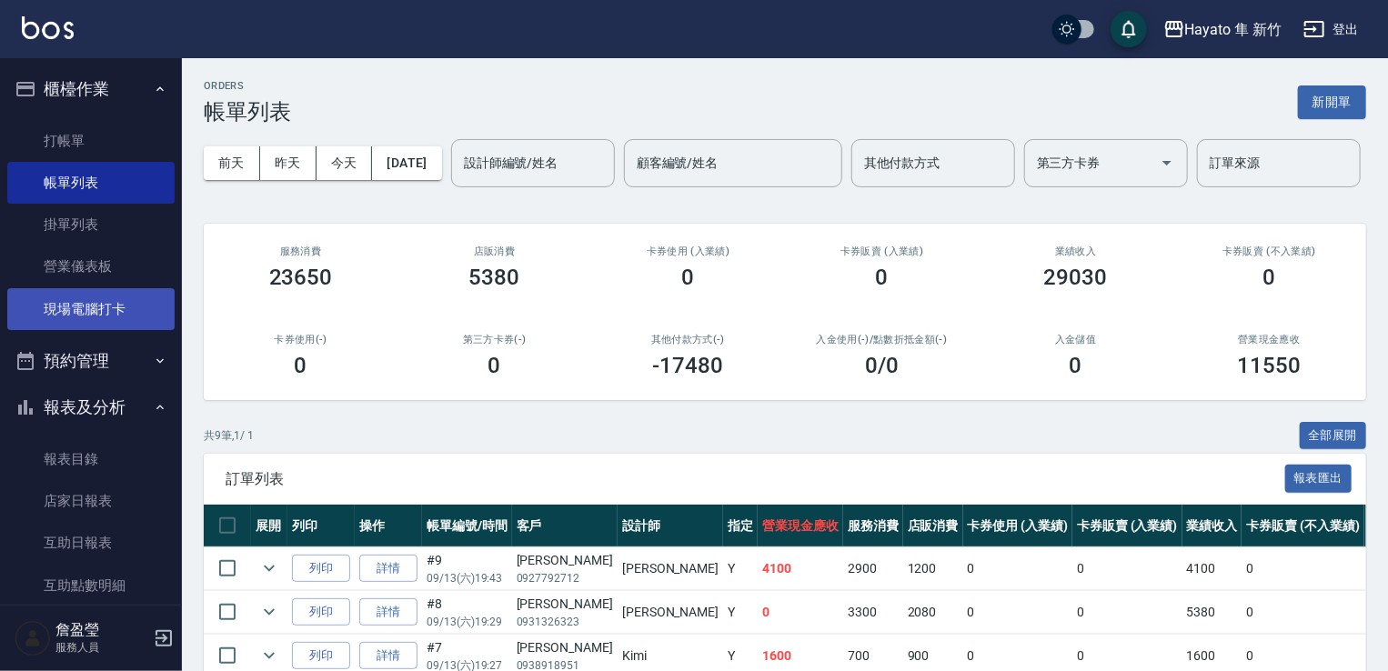
click at [147, 314] on link "現場電腦打卡" at bounding box center [90, 309] width 167 height 42
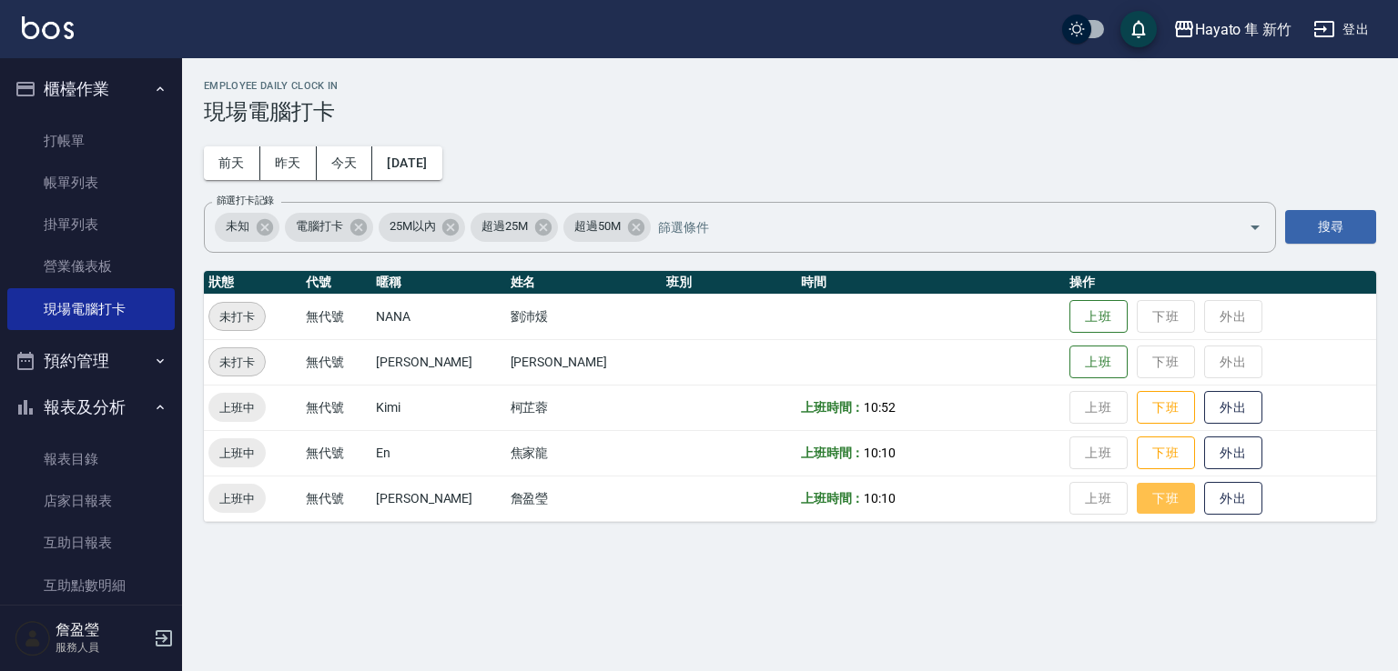
click at [1142, 510] on button "下班" at bounding box center [1165, 499] width 58 height 32
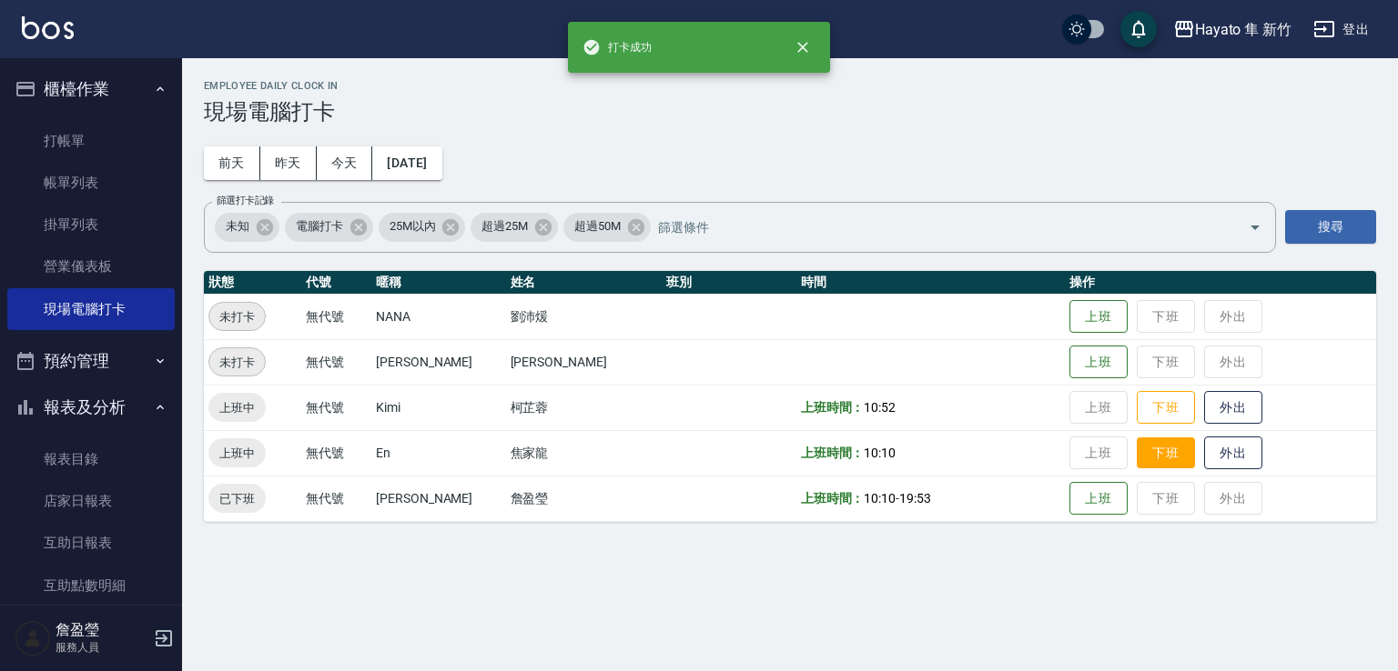
click at [1136, 455] on button "下班" at bounding box center [1165, 454] width 58 height 32
click at [1145, 414] on button "下班" at bounding box center [1165, 408] width 58 height 32
